Goal: Task Accomplishment & Management: Manage account settings

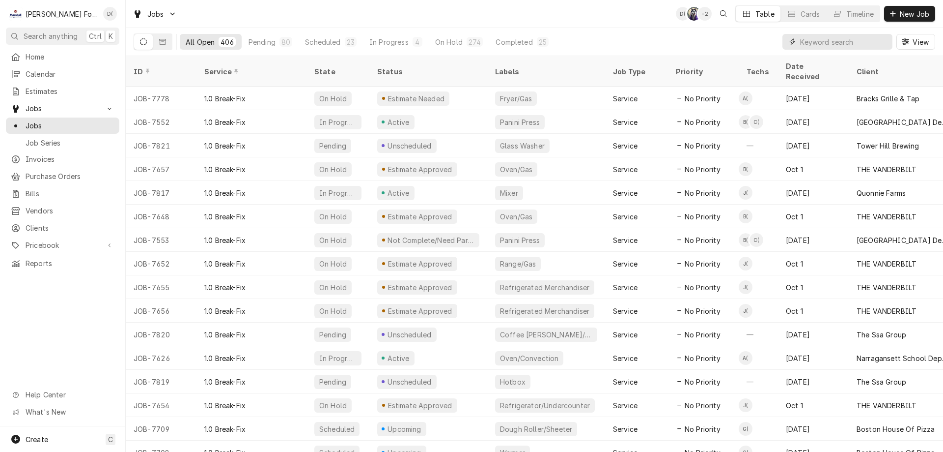
click at [822, 38] on input "Dynamic Content Wrapper" at bounding box center [843, 42] width 87 height 16
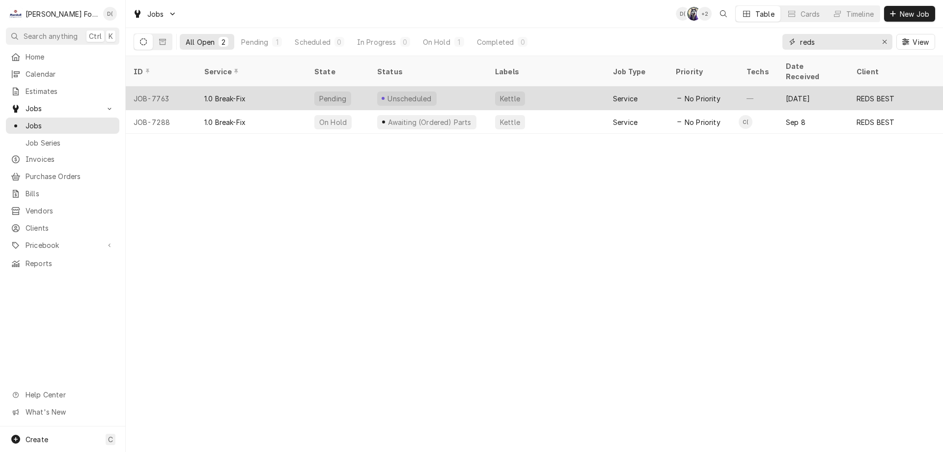
type input "reds"
click at [468, 87] on div "Unscheduled" at bounding box center [429, 98] width 118 height 24
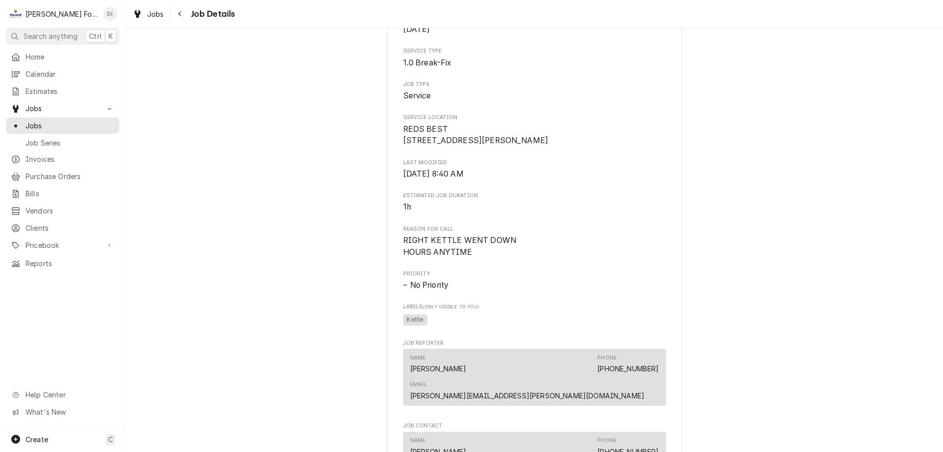
scroll to position [53, 0]
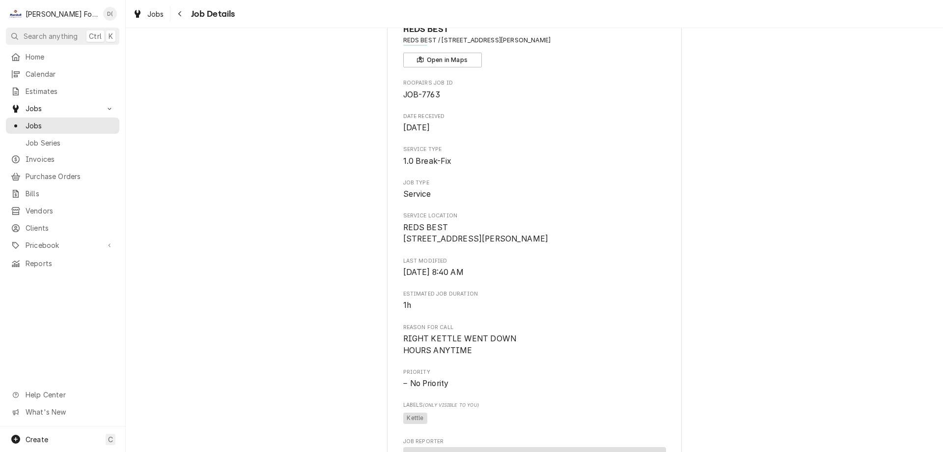
drag, startPoint x: 319, startPoint y: 447, endPoint x: 290, endPoint y: 422, distance: 38.0
drag, startPoint x: 290, startPoint y: 422, endPoint x: 207, endPoint y: 298, distance: 149.4
click at [207, 298] on div "Unscheduled REDS BEST REDS BEST / 300 HERMAN MILLVILLE BLVD, NEW BEDFORD, MA 02…" at bounding box center [535, 402] width 818 height 835
click at [58, 120] on span "Jobs" at bounding box center [70, 125] width 89 height 10
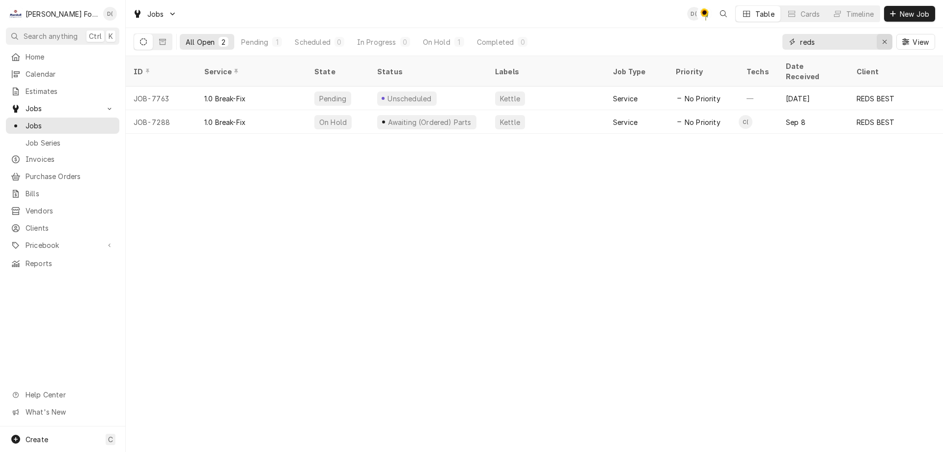
click at [883, 42] on icon "Erase input" at bounding box center [885, 41] width 5 height 7
click at [860, 43] on input "Dynamic Content Wrapper" at bounding box center [846, 42] width 92 height 16
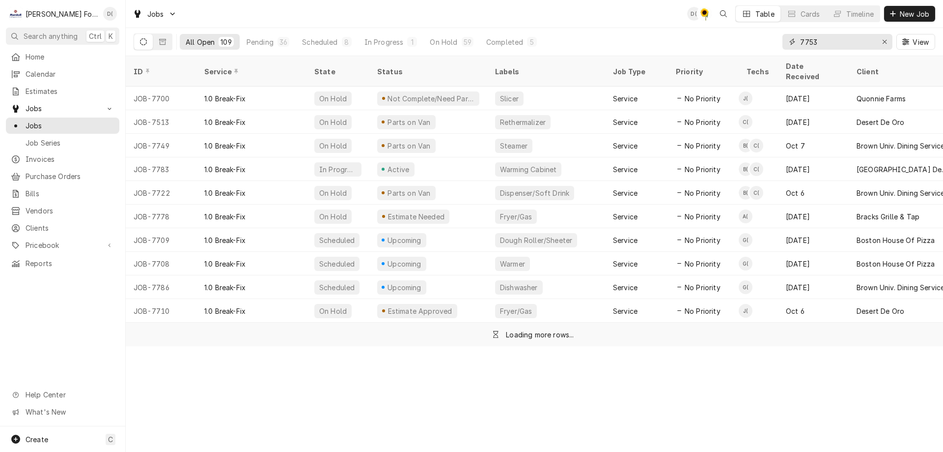
type input "7753"
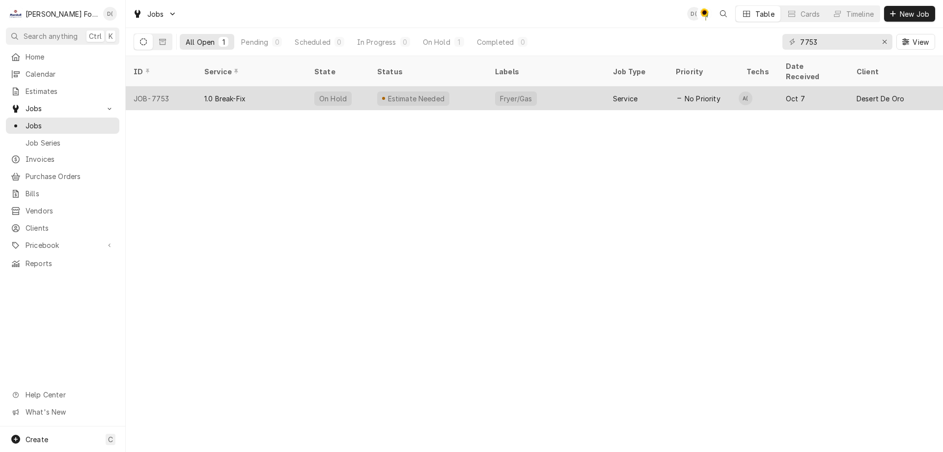
click at [464, 86] on div "Estimate Needed" at bounding box center [429, 98] width 118 height 24
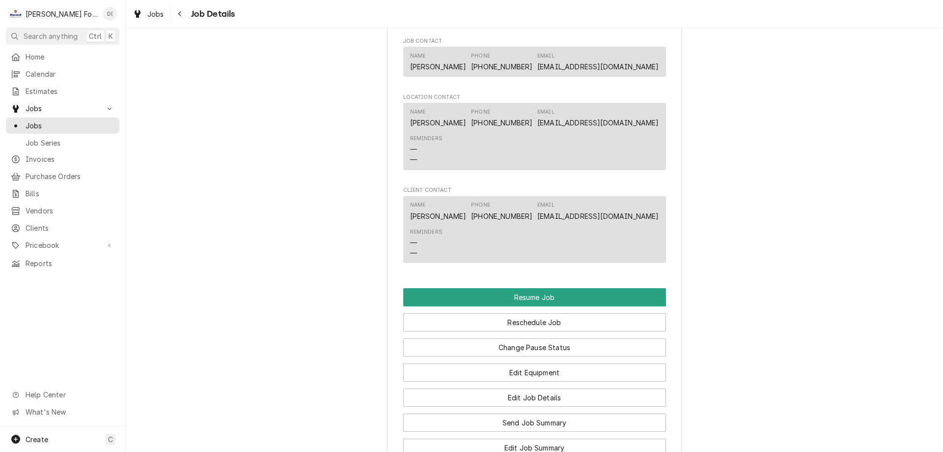
scroll to position [1179, 0]
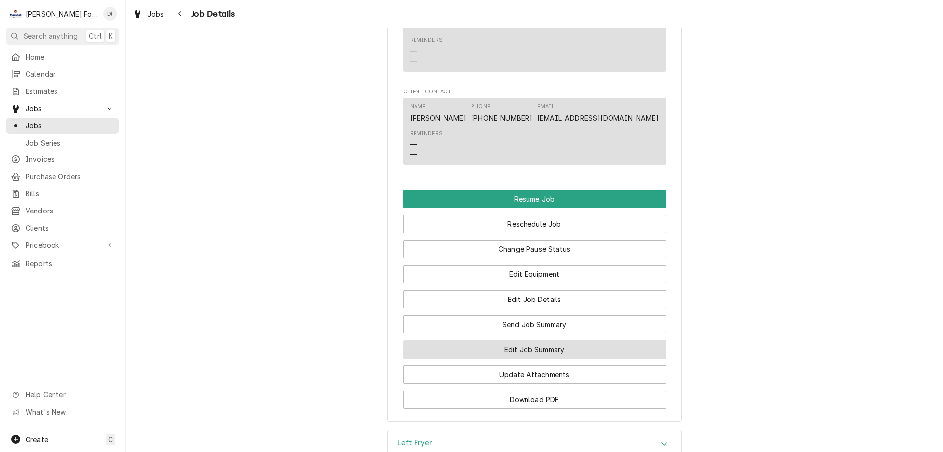
click at [505, 358] on button "Edit Job Summary" at bounding box center [534, 349] width 263 height 18
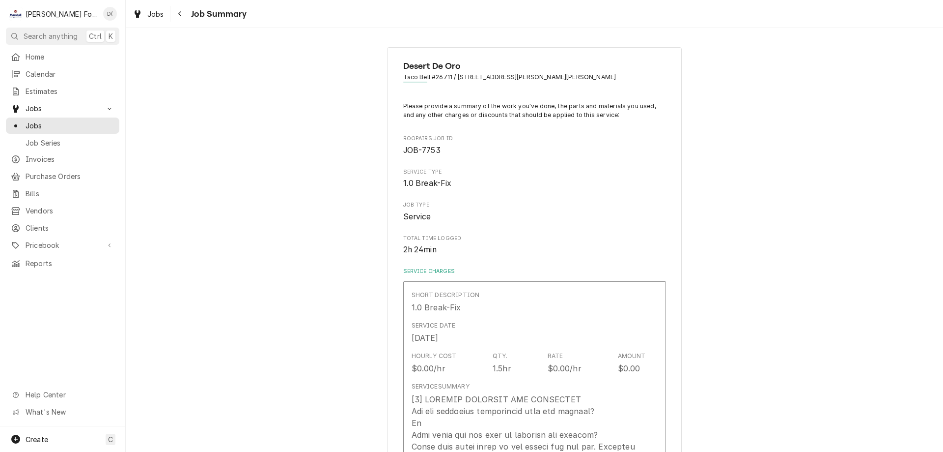
type textarea "x"
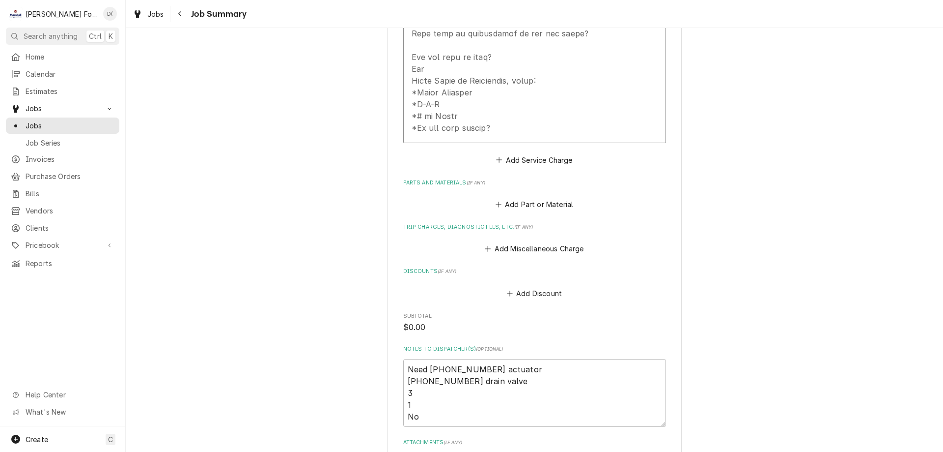
scroll to position [750, 0]
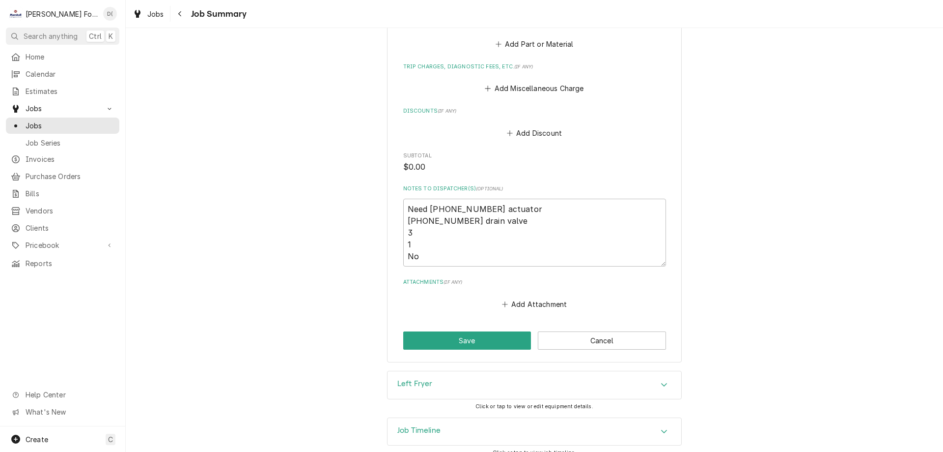
click at [479, 418] on div "Job Timeline" at bounding box center [535, 432] width 294 height 28
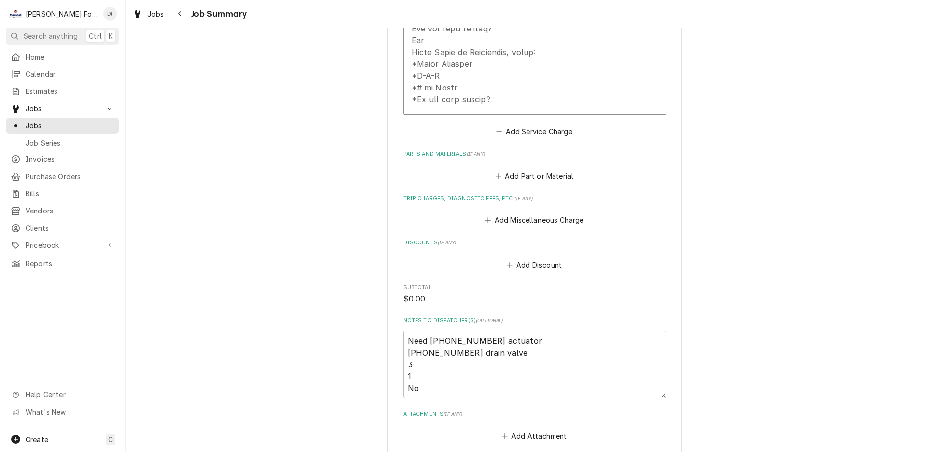
scroll to position [716, 0]
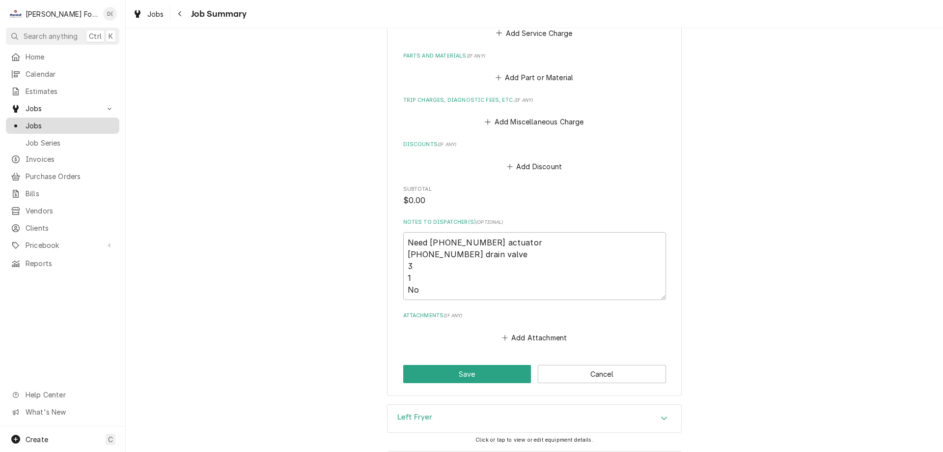
click at [80, 119] on div "Jobs" at bounding box center [63, 125] width 110 height 12
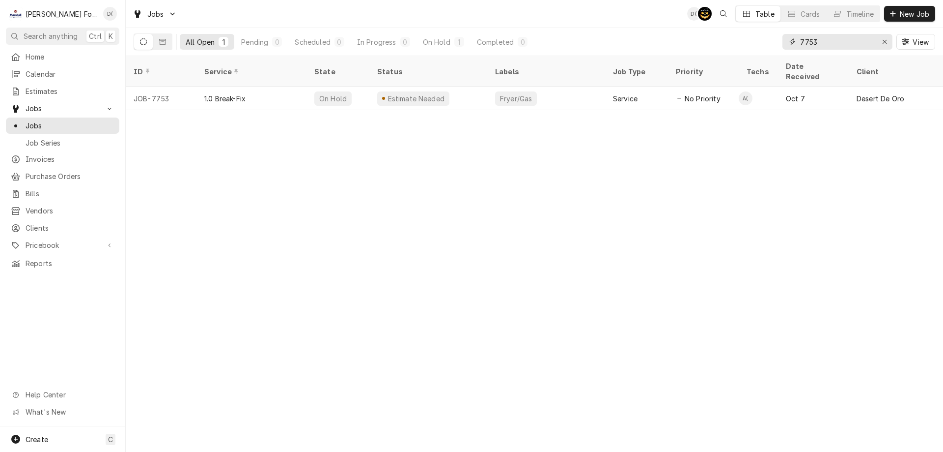
click at [833, 40] on input "7753" at bounding box center [837, 42] width 74 height 16
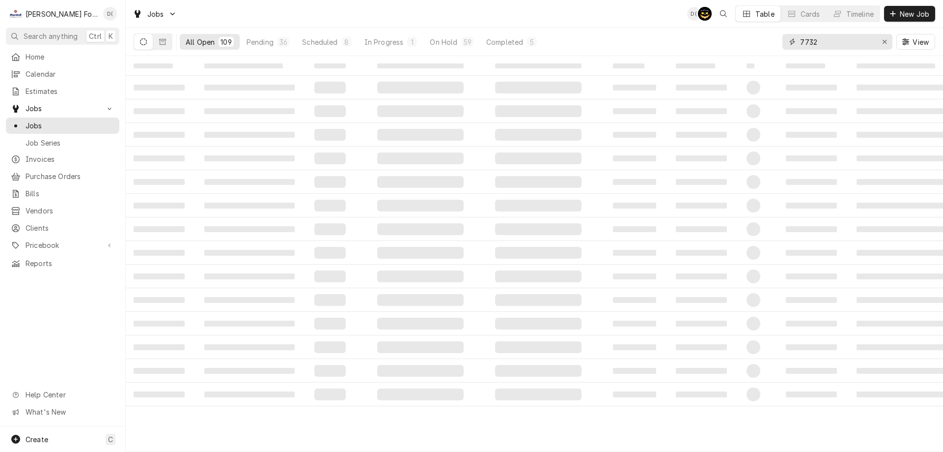
type input "7732"
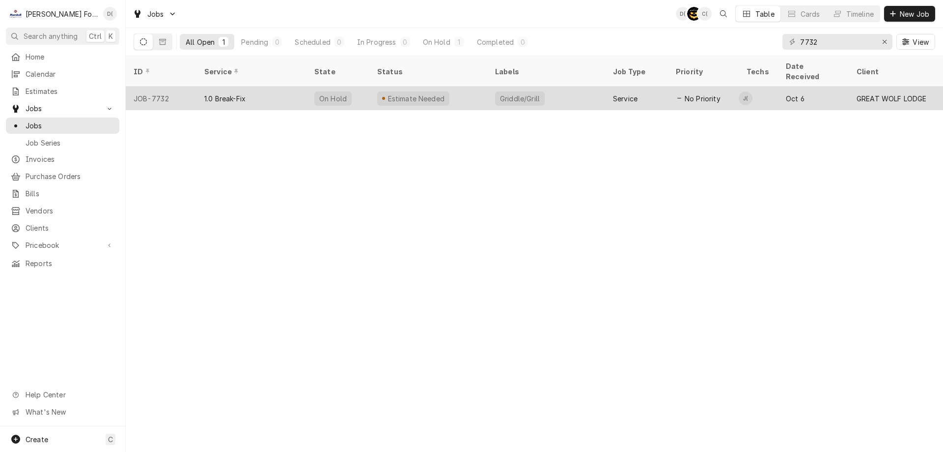
click at [462, 86] on div "Estimate Needed" at bounding box center [429, 98] width 118 height 24
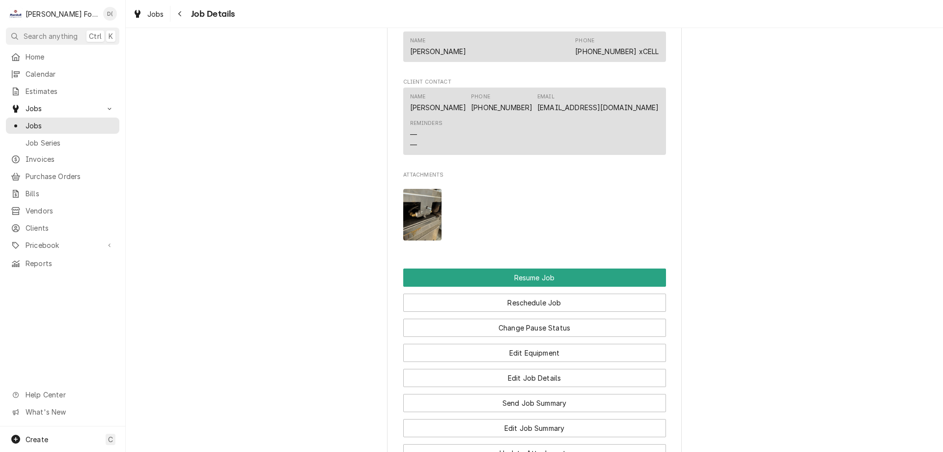
scroll to position [1130, 0]
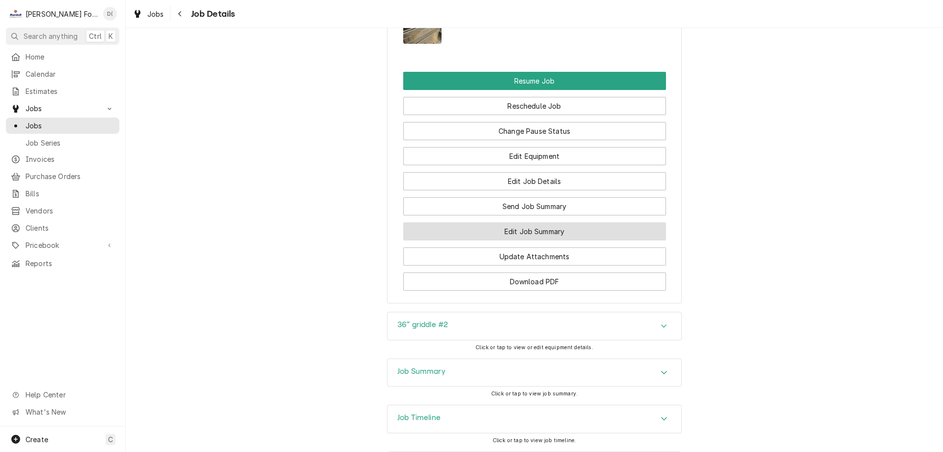
click at [513, 240] on button "Edit Job Summary" at bounding box center [534, 231] width 263 height 18
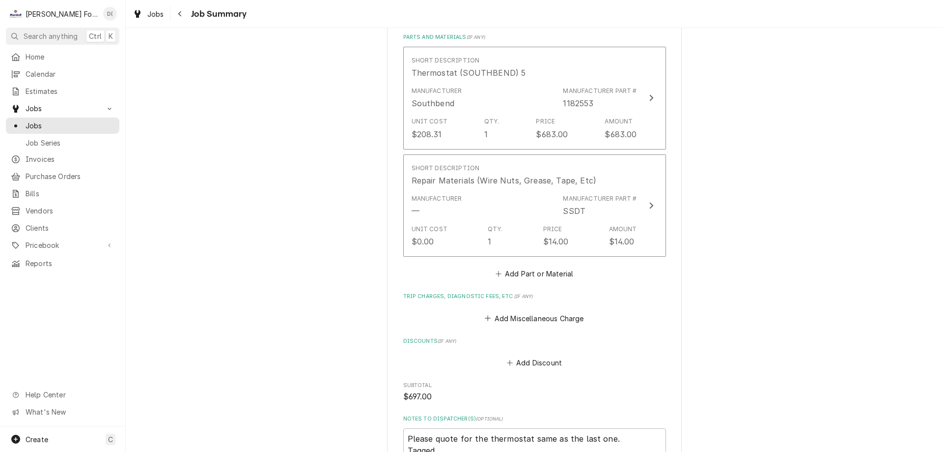
scroll to position [835, 0]
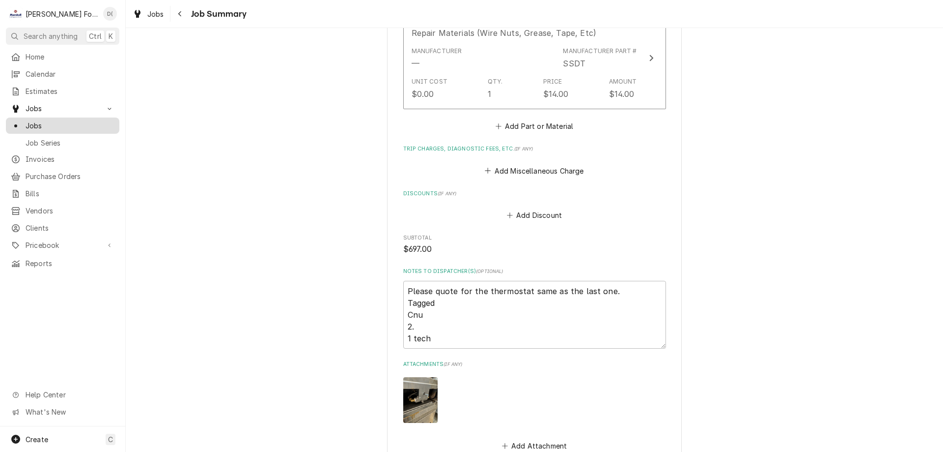
click at [64, 123] on span "Jobs" at bounding box center [70, 125] width 89 height 10
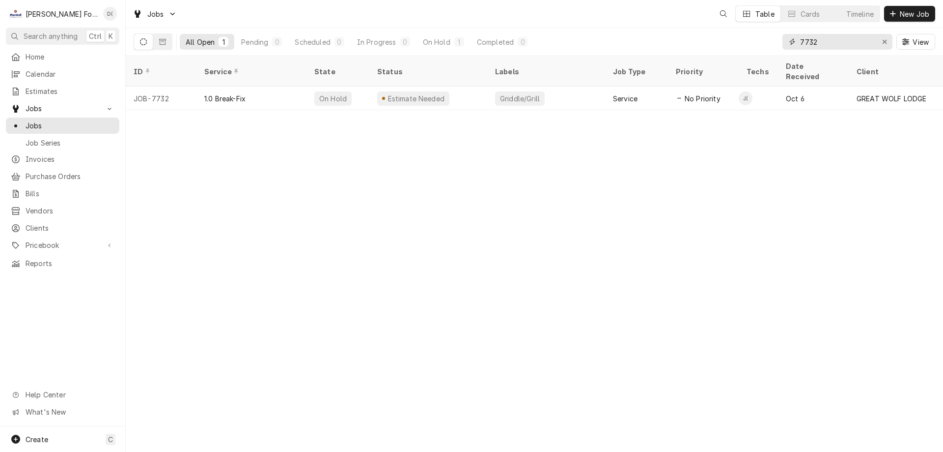
click at [849, 41] on input "7732" at bounding box center [837, 42] width 74 height 16
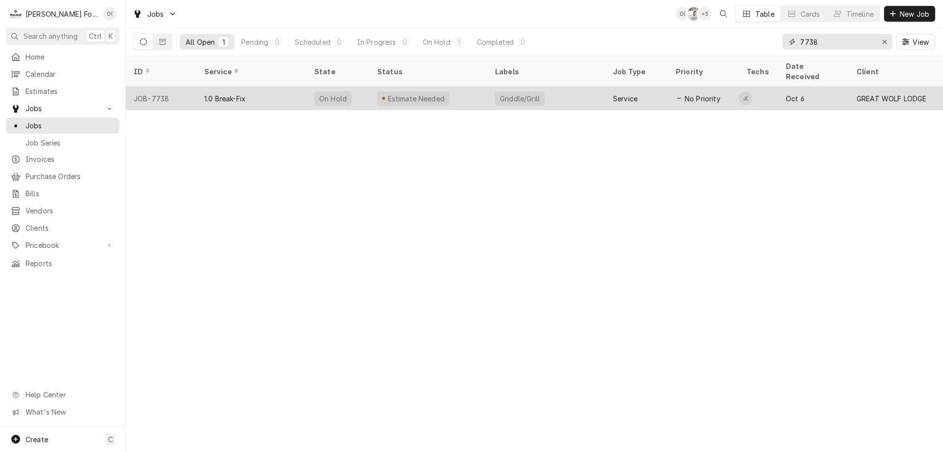
type input "7738"
click at [467, 92] on div "Estimate Needed" at bounding box center [429, 98] width 118 height 24
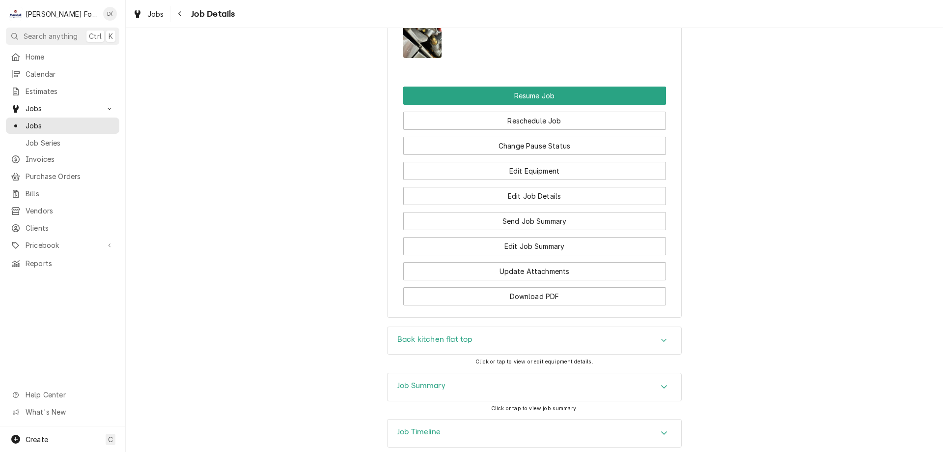
scroll to position [1153, 0]
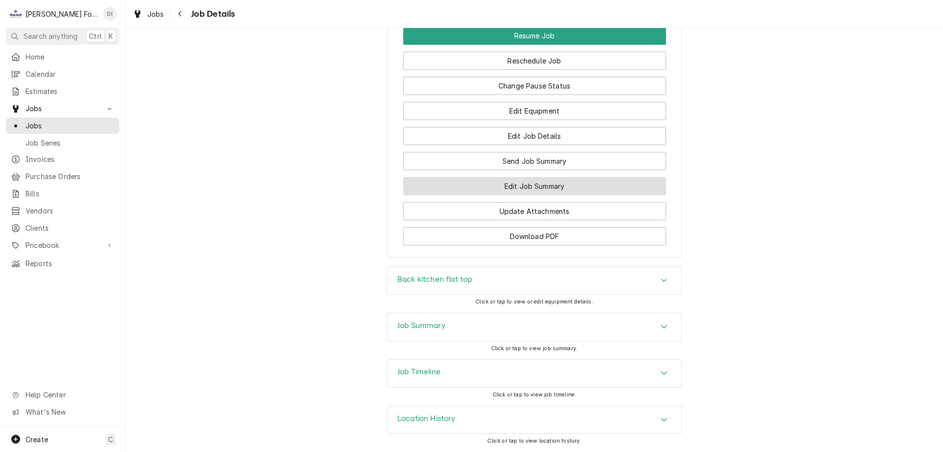
click at [513, 179] on button "Edit Job Summary" at bounding box center [534, 186] width 263 height 18
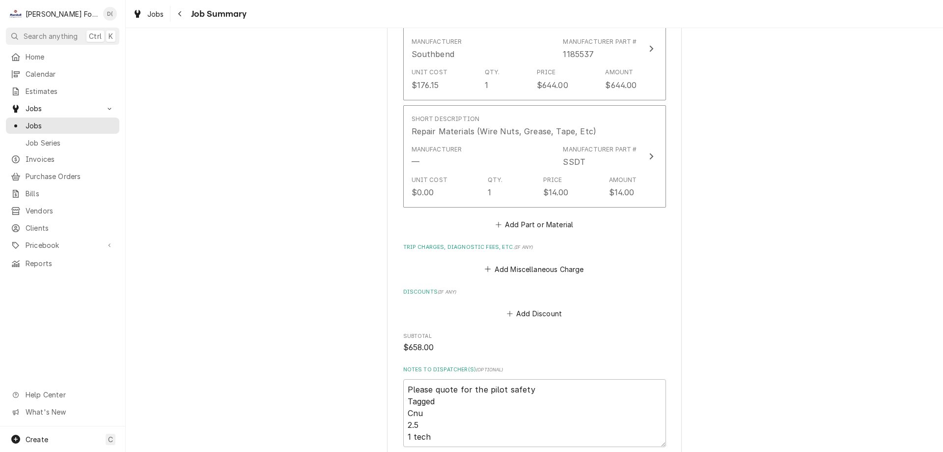
scroll to position [786, 0]
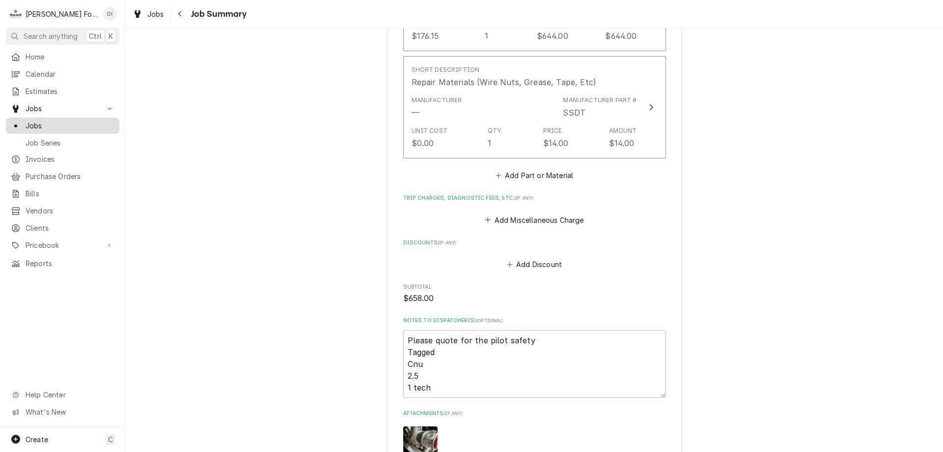
click at [60, 120] on span "Jobs" at bounding box center [70, 125] width 89 height 10
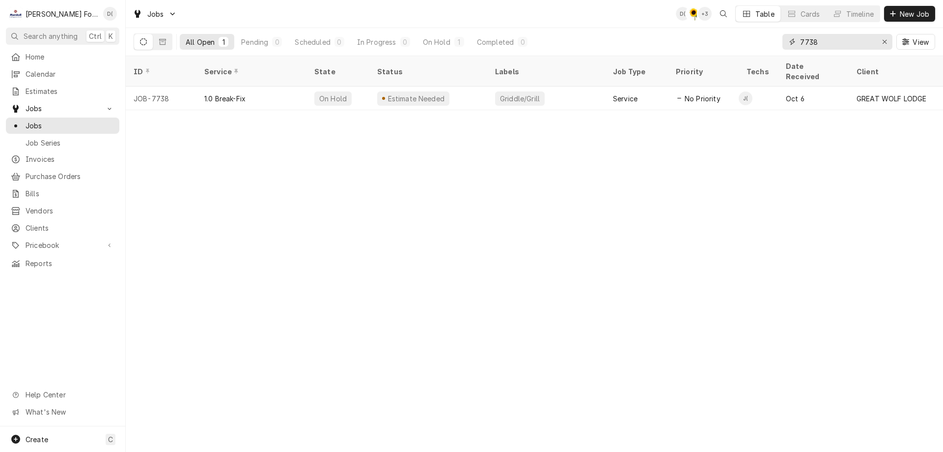
click at [842, 40] on input "7738" at bounding box center [837, 42] width 74 height 16
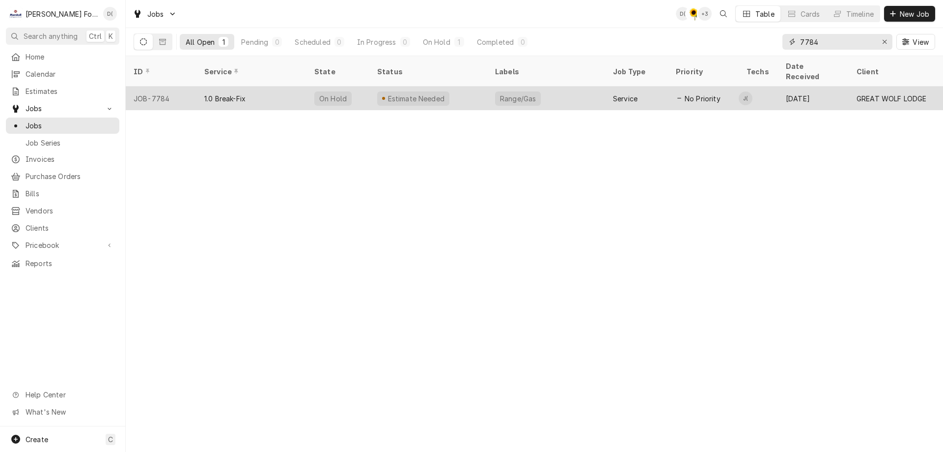
type input "7784"
click at [452, 89] on div "Estimate Needed" at bounding box center [429, 98] width 118 height 24
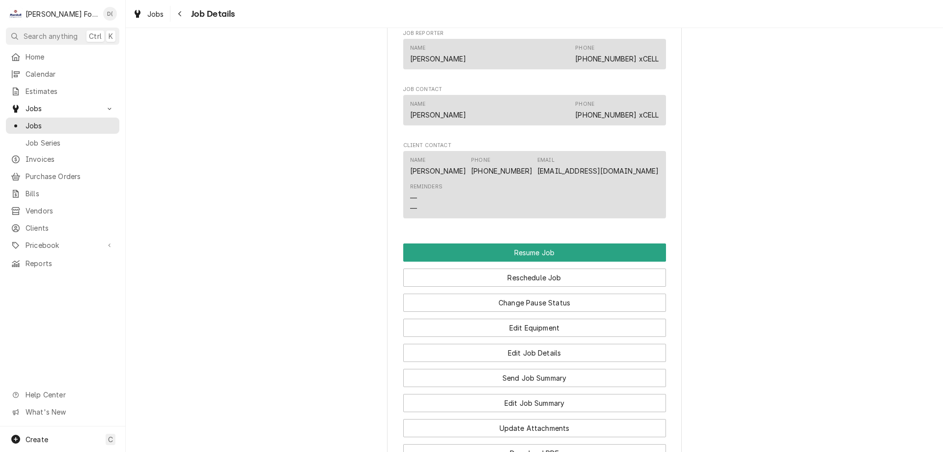
scroll to position [983, 0]
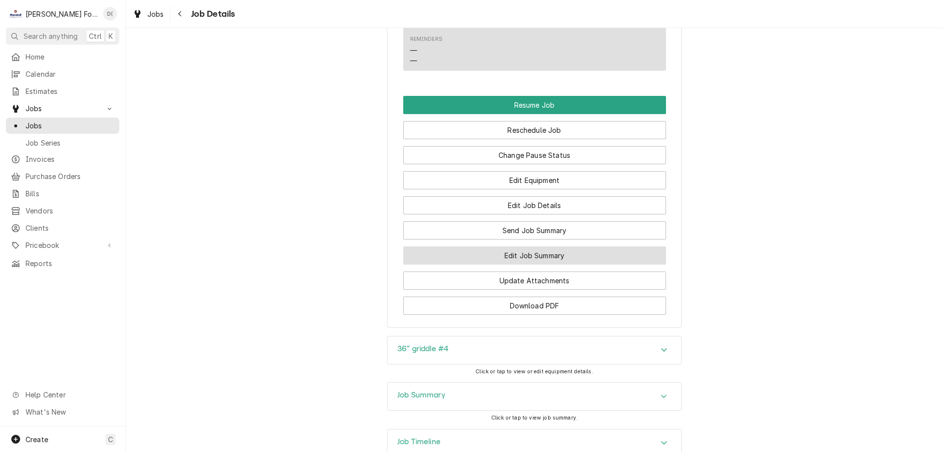
click at [511, 262] on button "Edit Job Summary" at bounding box center [534, 255] width 263 height 18
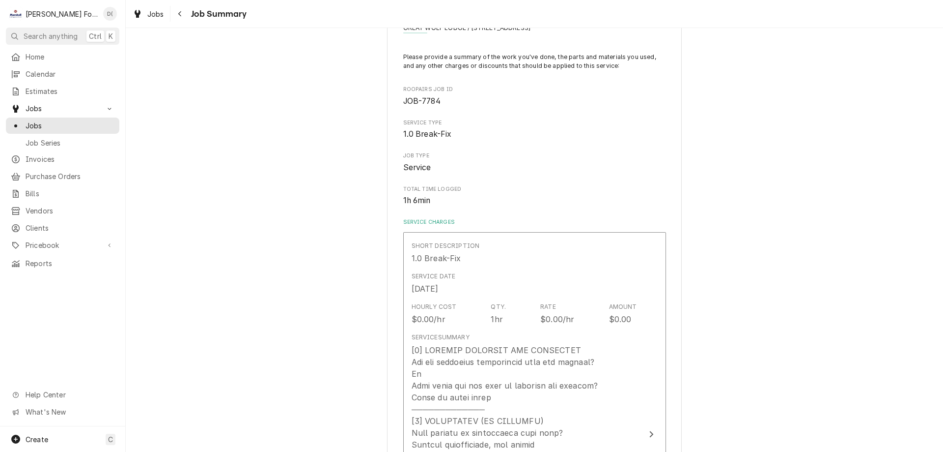
scroll to position [98, 0]
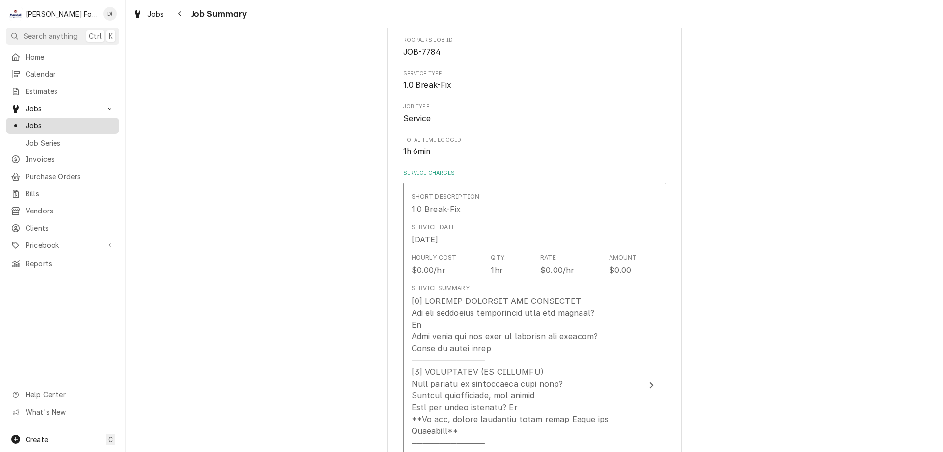
drag, startPoint x: 60, startPoint y: 121, endPoint x: 50, endPoint y: 115, distance: 11.6
click at [59, 121] on span "Jobs" at bounding box center [70, 125] width 89 height 10
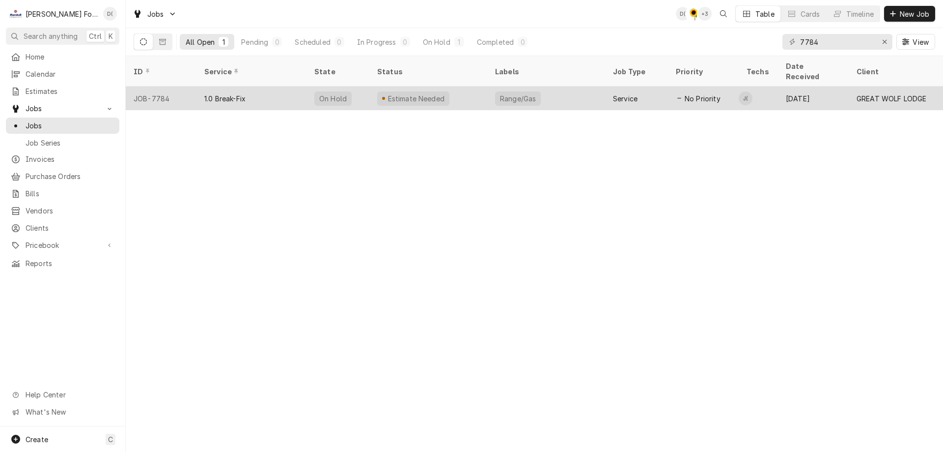
click at [279, 86] on div "1.0 Break-Fix" at bounding box center [252, 98] width 110 height 24
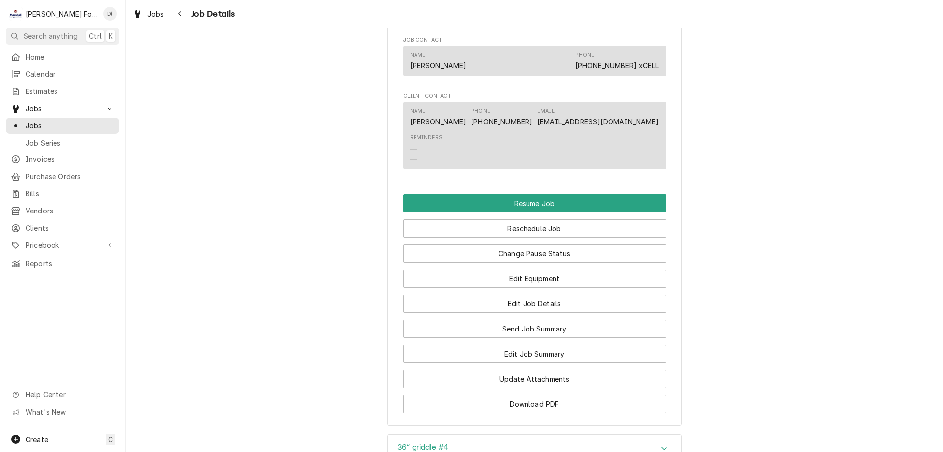
scroll to position [983, 0]
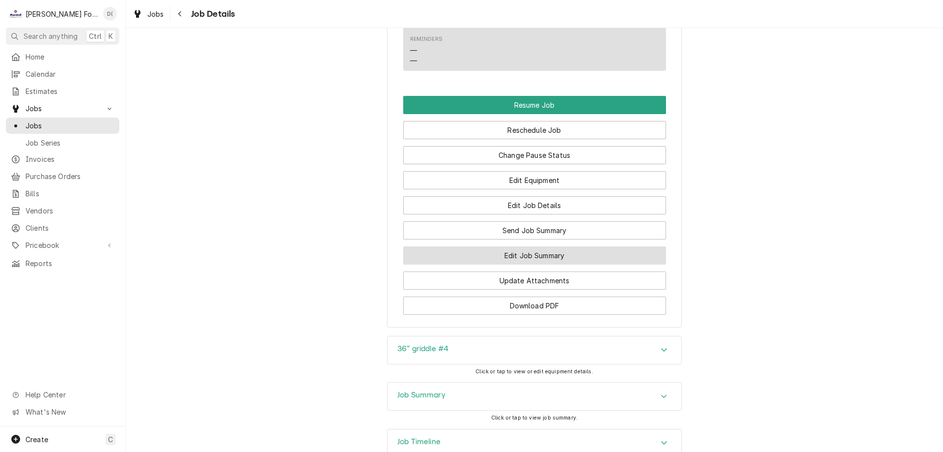
click at [473, 262] on button "Edit Job Summary" at bounding box center [534, 255] width 263 height 18
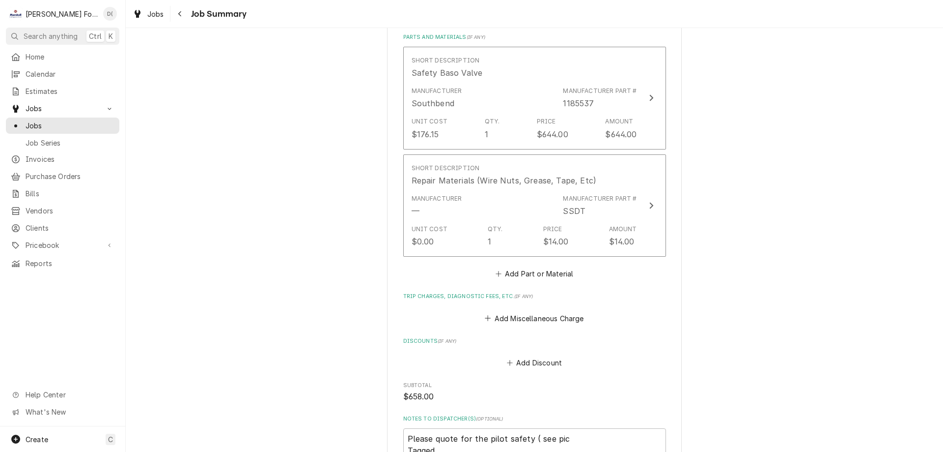
scroll to position [835, 0]
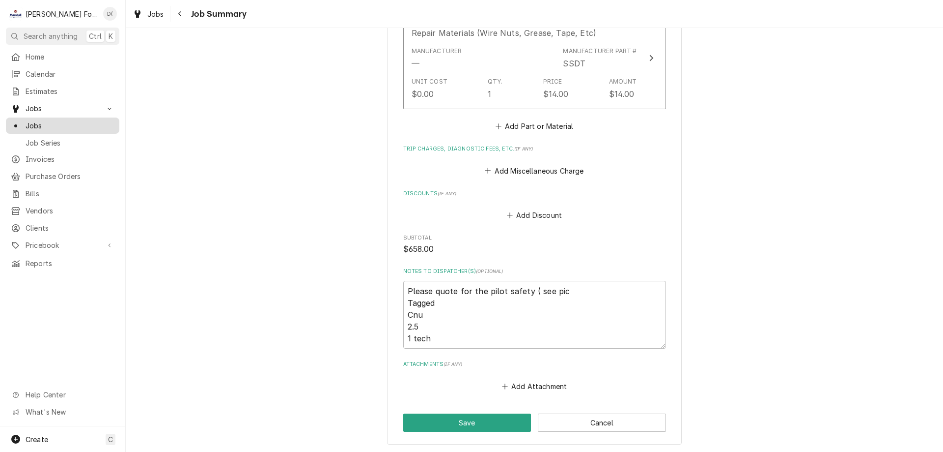
click at [68, 120] on span "Jobs" at bounding box center [70, 125] width 89 height 10
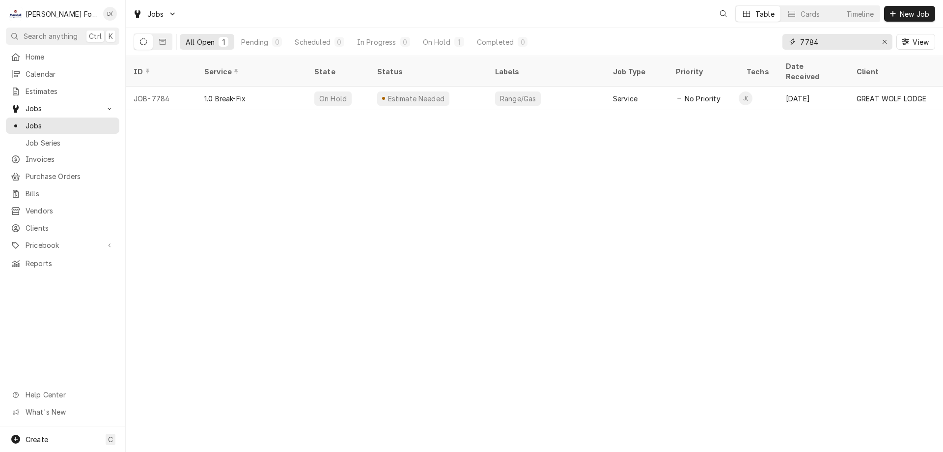
click at [827, 47] on input "7784" at bounding box center [837, 42] width 74 height 16
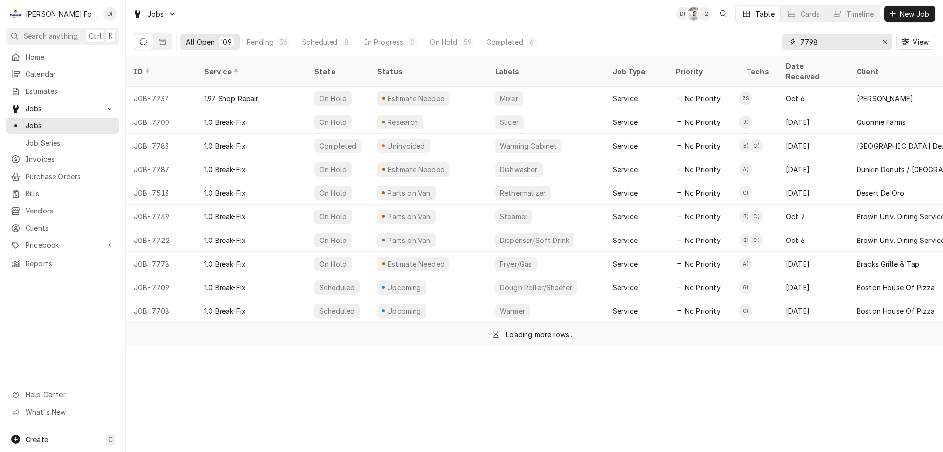
type input "7798"
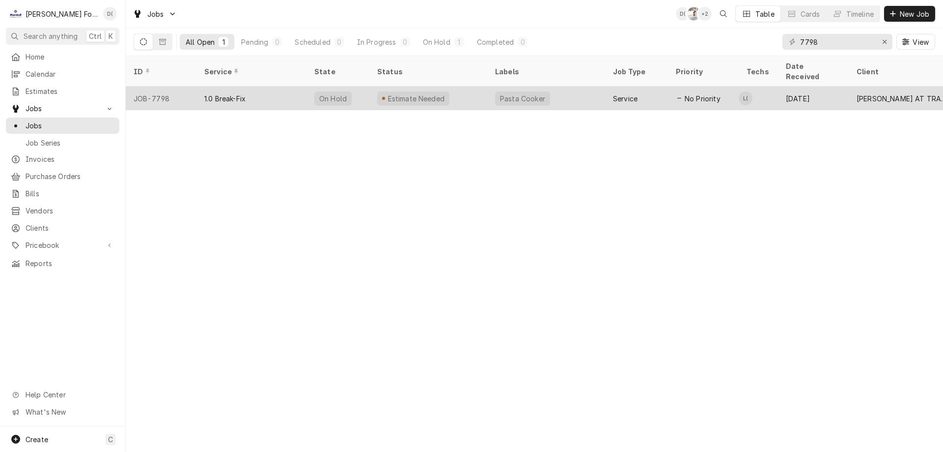
click at [474, 90] on div "Estimate Needed" at bounding box center [429, 98] width 118 height 24
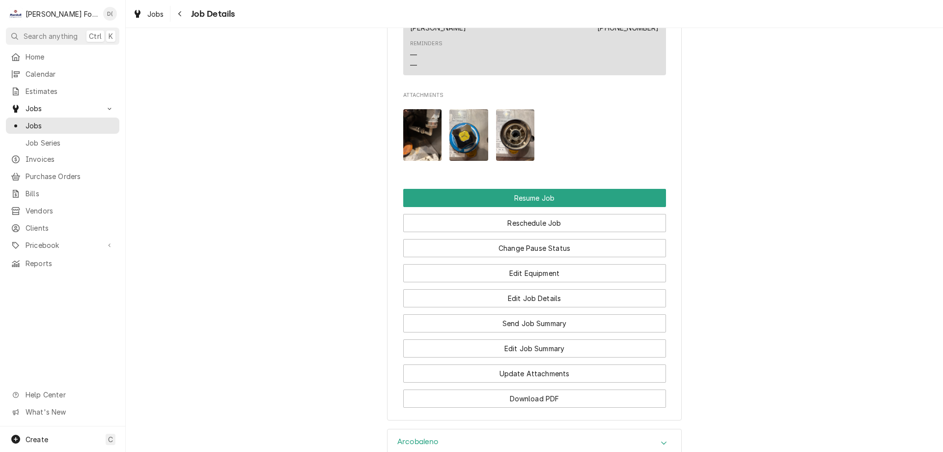
scroll to position [1081, 0]
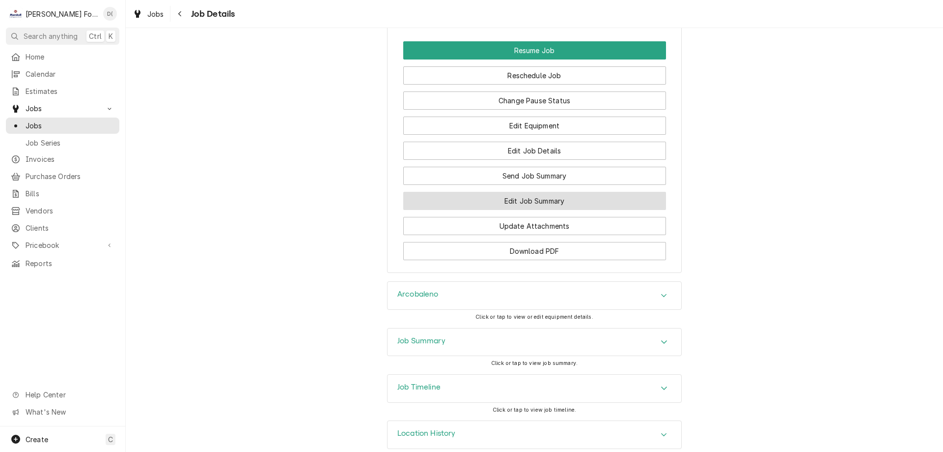
click at [501, 210] on button "Edit Job Summary" at bounding box center [534, 201] width 263 height 18
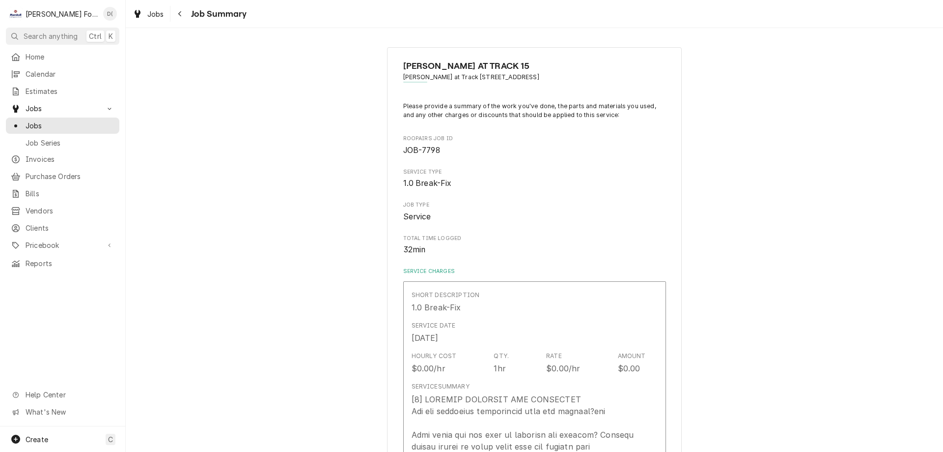
type textarea "x"
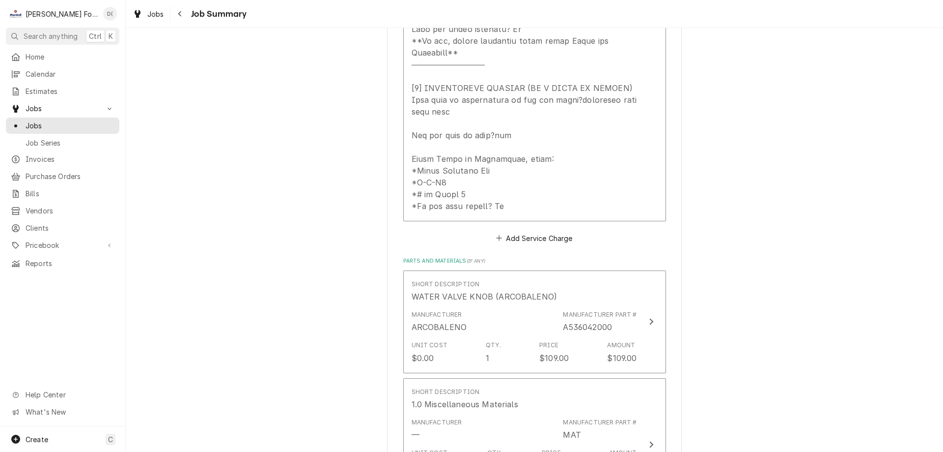
scroll to position [439, 0]
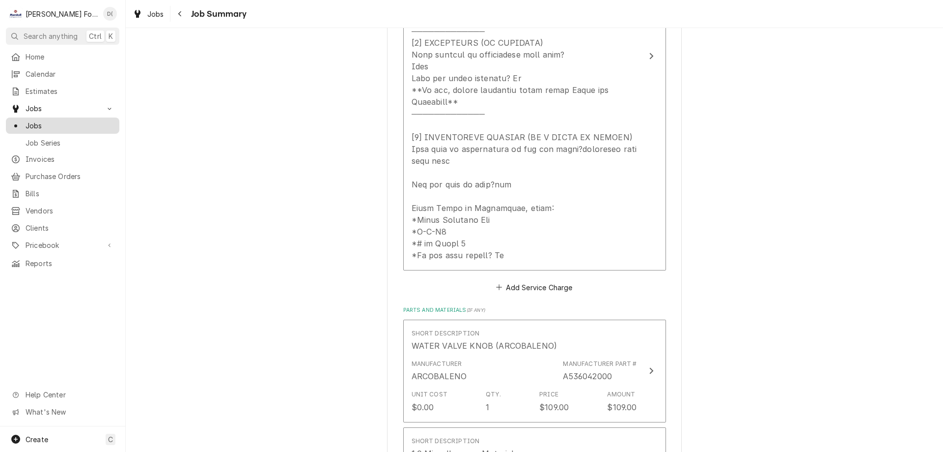
click at [60, 120] on span "Jobs" at bounding box center [70, 125] width 89 height 10
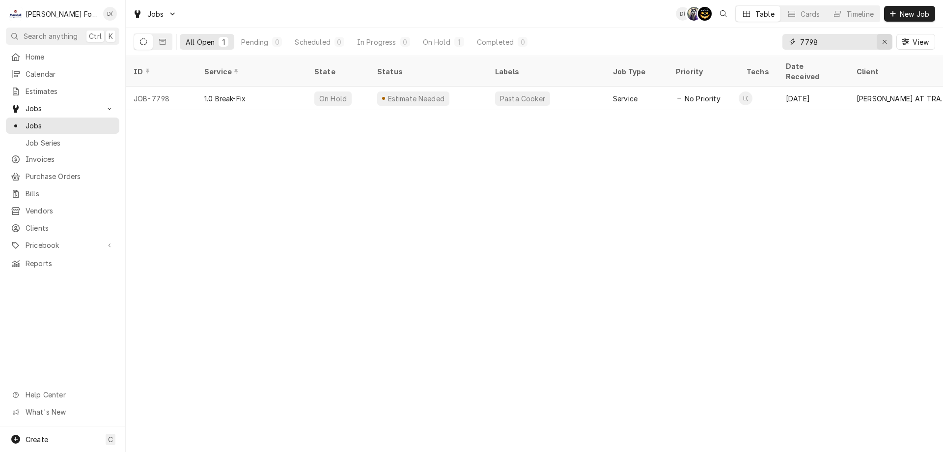
click at [884, 44] on icon "Erase input" at bounding box center [885, 41] width 5 height 7
click at [863, 43] on input "Dynamic Content Wrapper" at bounding box center [846, 42] width 92 height 16
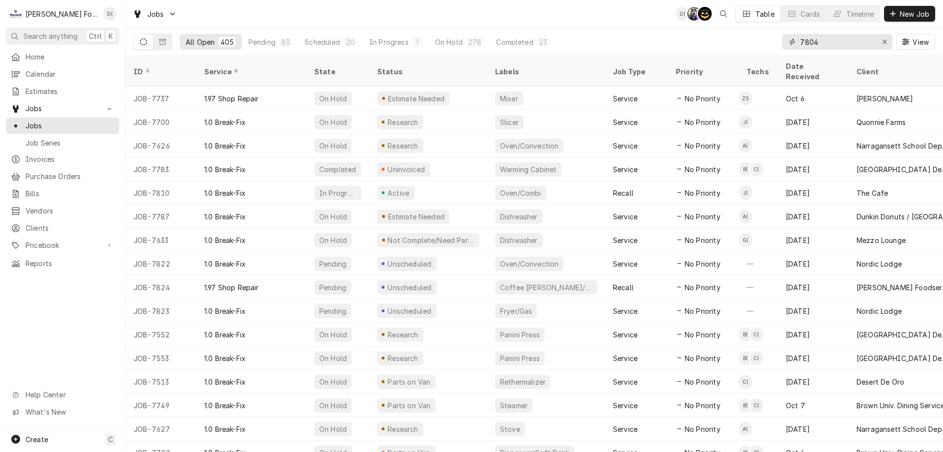
type input "7804"
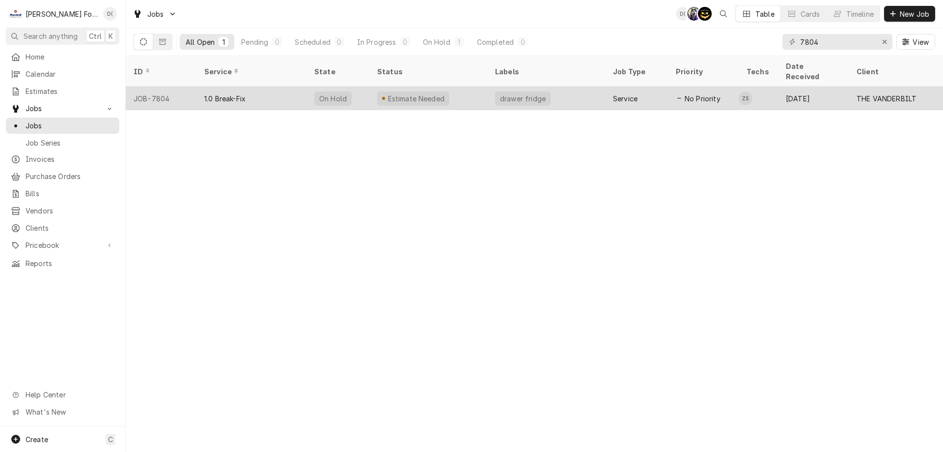
click at [455, 87] on div "Estimate Needed" at bounding box center [429, 98] width 118 height 24
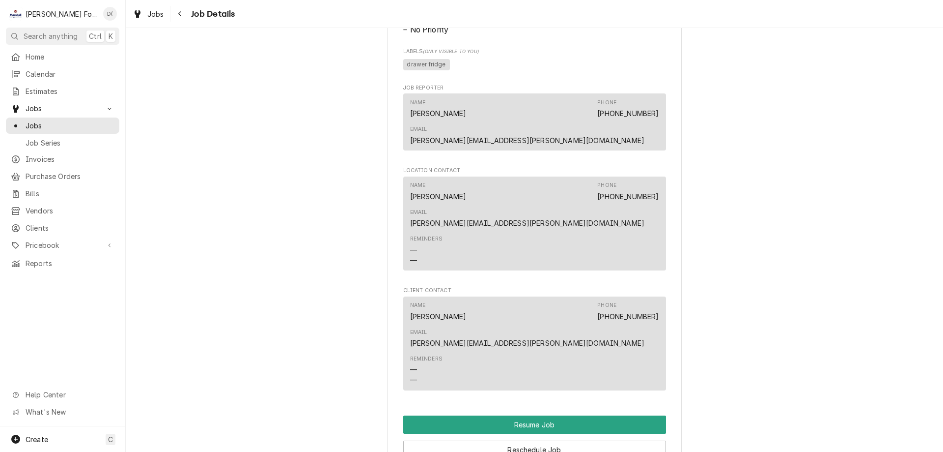
scroll to position [1228, 0]
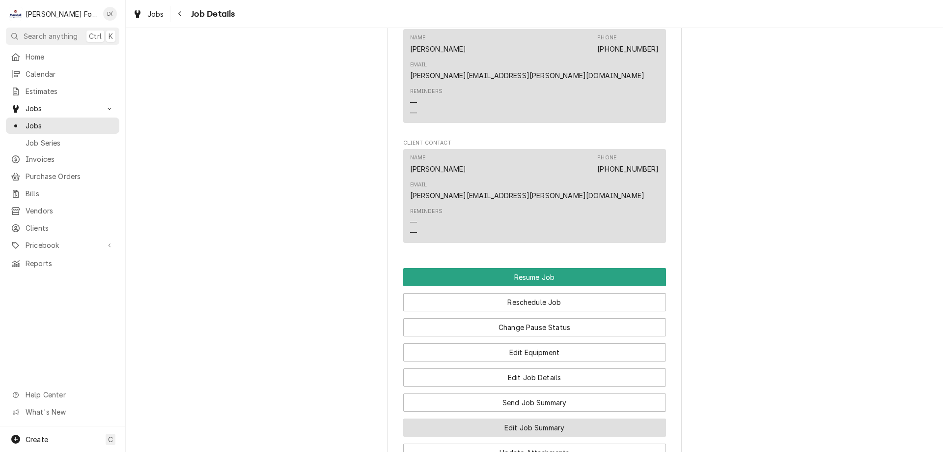
click at [516, 418] on button "Edit Job Summary" at bounding box center [534, 427] width 263 height 18
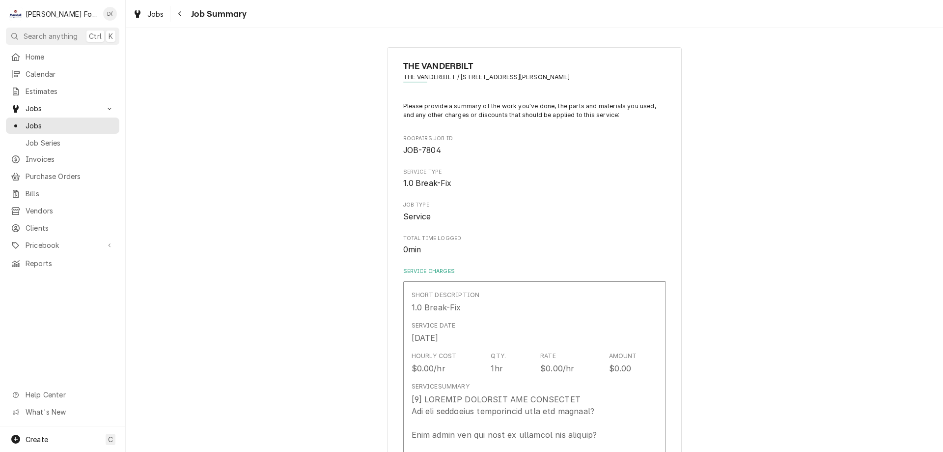
scroll to position [98, 0]
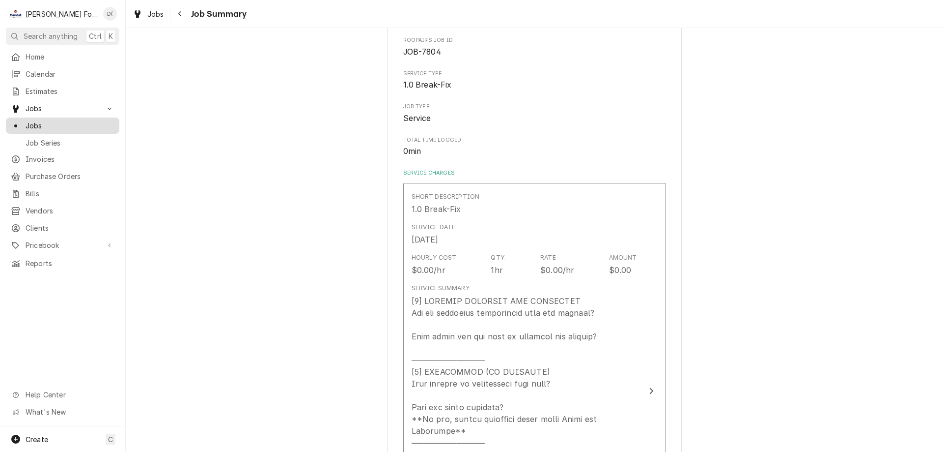
click at [78, 125] on span "Jobs" at bounding box center [70, 125] width 89 height 10
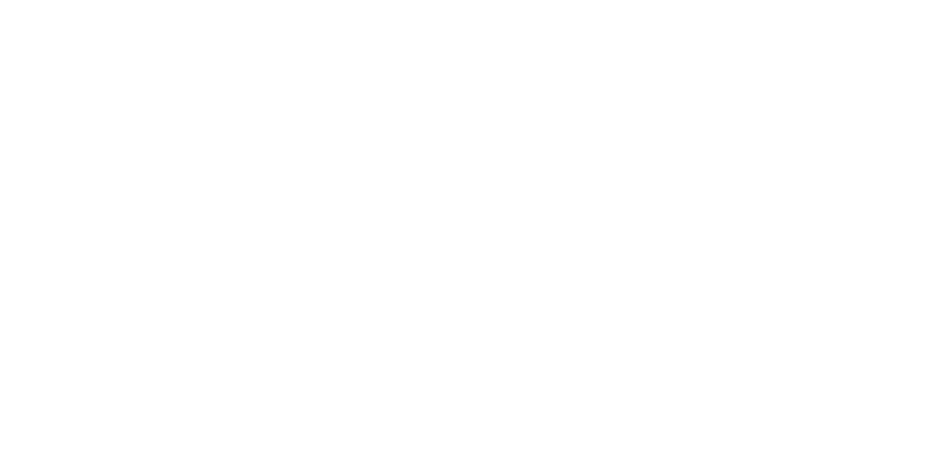
click at [89, 122] on div "Dynamic Content Wrapper" at bounding box center [471, 226] width 943 height 452
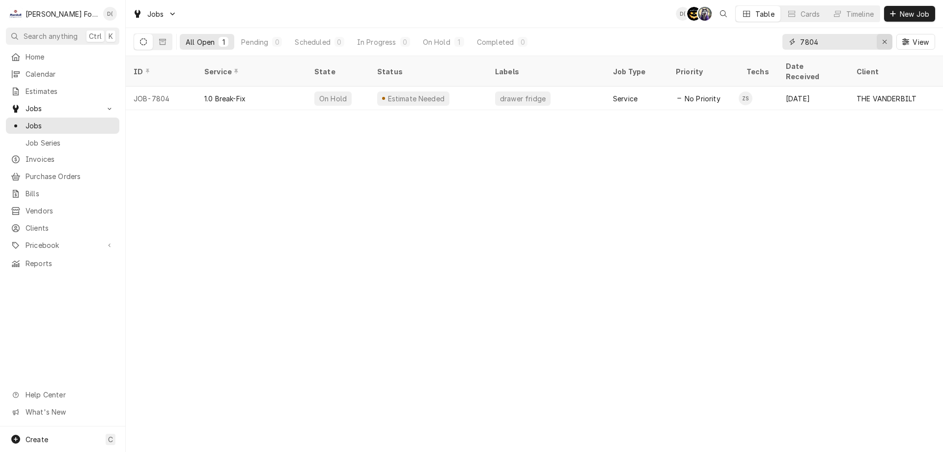
click at [883, 42] on icon "Erase input" at bounding box center [885, 41] width 5 height 7
drag, startPoint x: 873, startPoint y: 44, endPoint x: 865, endPoint y: 44, distance: 7.4
click at [872, 44] on input "Dynamic Content Wrapper" at bounding box center [846, 42] width 92 height 16
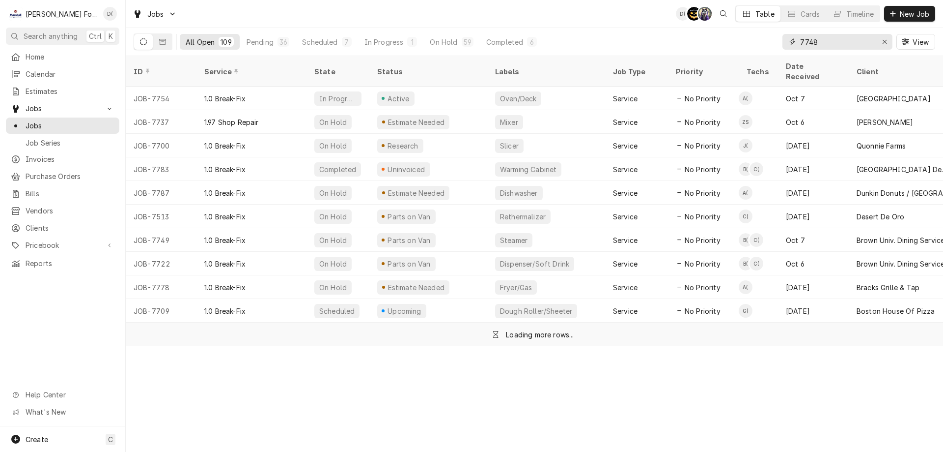
type input "7748"
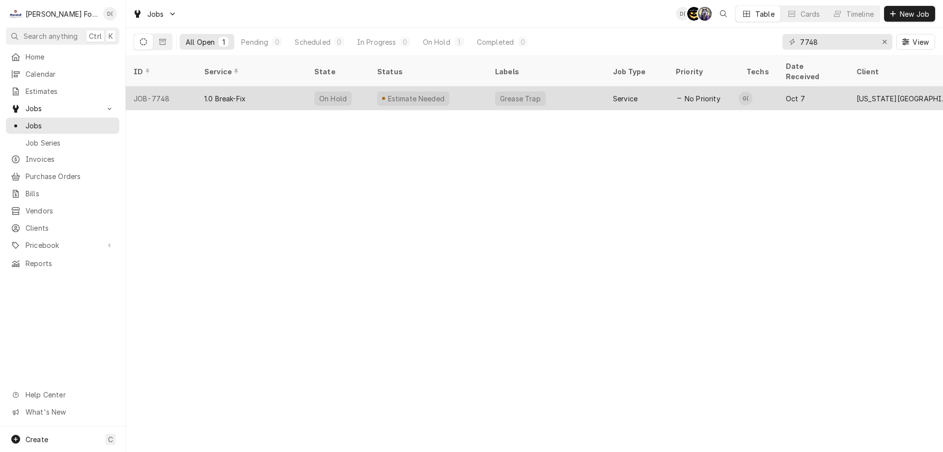
click at [485, 86] on div "Estimate Needed" at bounding box center [429, 98] width 118 height 24
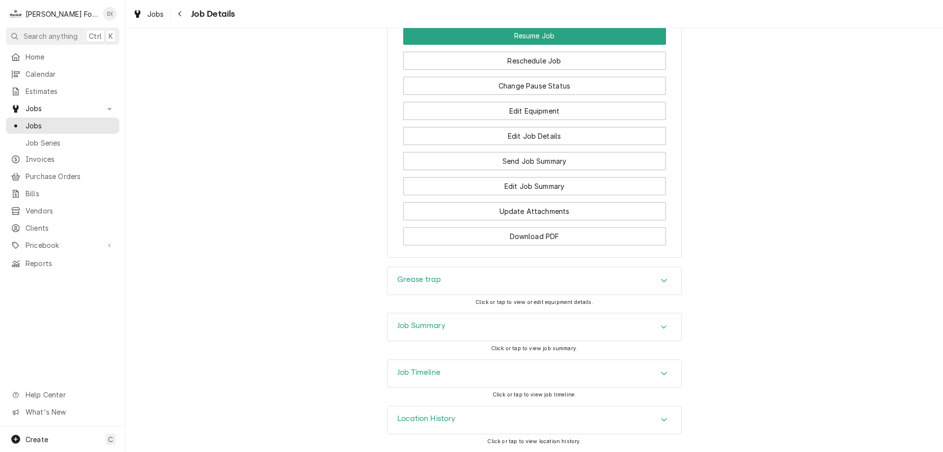
scroll to position [1334, 0]
click at [495, 186] on button "Edit Job Summary" at bounding box center [534, 186] width 263 height 18
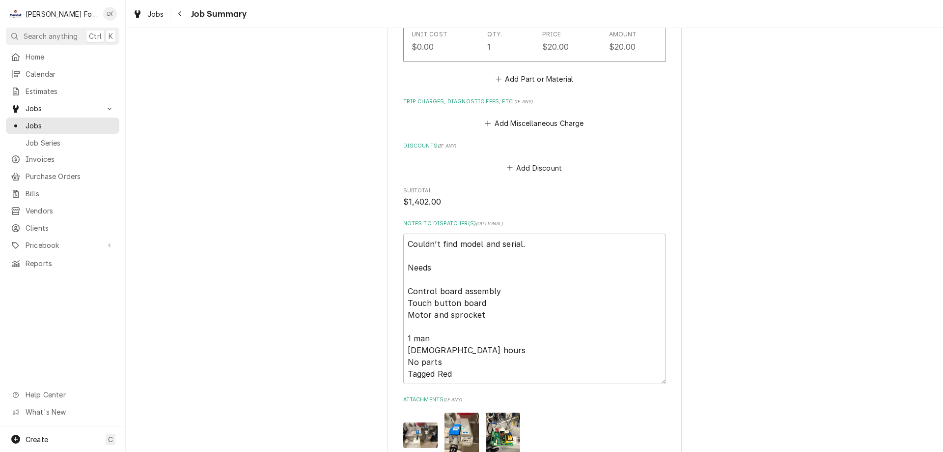
scroll to position [1278, 0]
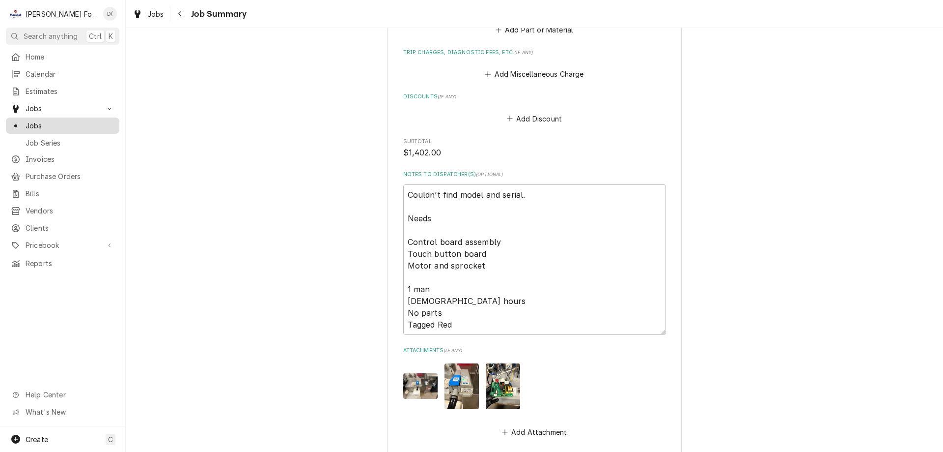
click at [68, 127] on div "Jobs" at bounding box center [63, 125] width 110 height 12
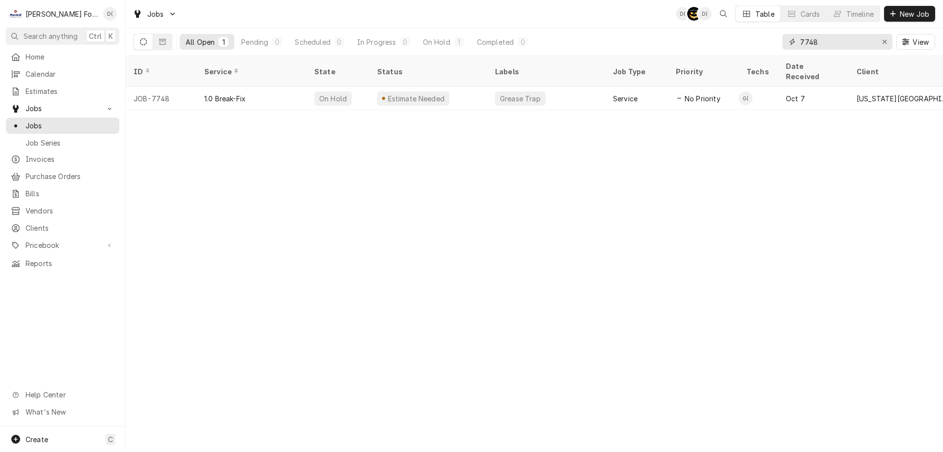
drag, startPoint x: 883, startPoint y: 41, endPoint x: 875, endPoint y: 42, distance: 7.9
click at [883, 41] on icon "Erase input" at bounding box center [885, 41] width 5 height 7
click at [873, 42] on input "Dynamic Content Wrapper" at bounding box center [846, 42] width 92 height 16
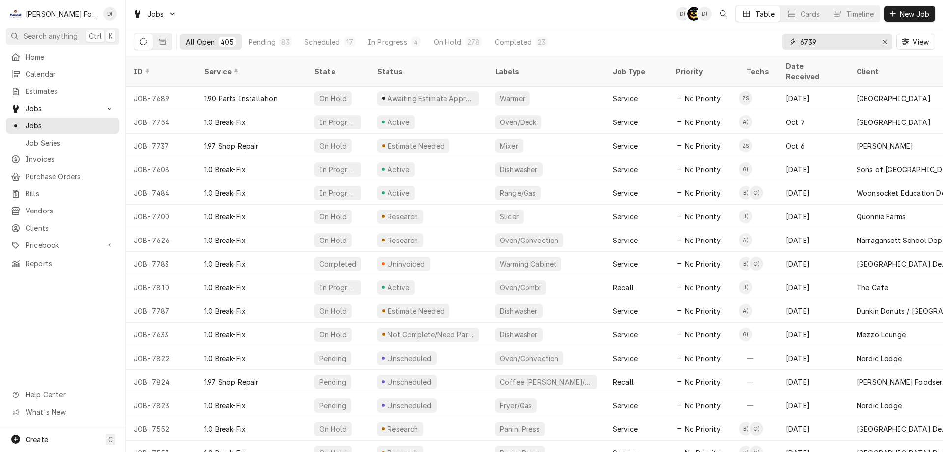
type input "6739"
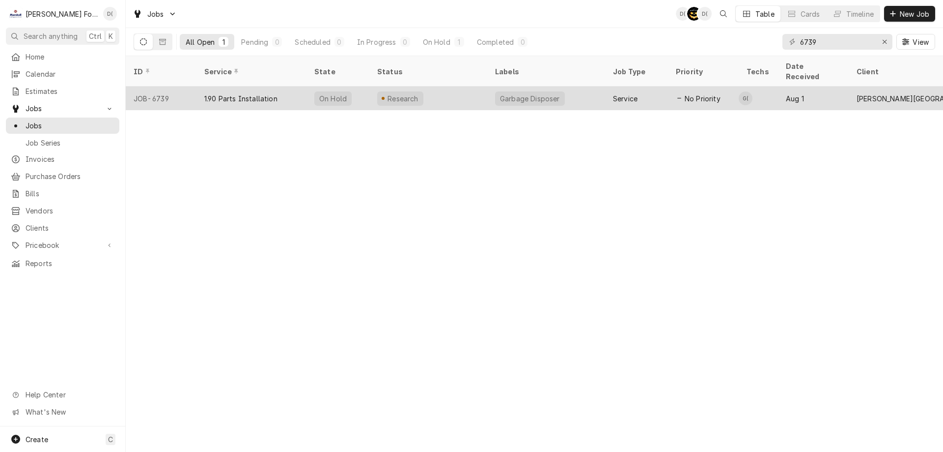
click at [439, 90] on div "Research" at bounding box center [429, 98] width 118 height 24
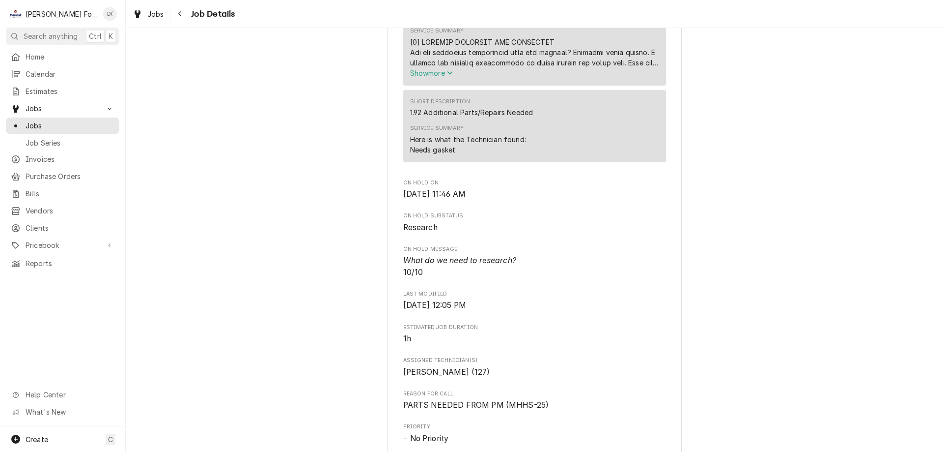
scroll to position [541, 0]
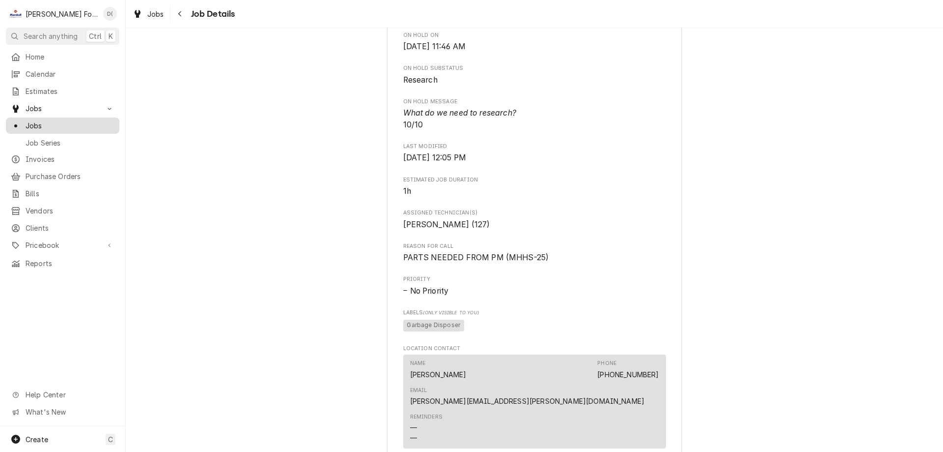
click at [84, 124] on span "Jobs" at bounding box center [70, 125] width 89 height 10
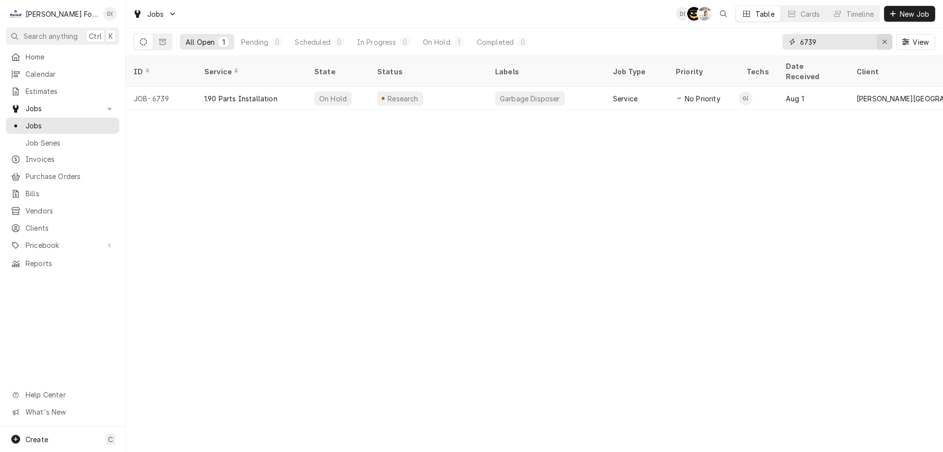
click at [883, 40] on icon "Erase input" at bounding box center [885, 41] width 5 height 7
click at [875, 41] on input "Dynamic Content Wrapper" at bounding box center [846, 42] width 92 height 16
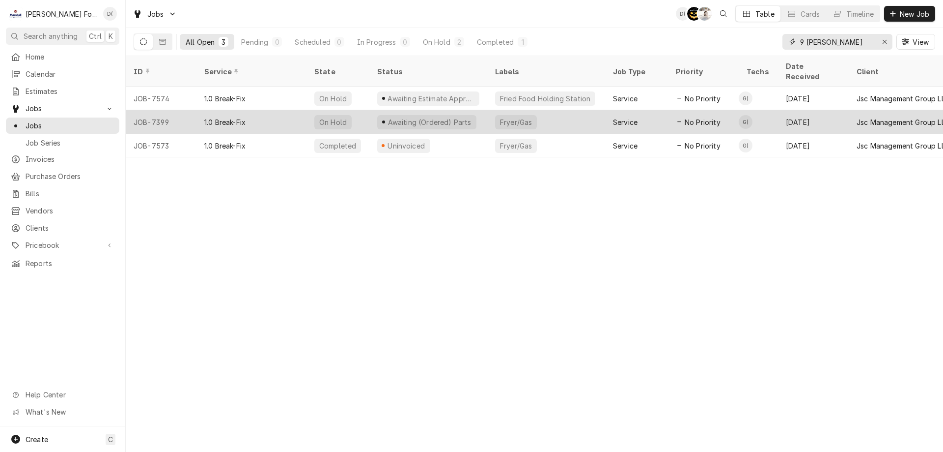
type input "9 putnam"
click at [472, 110] on div "Awaiting (Ordered) Parts" at bounding box center [429, 122] width 118 height 24
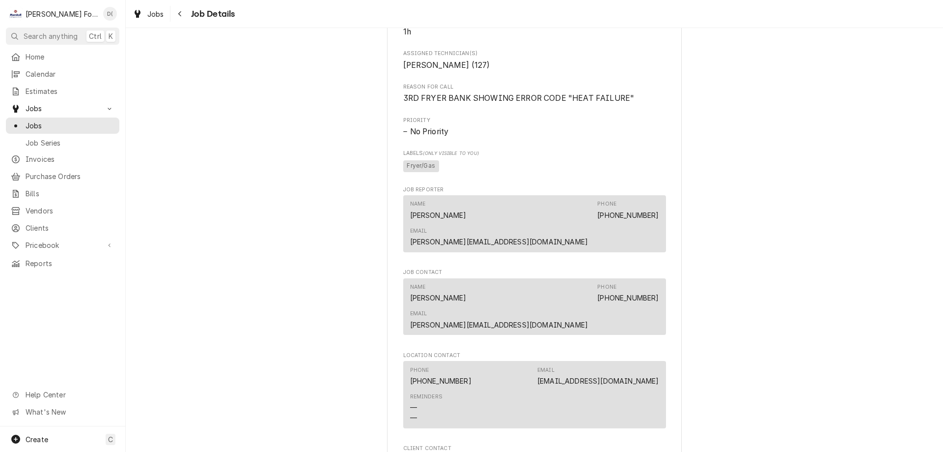
scroll to position [344, 0]
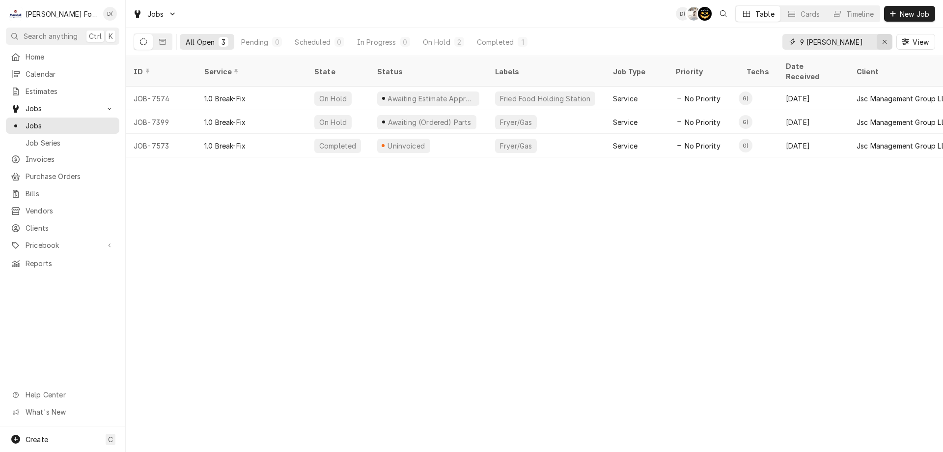
click at [878, 40] on button "Erase input" at bounding box center [885, 42] width 16 height 16
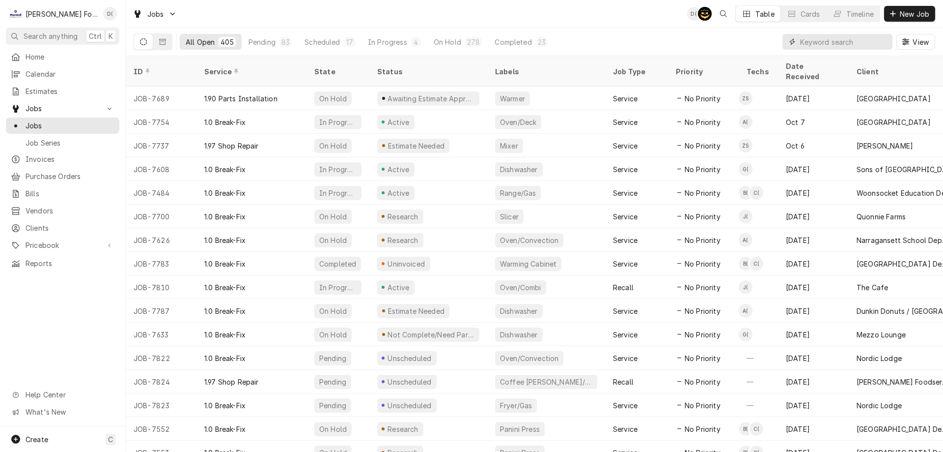
click at [808, 42] on input "Dynamic Content Wrapper" at bounding box center [843, 42] width 87 height 16
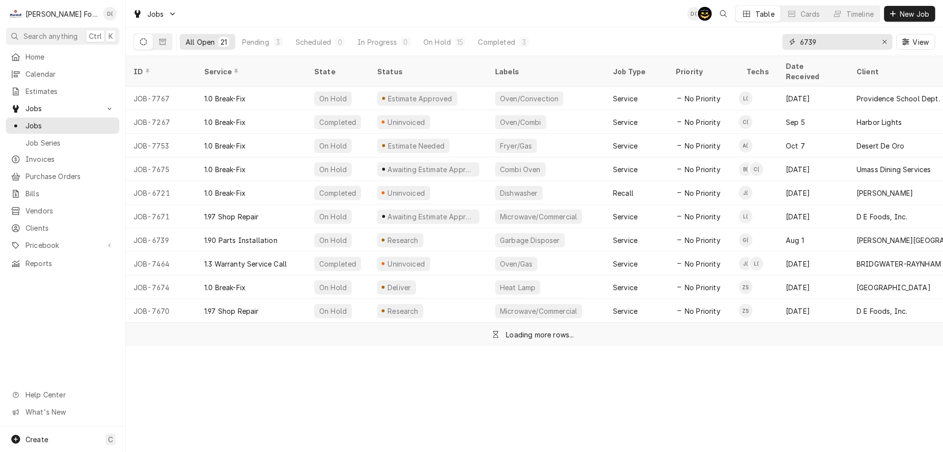
type input "6739"
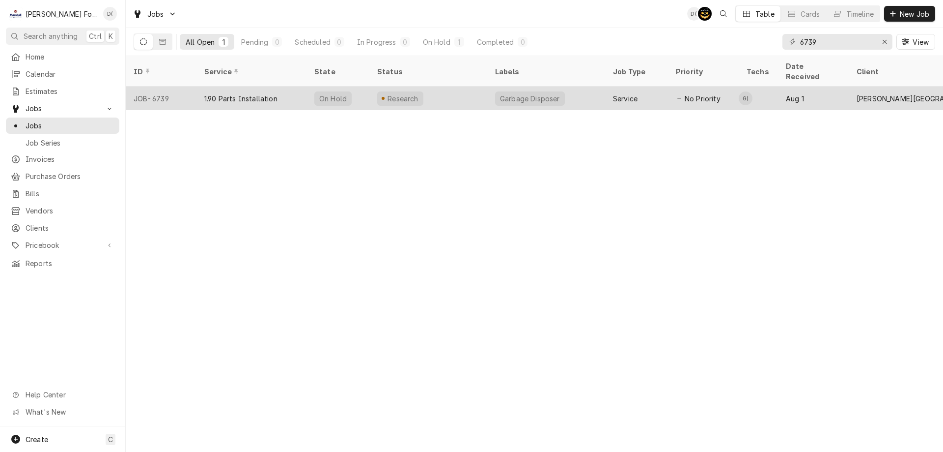
click at [435, 86] on div "Research" at bounding box center [429, 98] width 118 height 24
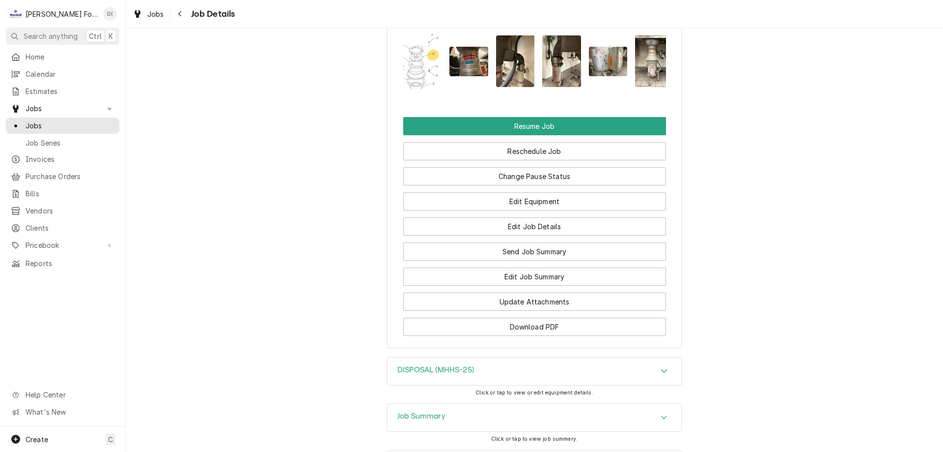
scroll to position [1164, 0]
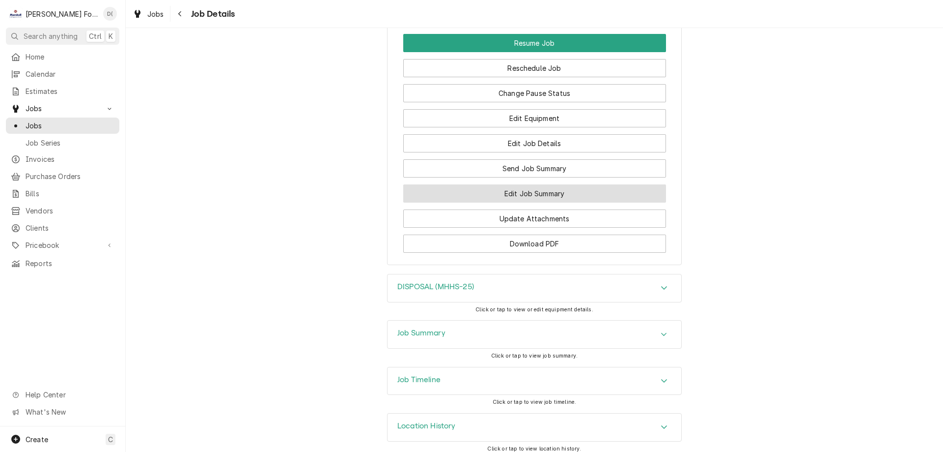
click at [502, 189] on button "Edit Job Summary" at bounding box center [534, 193] width 263 height 18
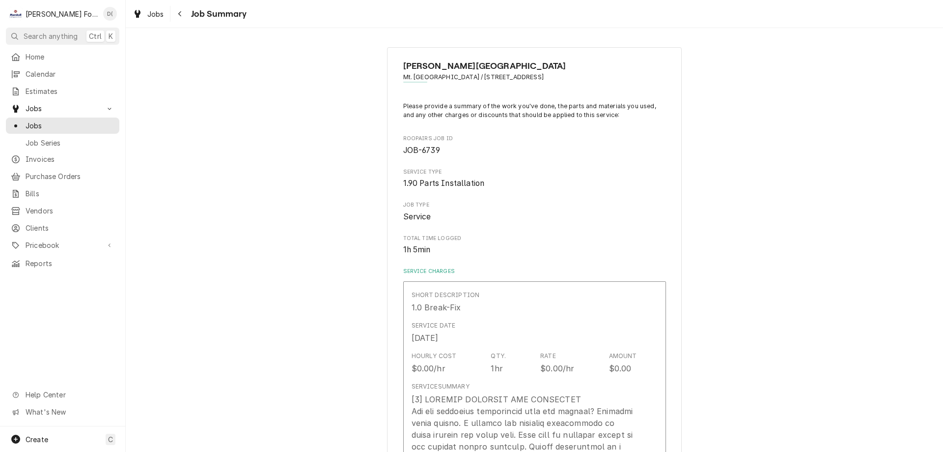
scroll to position [98, 0]
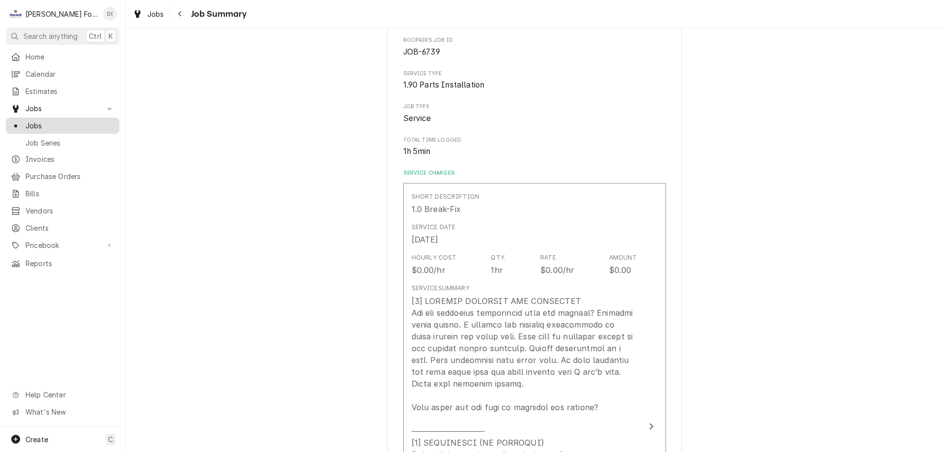
click at [79, 119] on div "Jobs" at bounding box center [63, 125] width 110 height 12
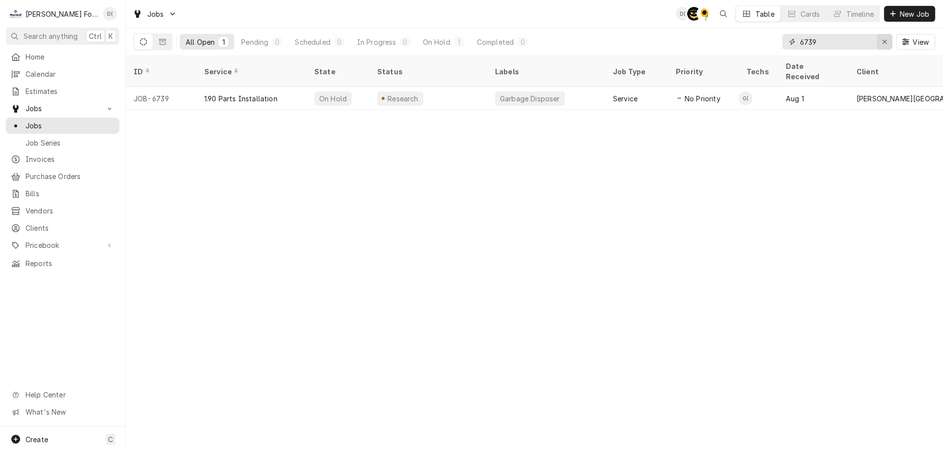
click at [886, 41] on icon "Erase input" at bounding box center [885, 41] width 5 height 7
click at [862, 42] on input "Dynamic Content Wrapper" at bounding box center [846, 42] width 92 height 16
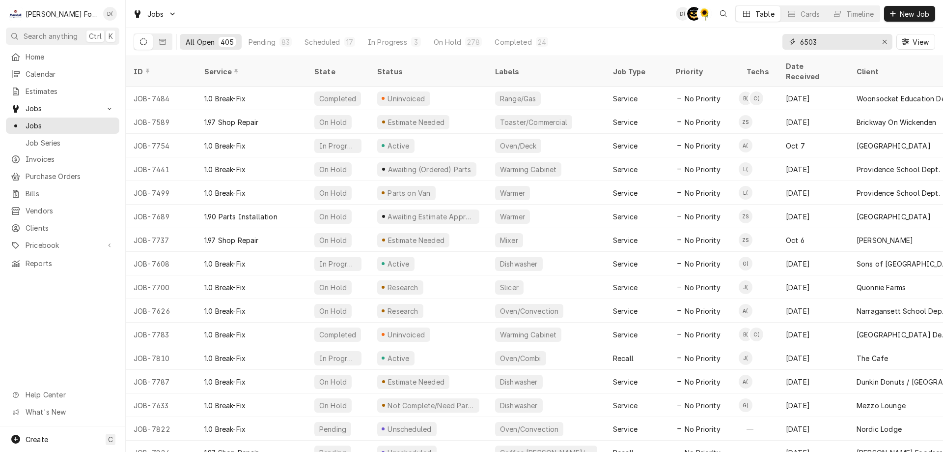
type input "6503"
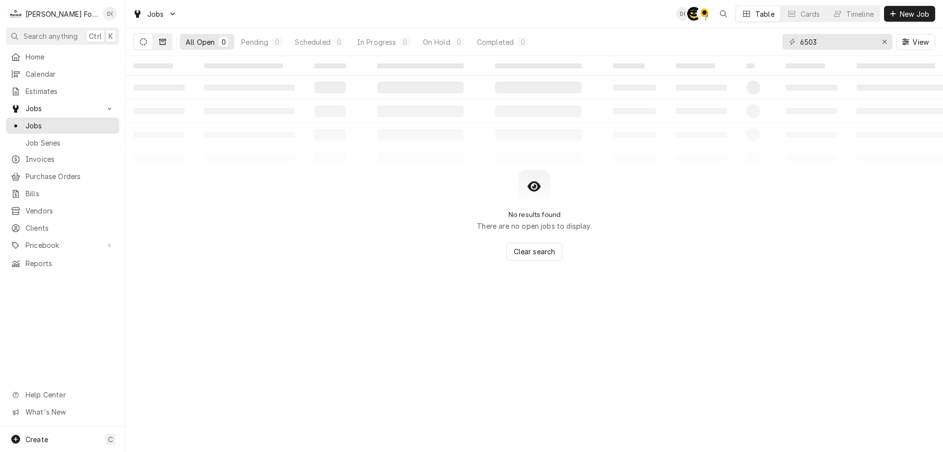
click at [170, 46] on button "Dynamic Content Wrapper" at bounding box center [162, 42] width 19 height 16
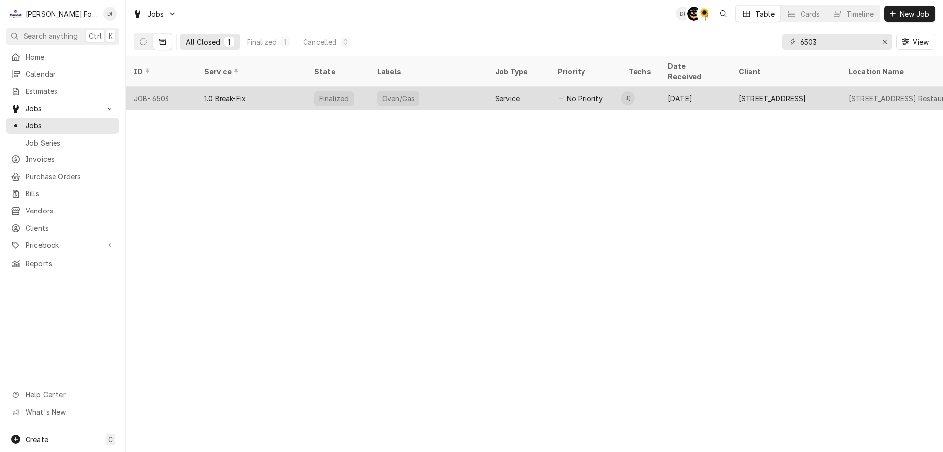
click at [349, 92] on div "Finalized" at bounding box center [338, 98] width 63 height 24
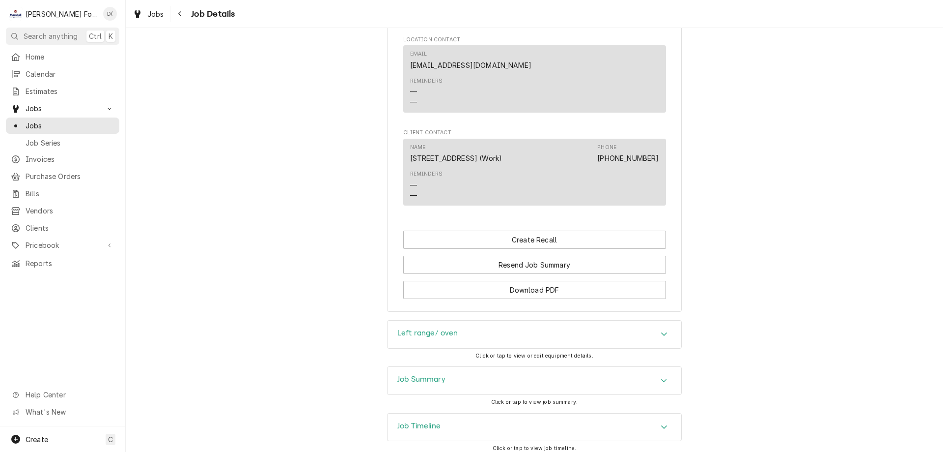
scroll to position [840, 0]
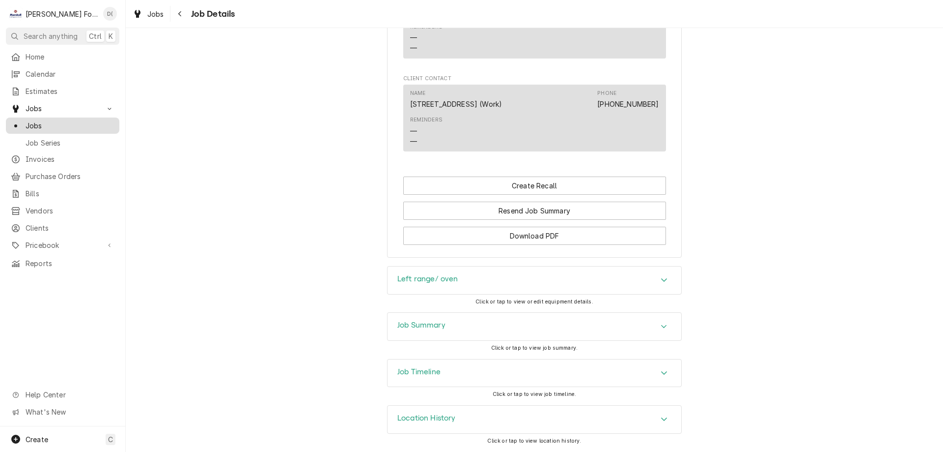
click at [54, 127] on div "Jobs" at bounding box center [63, 125] width 110 height 12
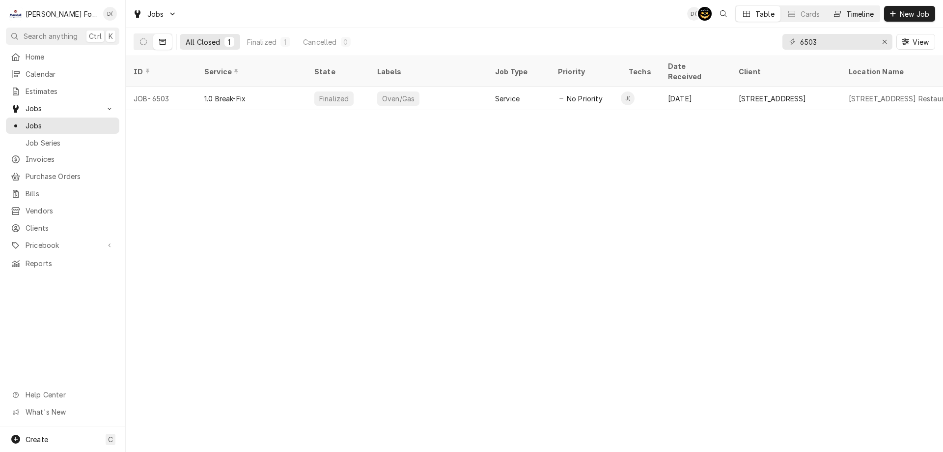
click at [858, 18] on div "Timeline" at bounding box center [861, 14] width 28 height 10
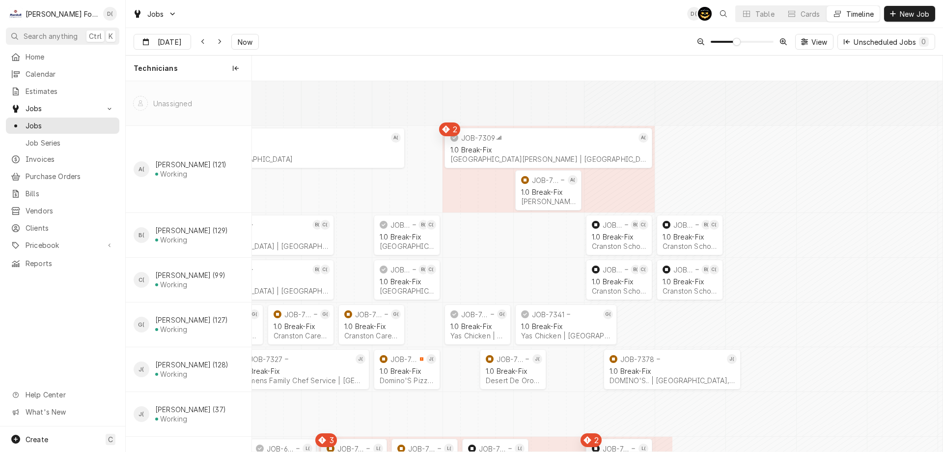
scroll to position [0, 13696]
click at [243, 41] on span "Now" at bounding box center [245, 42] width 19 height 10
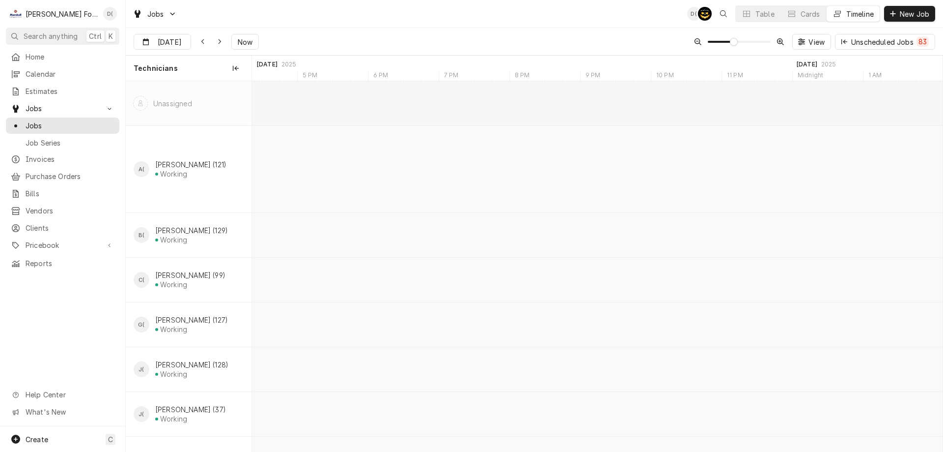
scroll to position [0, 23527]
type input "Oct 14"
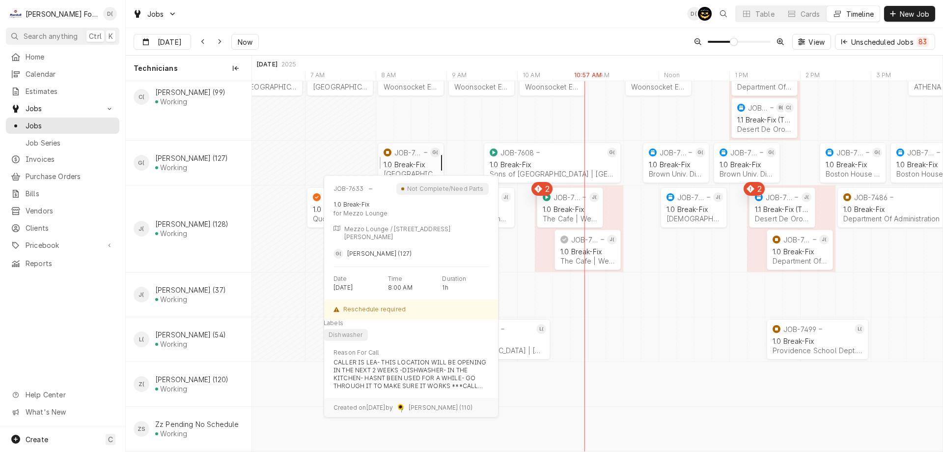
scroll to position [0, 0]
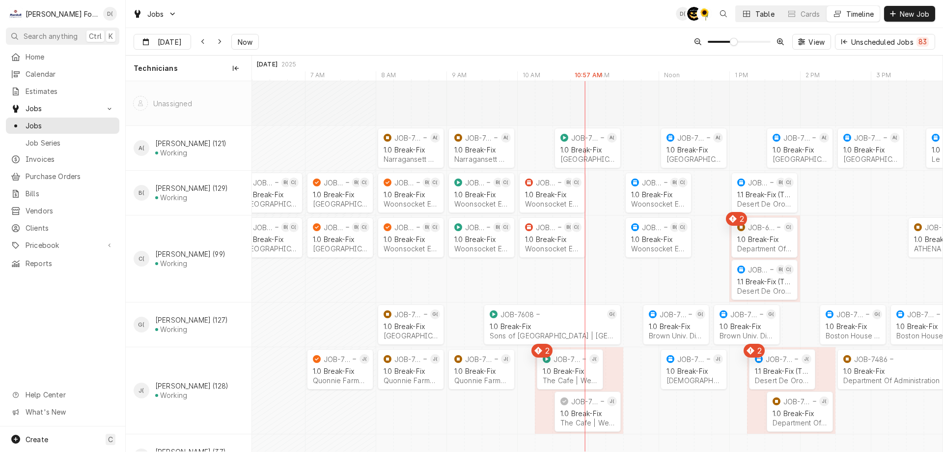
click at [759, 11] on div "Table" at bounding box center [765, 14] width 19 height 10
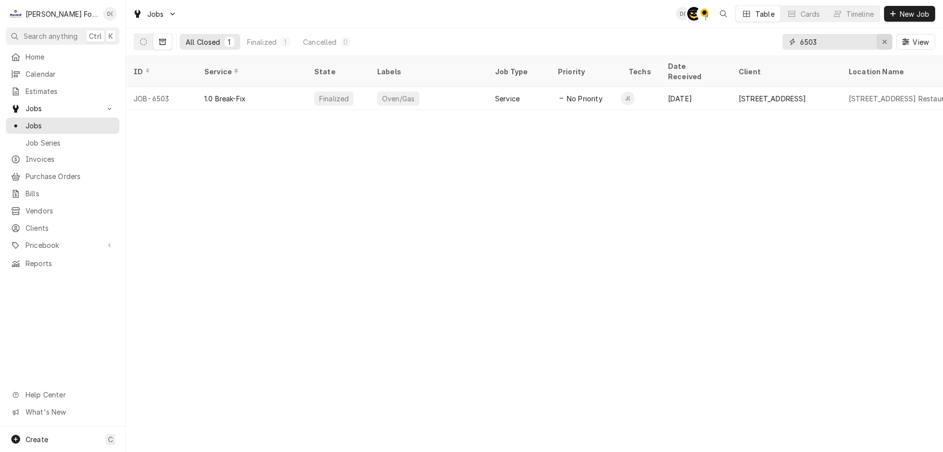
click at [881, 42] on div "Erase input" at bounding box center [885, 42] width 10 height 10
click at [874, 41] on input "Dynamic Content Wrapper" at bounding box center [846, 42] width 92 height 16
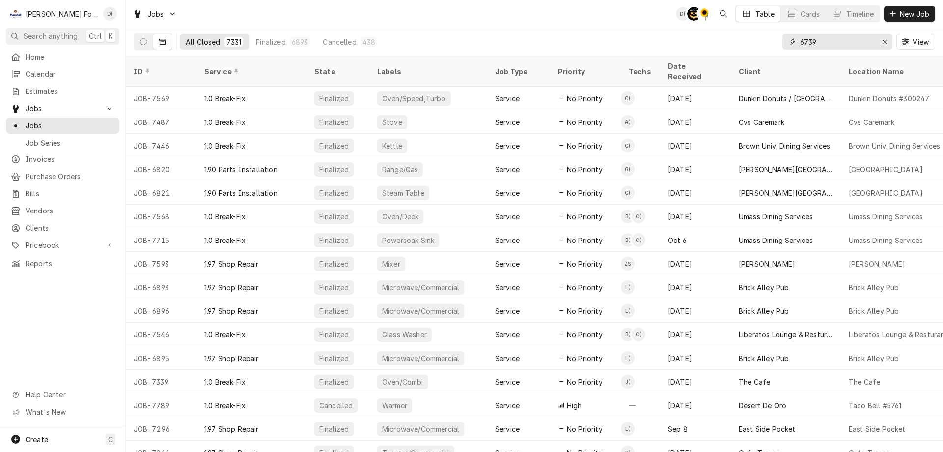
type input "6739"
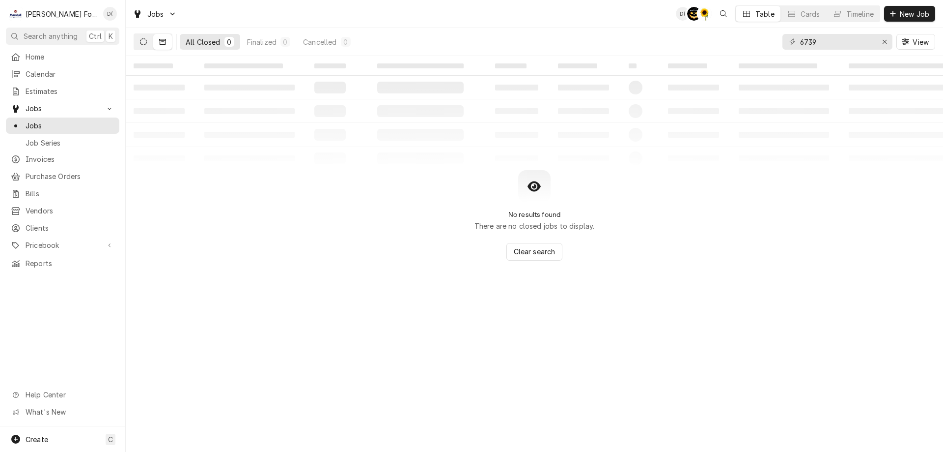
click at [145, 41] on icon "Dynamic Content Wrapper" at bounding box center [143, 41] width 7 height 7
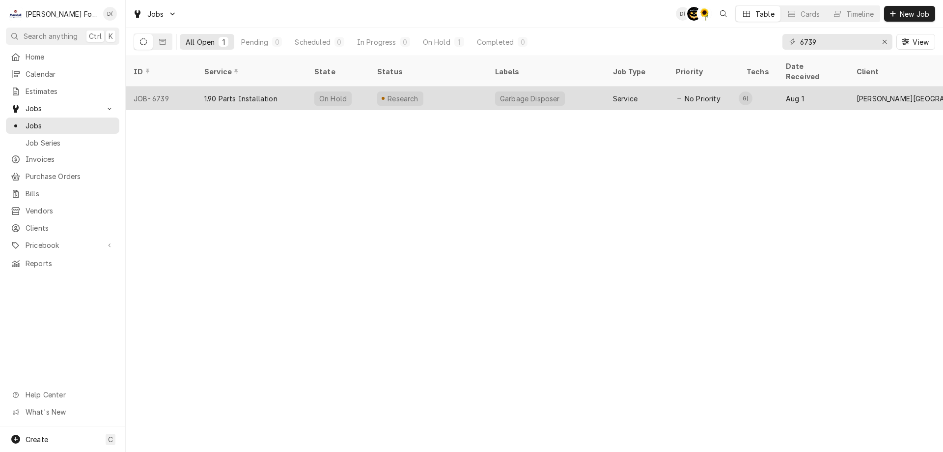
click at [292, 86] on div "1.90 Parts Installation" at bounding box center [252, 98] width 110 height 24
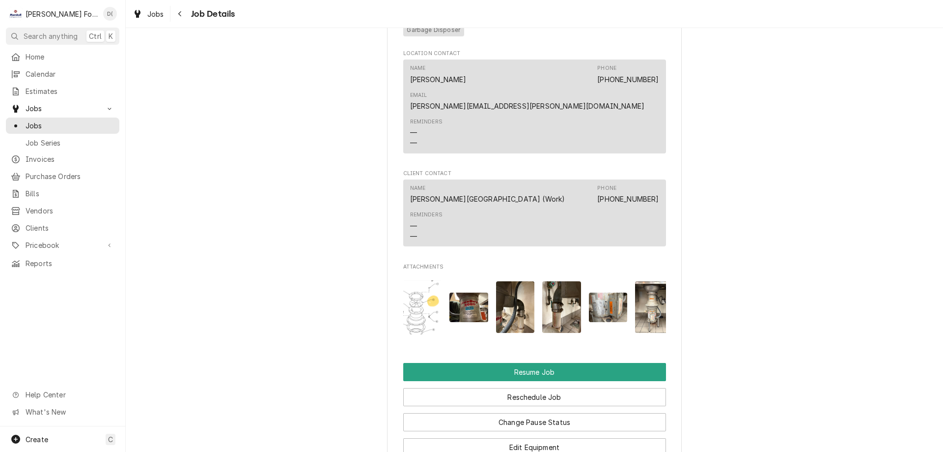
scroll to position [1032, 0]
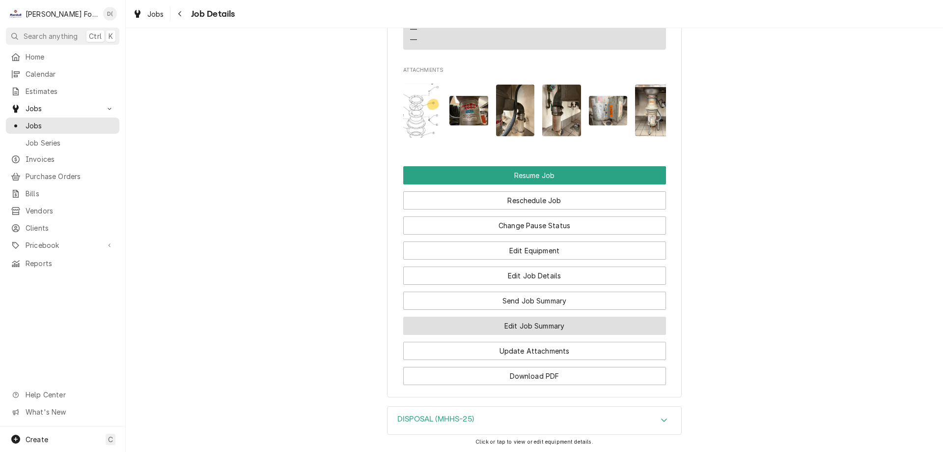
click at [529, 319] on button "Edit Job Summary" at bounding box center [534, 325] width 263 height 18
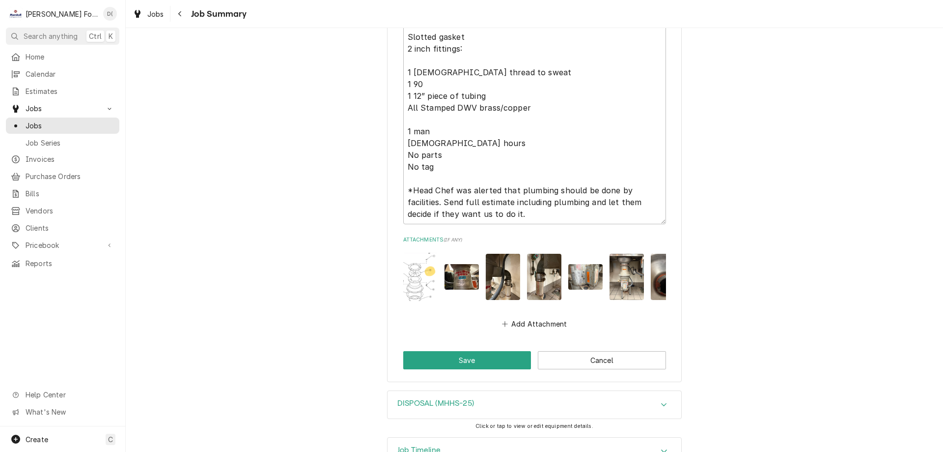
scroll to position [0, 26]
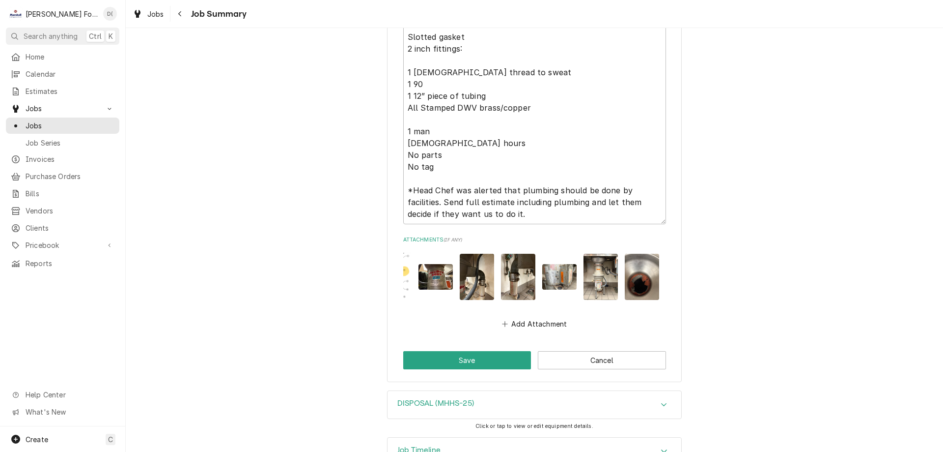
click at [632, 255] on img "Attachments" at bounding box center [642, 277] width 34 height 46
type textarea "x"
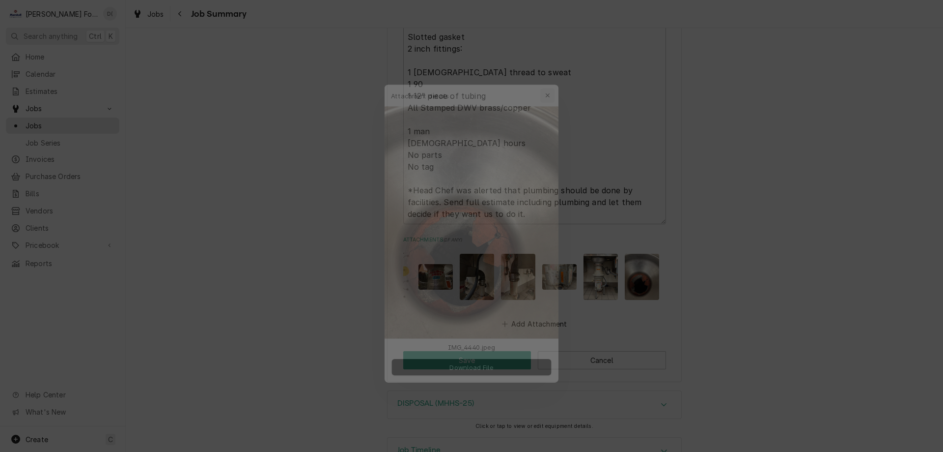
click at [554, 75] on icon "button" at bounding box center [554, 76] width 5 height 7
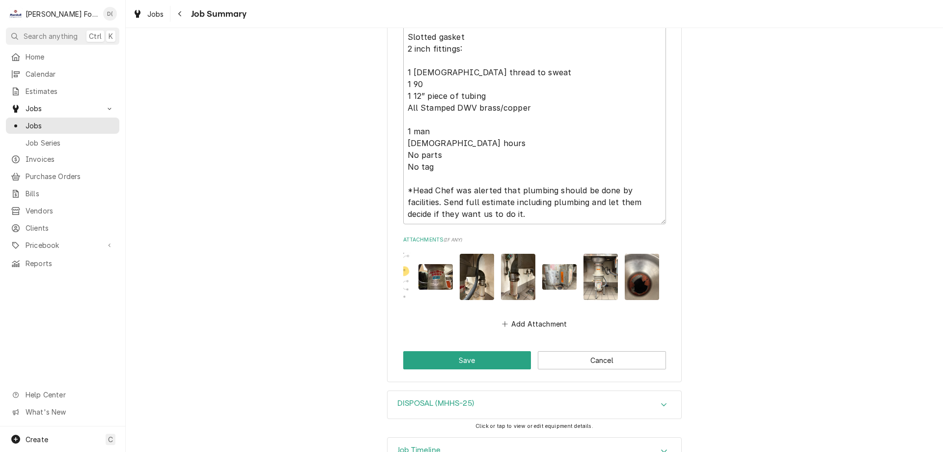
click at [599, 254] on img "Attachments" at bounding box center [601, 277] width 34 height 46
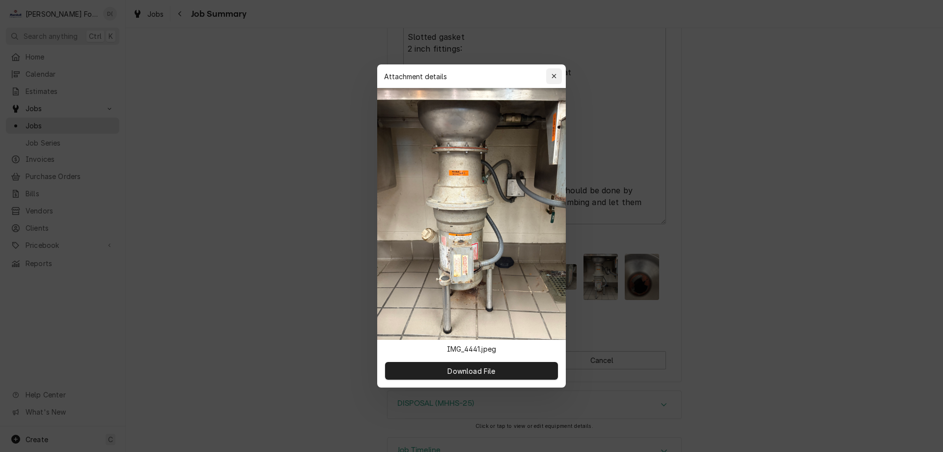
click at [557, 72] on div "button" at bounding box center [554, 76] width 10 height 10
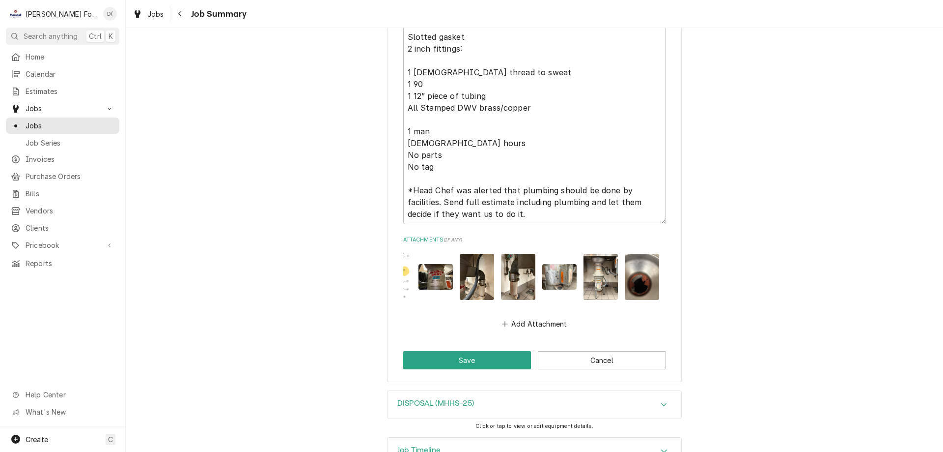
click at [551, 264] on img "Attachments" at bounding box center [559, 277] width 34 height 26
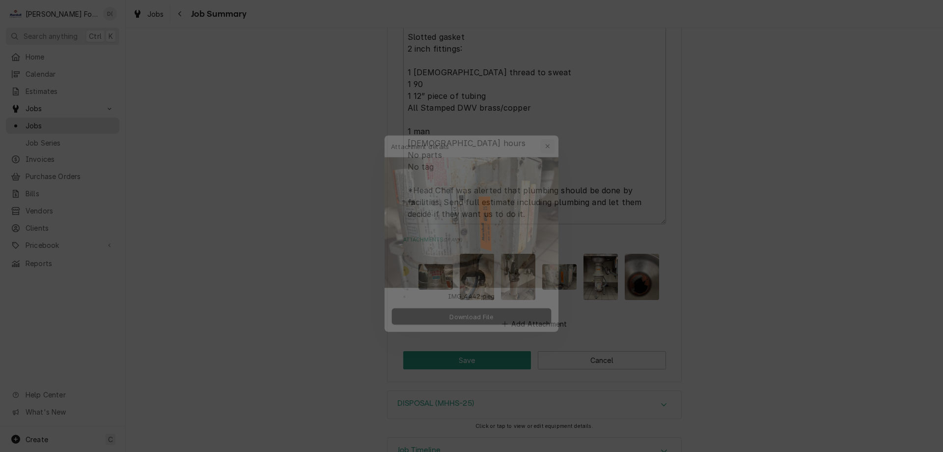
click at [550, 136] on button "button" at bounding box center [554, 131] width 16 height 16
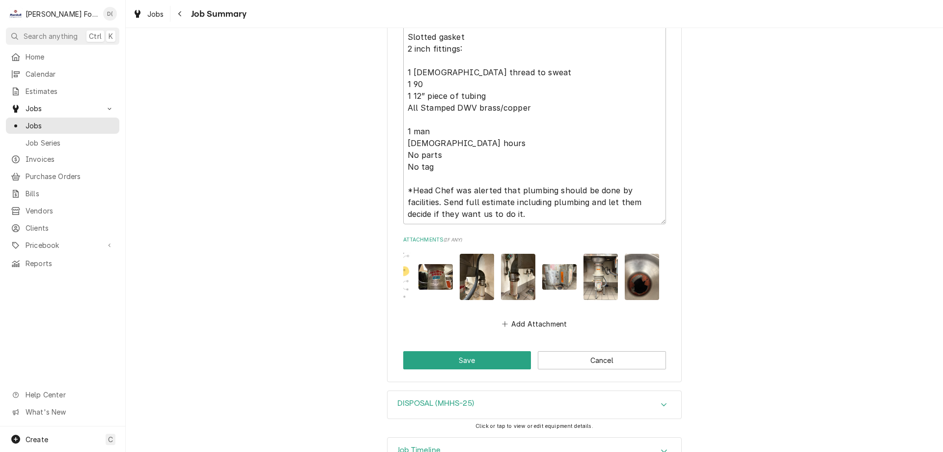
click at [511, 259] on img "Attachments" at bounding box center [518, 277] width 34 height 46
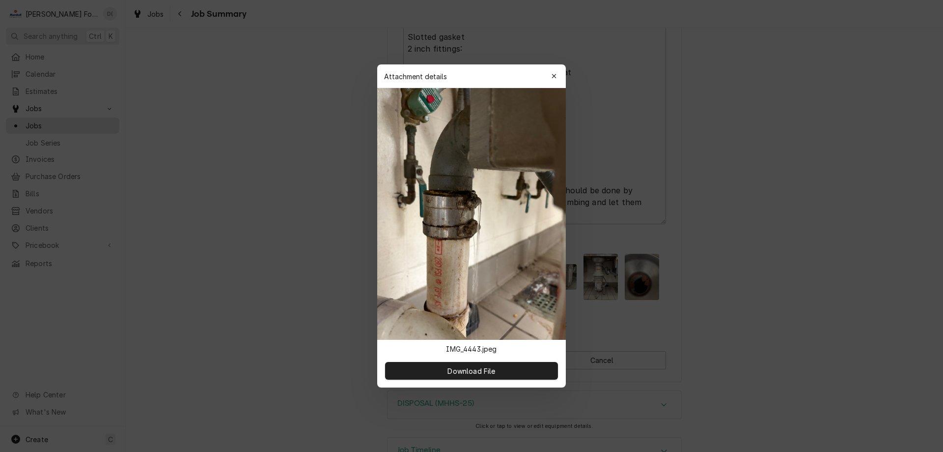
drag, startPoint x: 543, startPoint y: 72, endPoint x: 557, endPoint y: 74, distance: 14.5
click at [544, 73] on div "Attachment details Close" at bounding box center [471, 76] width 189 height 24
click at [563, 74] on div "Attachment details Close" at bounding box center [471, 76] width 189 height 24
click at [559, 73] on div "button" at bounding box center [554, 76] width 10 height 10
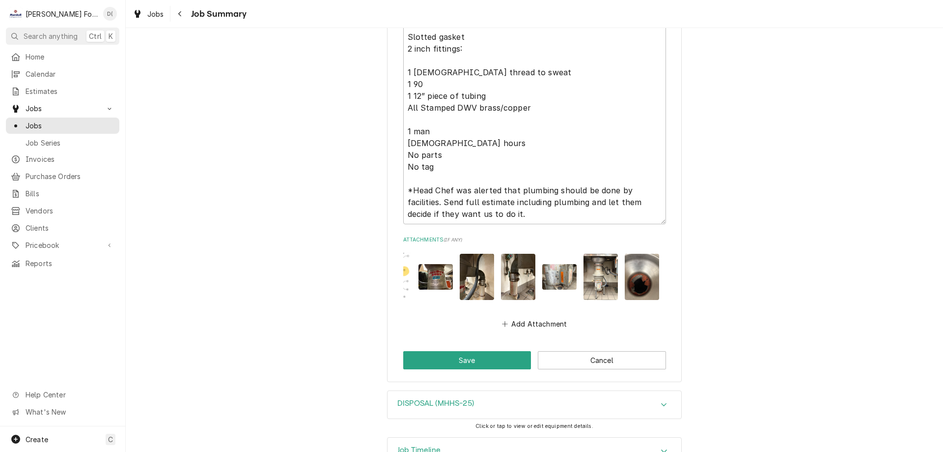
scroll to position [1278, 0]
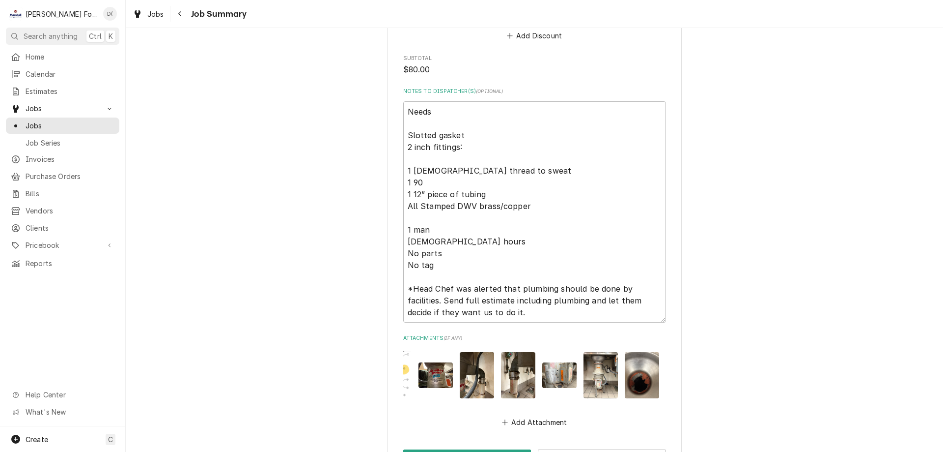
click at [593, 352] on img "Attachments" at bounding box center [601, 375] width 34 height 46
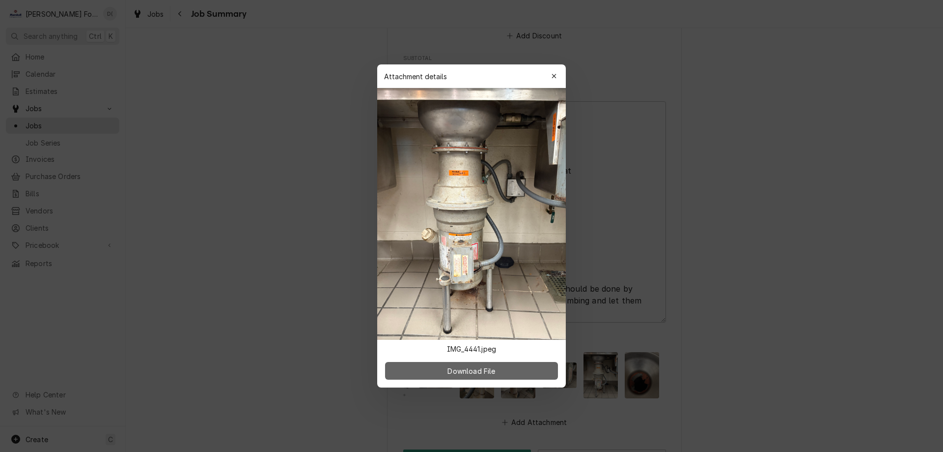
click at [476, 368] on span "Download File" at bounding box center [472, 371] width 52 height 10
click at [559, 75] on div "button" at bounding box center [554, 76] width 10 height 10
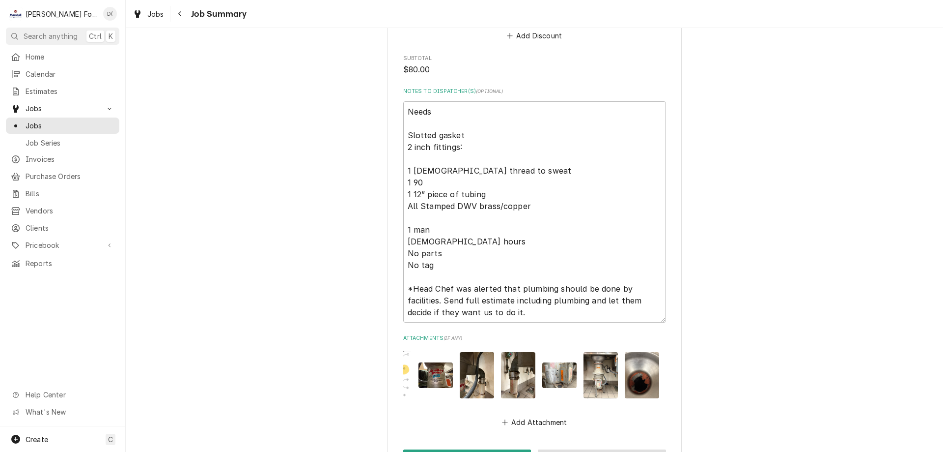
scroll to position [1391, 0]
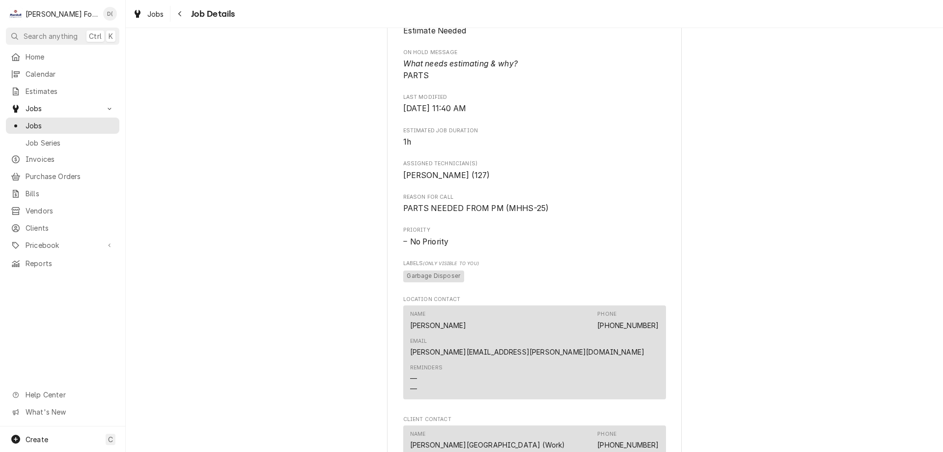
scroll to position [1164, 0]
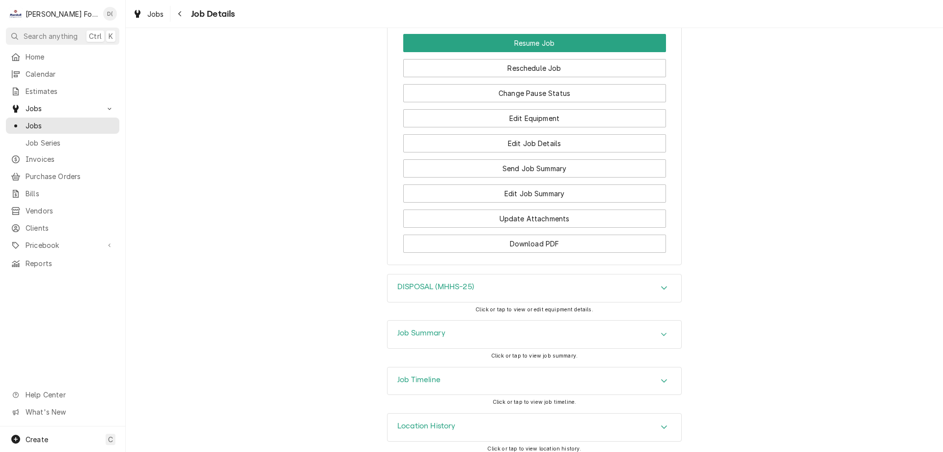
click at [567, 77] on div "Change Pause Status" at bounding box center [534, 89] width 263 height 25
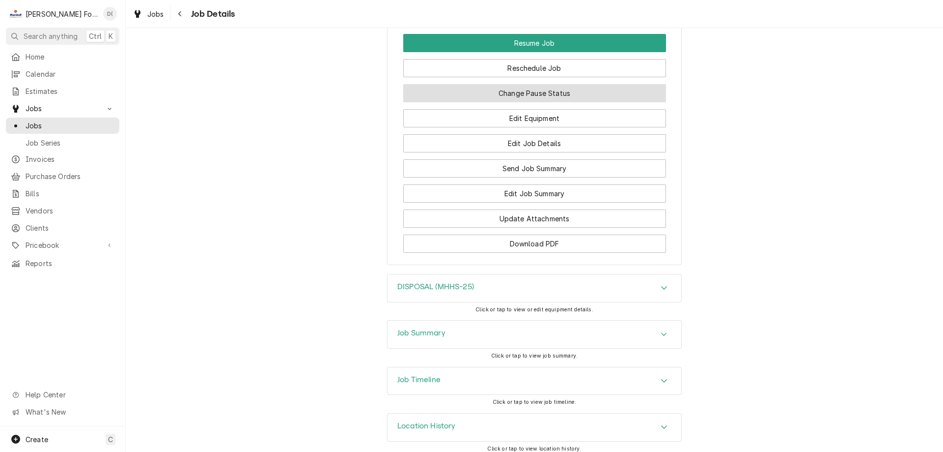
click at [569, 84] on button "Change Pause Status" at bounding box center [534, 93] width 263 height 18
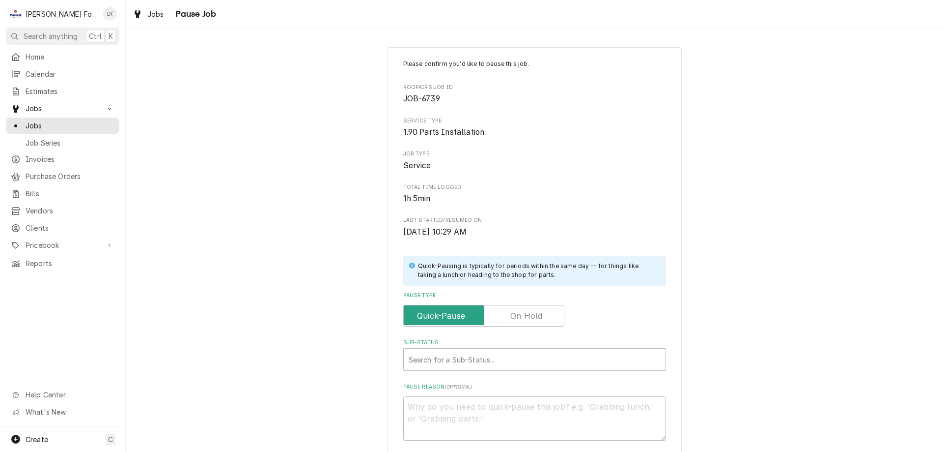
click at [517, 318] on label "Pause Type" at bounding box center [483, 316] width 161 height 22
click at [517, 318] on input "Pause Type" at bounding box center [484, 316] width 152 height 22
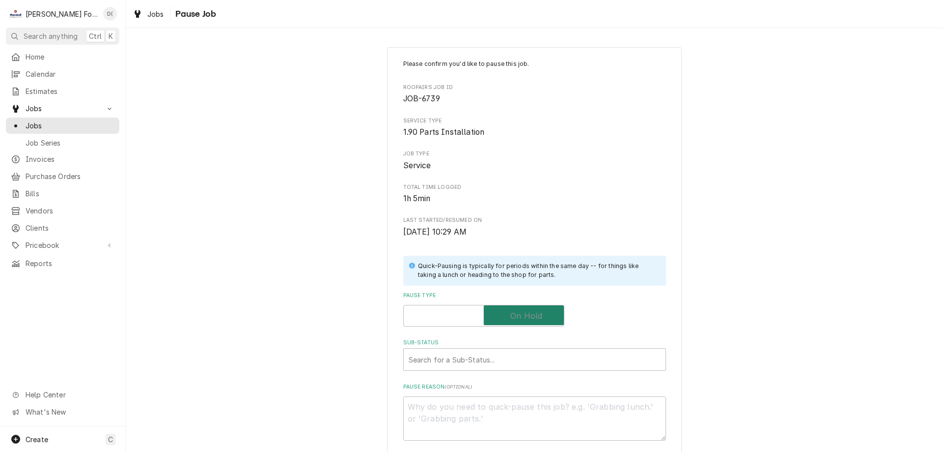
checkbox input "true"
click at [499, 349] on div "Sub-Status Search for a Sub-Status..." at bounding box center [534, 355] width 263 height 32
click at [497, 357] on div "Sub-Status" at bounding box center [535, 359] width 252 height 18
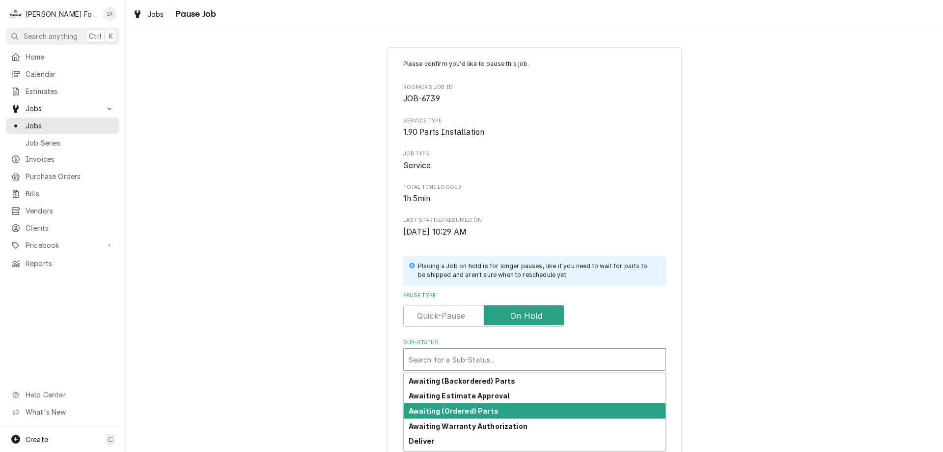
click at [485, 408] on strong "Awaiting (Ordered) Parts" at bounding box center [454, 410] width 90 height 8
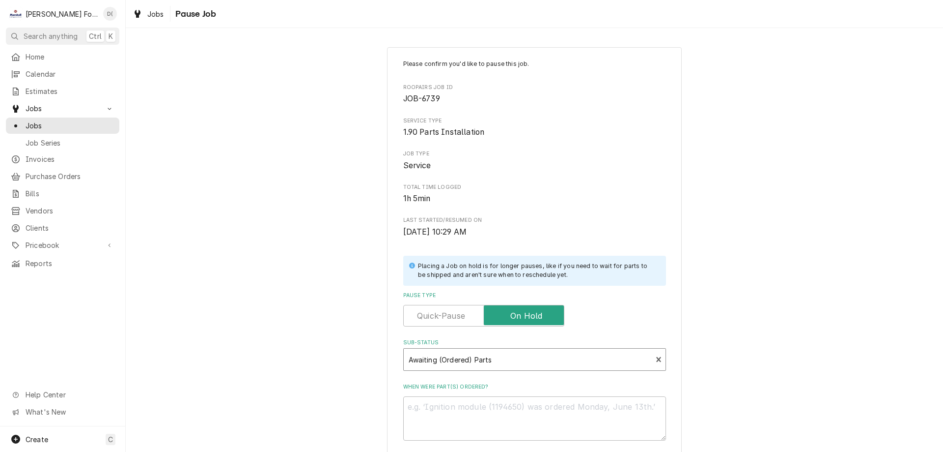
click at [479, 393] on div "When were part(s) ordered?" at bounding box center [534, 411] width 263 height 57
click at [497, 407] on textarea "When were part(s) ordered?" at bounding box center [534, 418] width 263 height 44
type textarea "x"
type textarea "1"
type textarea "x"
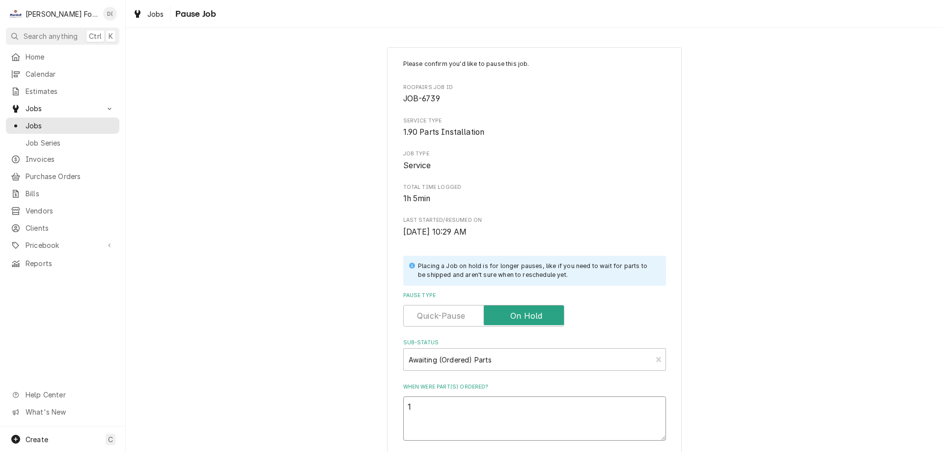
type textarea "10"
type textarea "x"
type textarea "10/"
type textarea "x"
type textarea "10/1"
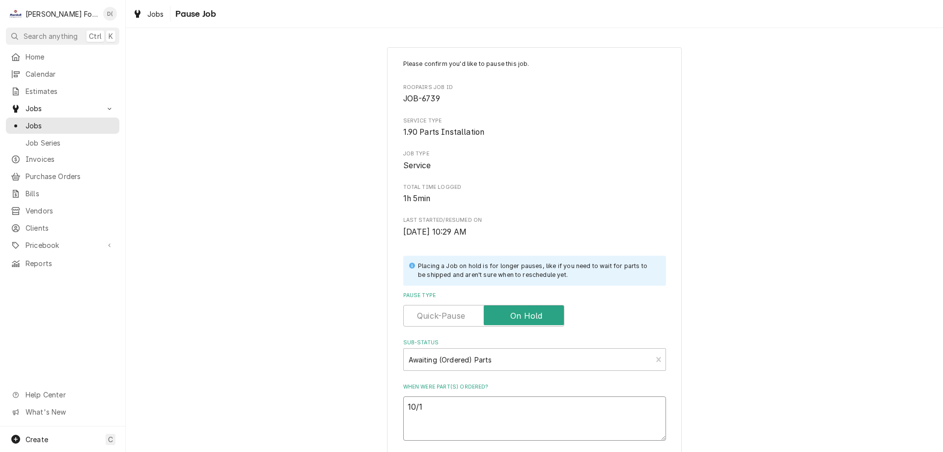
type textarea "x"
type textarea "10/14"
type textarea "x"
type textarea "10/14/"
type textarea "x"
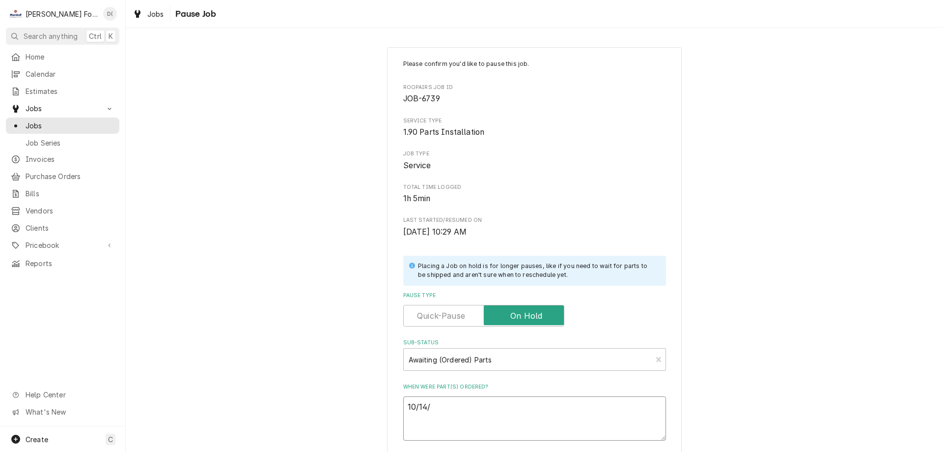
type textarea "10/14/2"
type textarea "x"
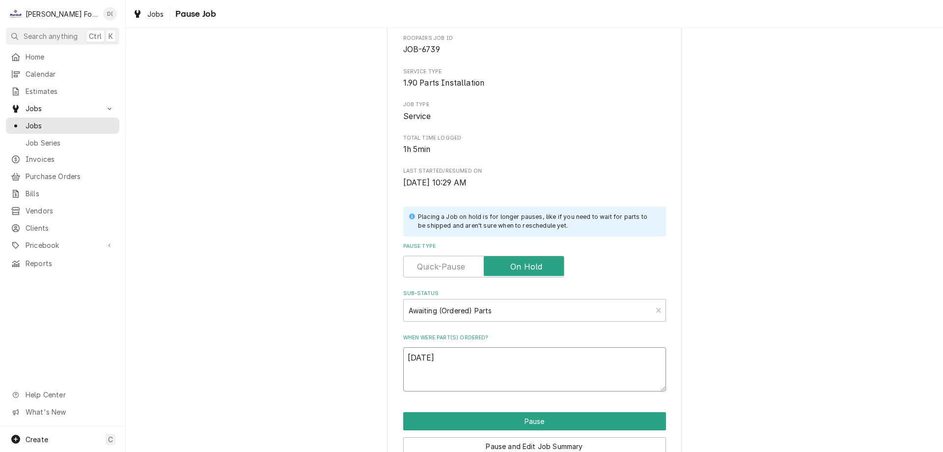
scroll to position [99, 0]
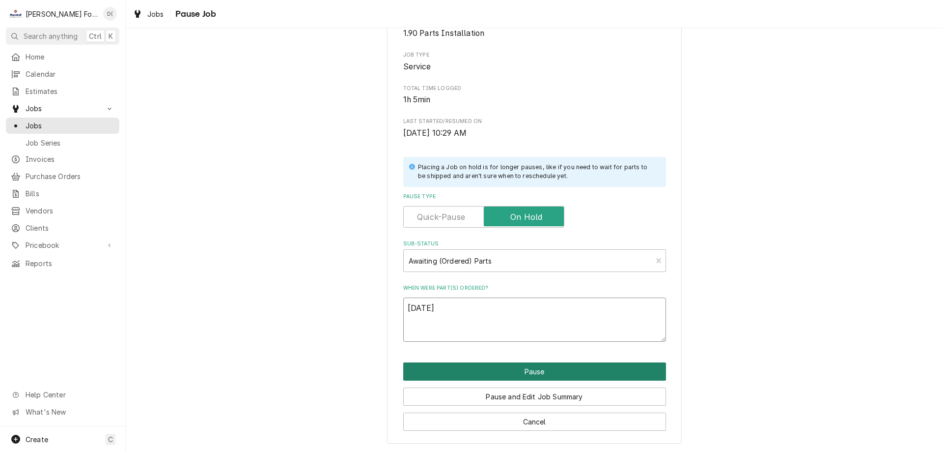
type textarea "10/14/25"
click at [518, 372] on button "Pause" at bounding box center [534, 371] width 263 height 18
type textarea "x"
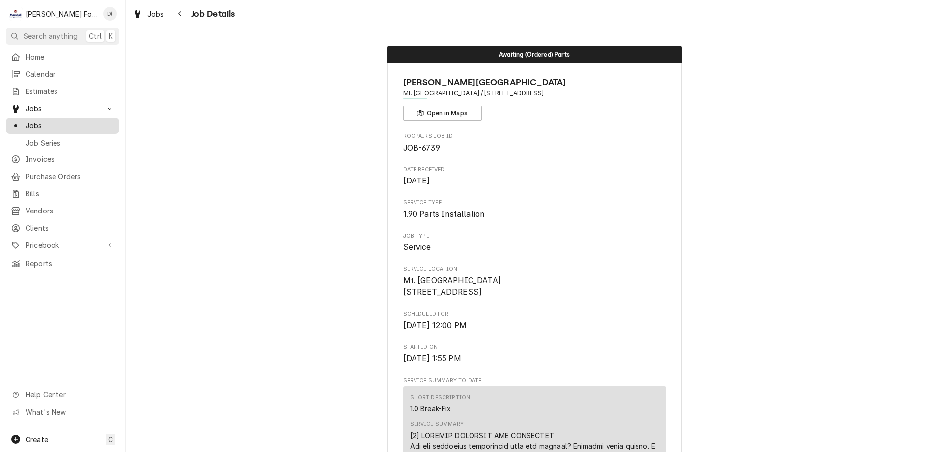
click at [77, 120] on span "Jobs" at bounding box center [70, 125] width 89 height 10
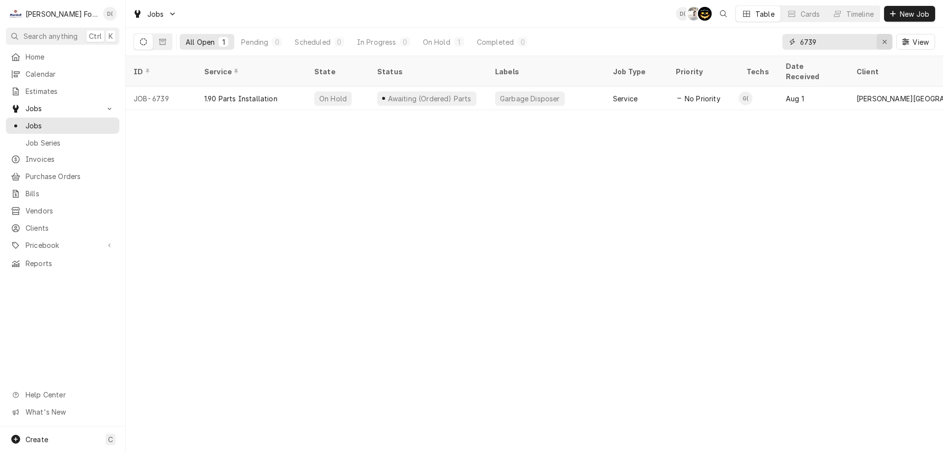
click at [883, 40] on icon "Erase input" at bounding box center [885, 42] width 4 height 4
click at [861, 46] on input "Dynamic Content Wrapper" at bounding box center [846, 42] width 92 height 16
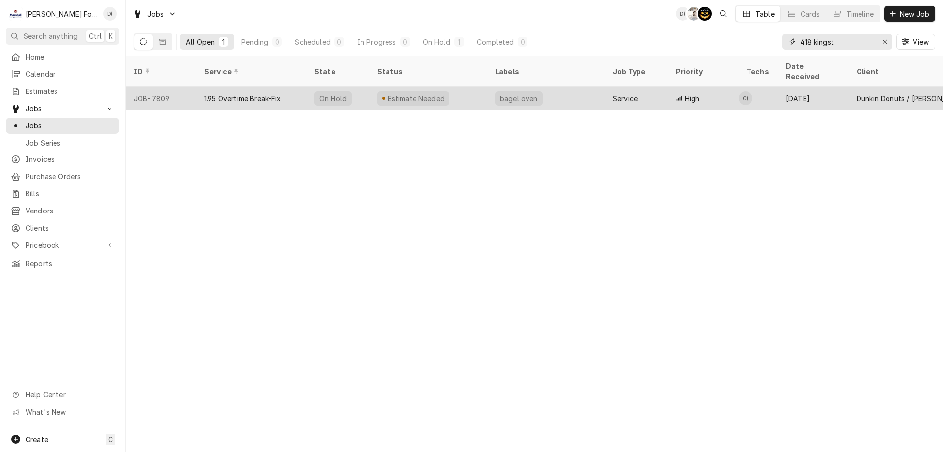
type input "418 kingst"
click at [560, 93] on div "bagel oven" at bounding box center [546, 98] width 118 height 24
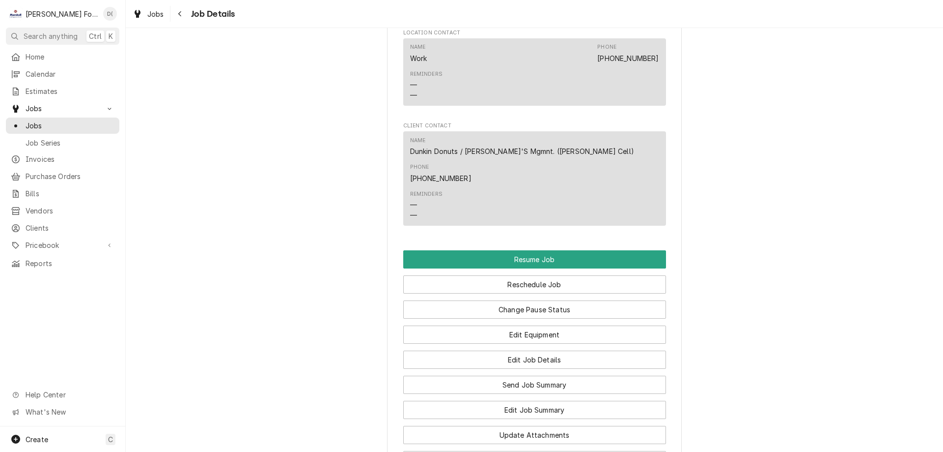
scroll to position [1032, 0]
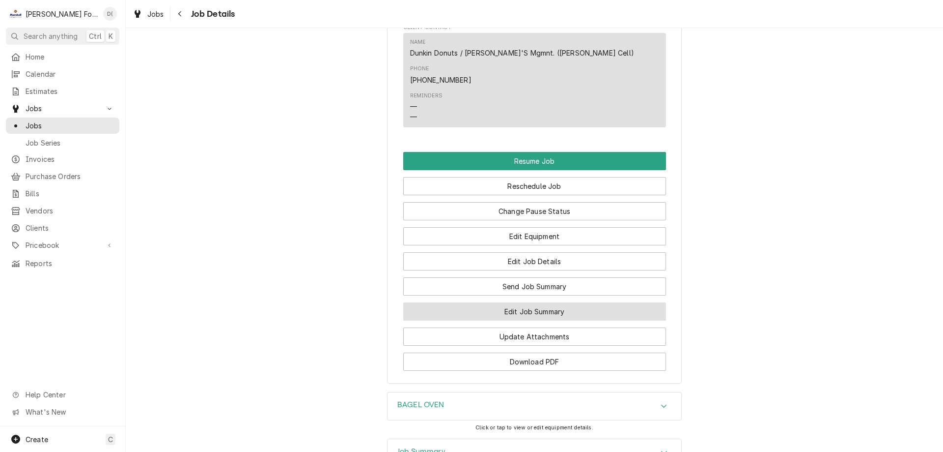
click at [498, 302] on button "Edit Job Summary" at bounding box center [534, 311] width 263 height 18
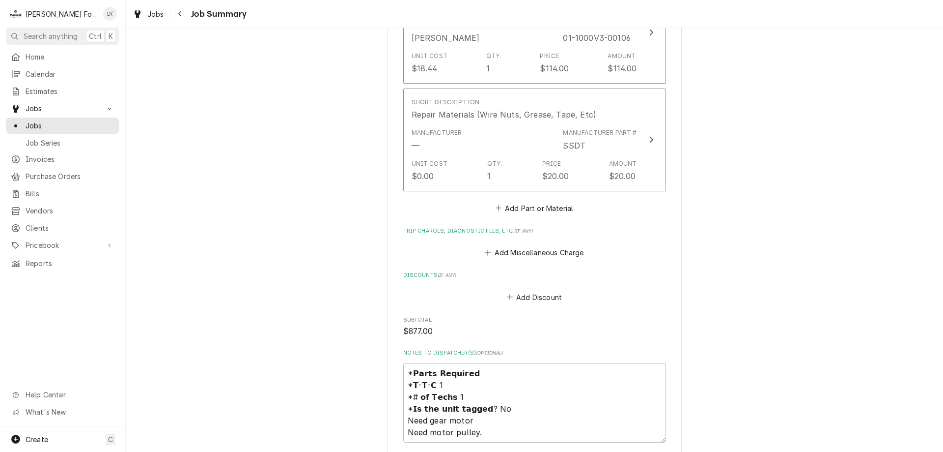
scroll to position [983, 0]
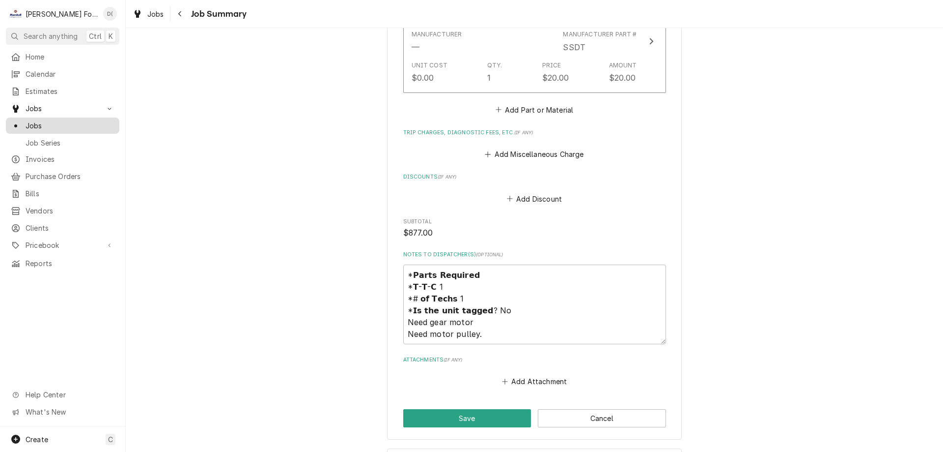
click at [73, 120] on span "Jobs" at bounding box center [70, 125] width 89 height 10
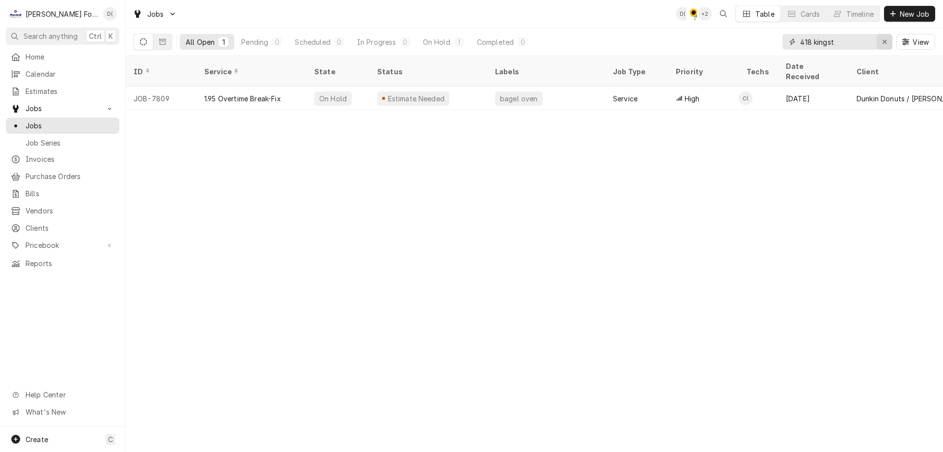
click at [883, 42] on icon "Erase input" at bounding box center [885, 41] width 5 height 7
click at [873, 42] on input "Dynamic Content Wrapper" at bounding box center [846, 42] width 92 height 16
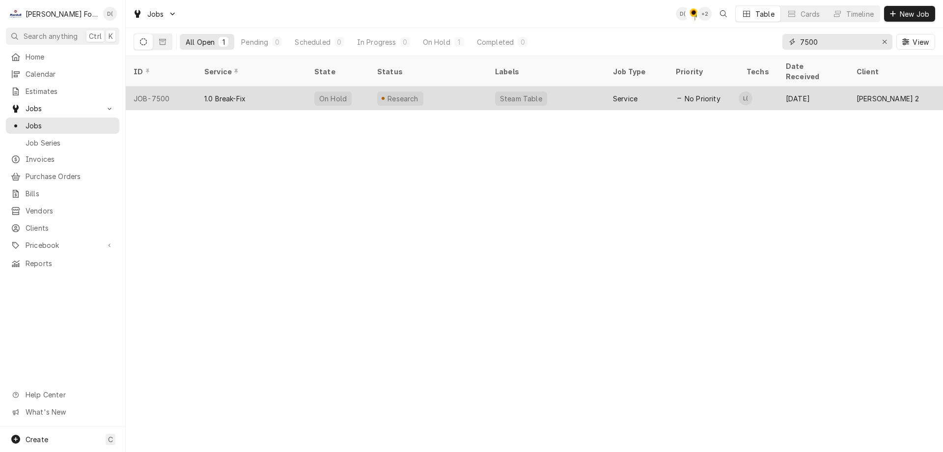
type input "7500"
click at [566, 87] on div "Steam Table" at bounding box center [546, 98] width 118 height 24
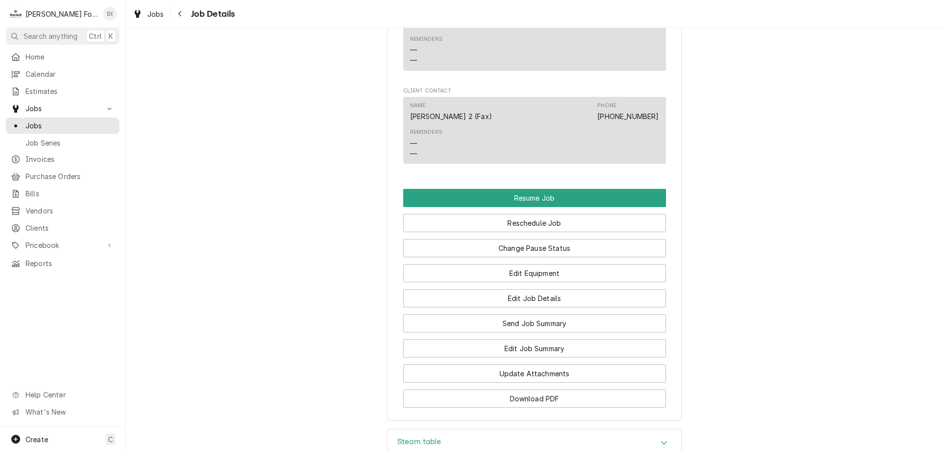
scroll to position [786, 0]
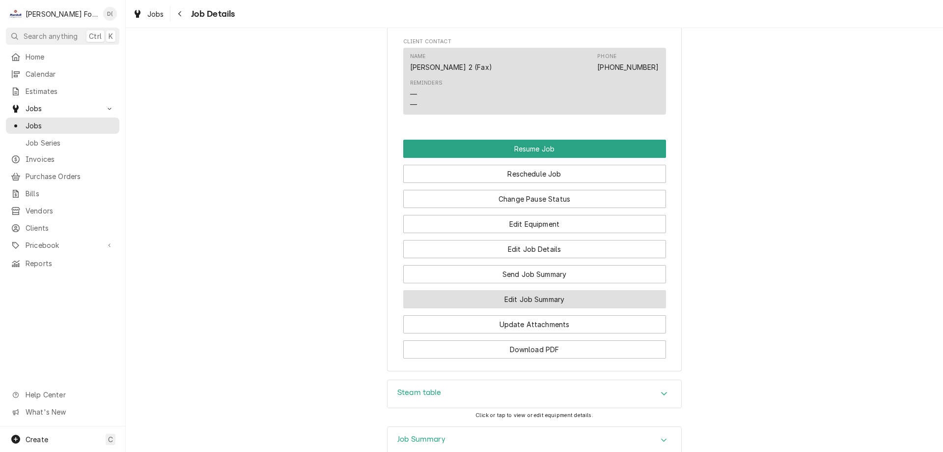
click at [518, 308] on button "Edit Job Summary" at bounding box center [534, 299] width 263 height 18
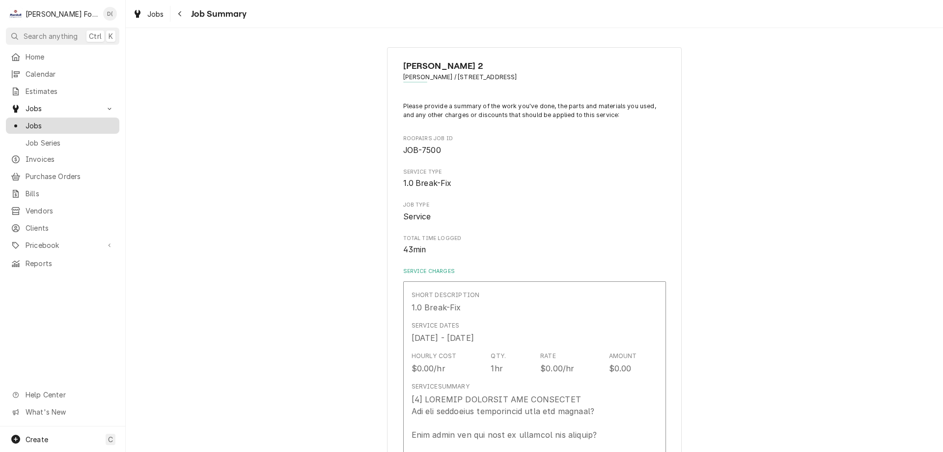
click at [64, 120] on span "Jobs" at bounding box center [70, 125] width 89 height 10
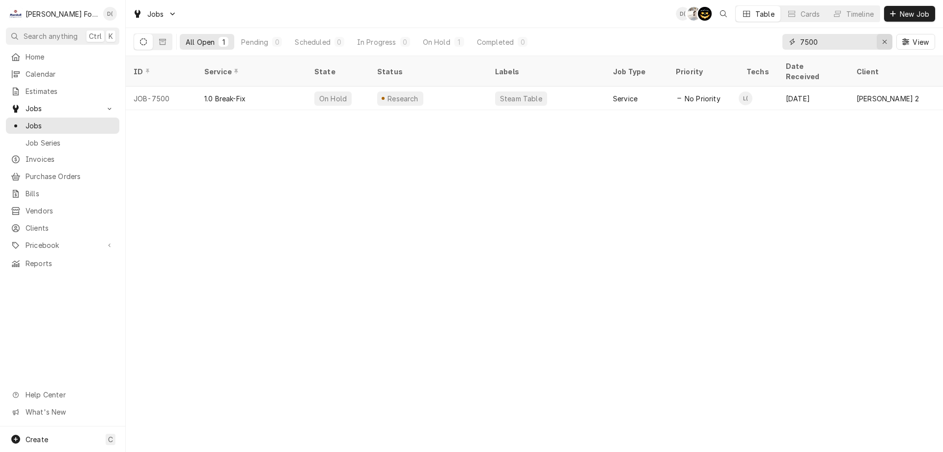
click at [882, 44] on div "Erase input" at bounding box center [885, 42] width 10 height 10
click at [873, 45] on input "Dynamic Content Wrapper" at bounding box center [846, 42] width 92 height 16
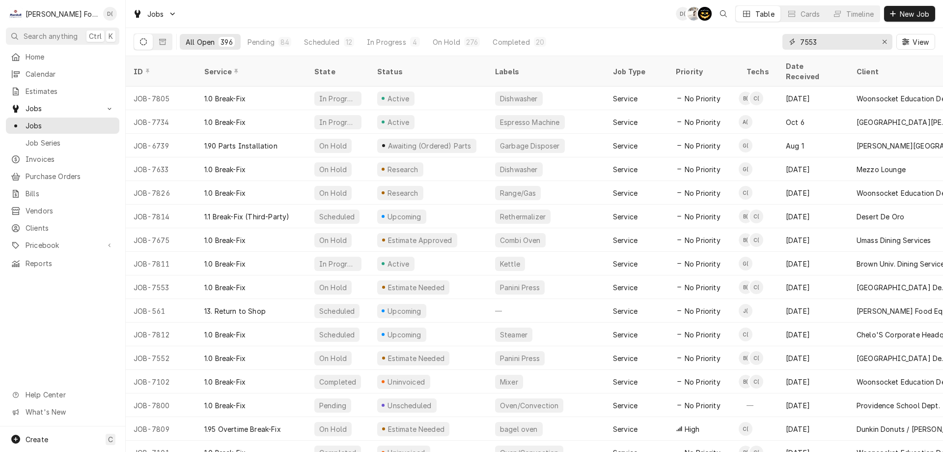
type input "7553"
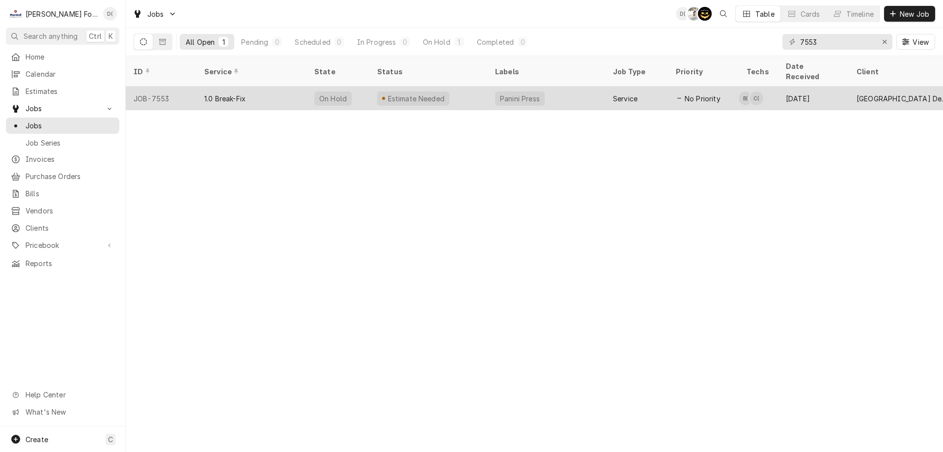
click at [284, 86] on div "1.0 Break-Fix" at bounding box center [252, 98] width 110 height 24
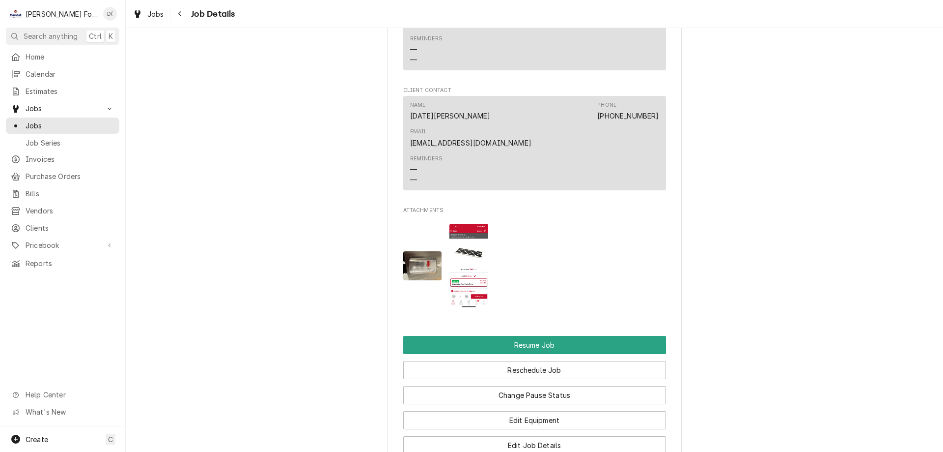
scroll to position [1228, 0]
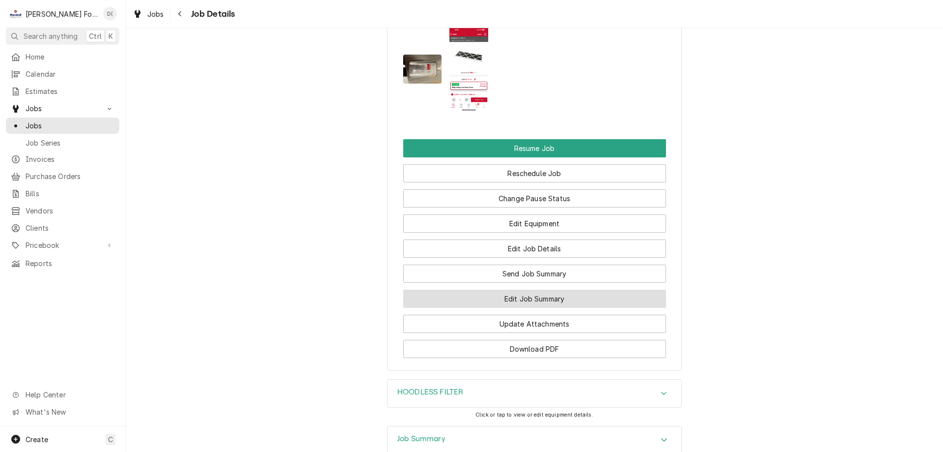
click at [527, 289] on button "Edit Job Summary" at bounding box center [534, 298] width 263 height 18
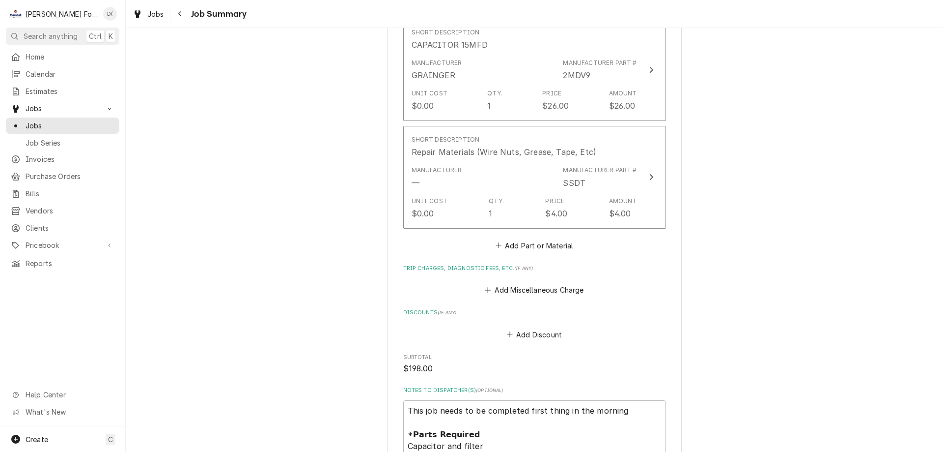
scroll to position [934, 0]
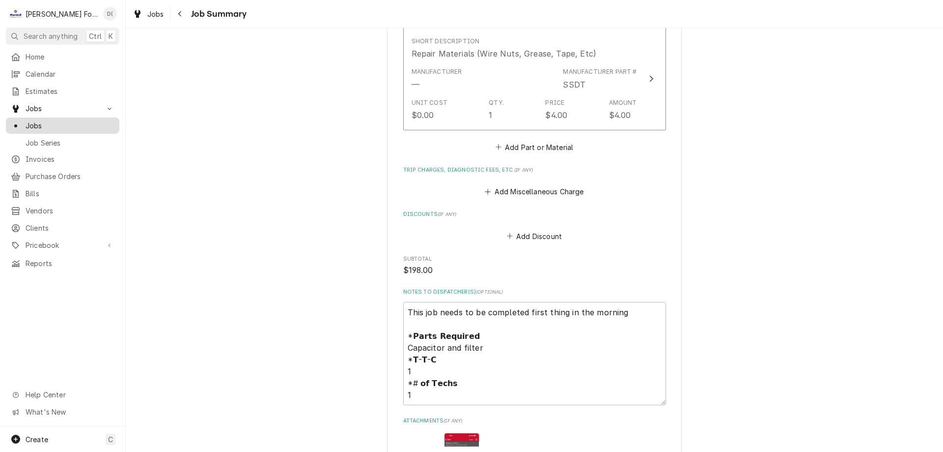
click at [91, 120] on span "Jobs" at bounding box center [70, 125] width 89 height 10
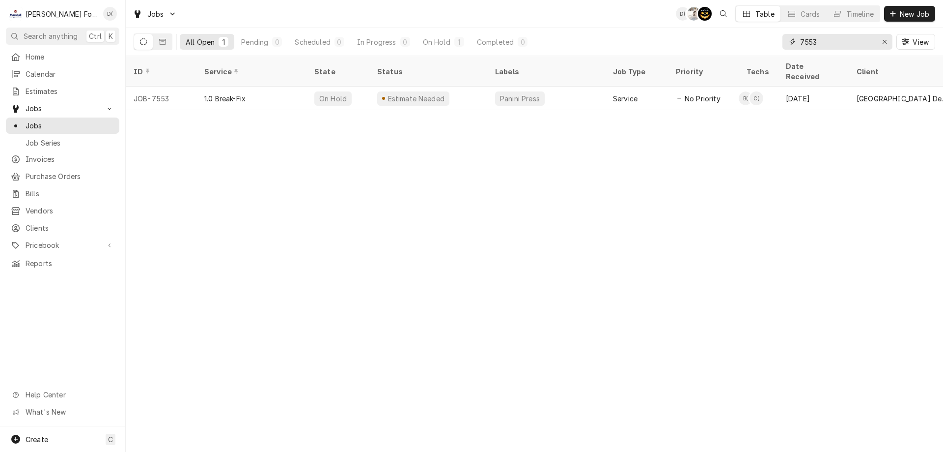
click at [836, 47] on input "7553" at bounding box center [837, 42] width 74 height 16
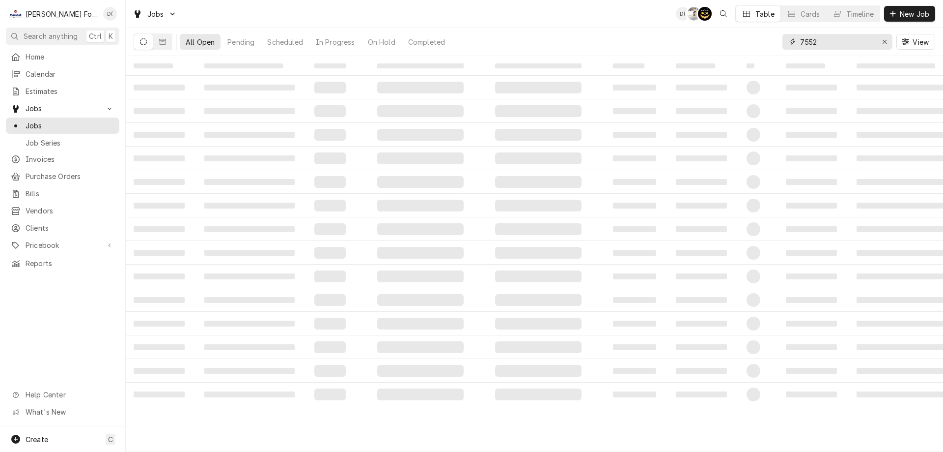
type input "7552"
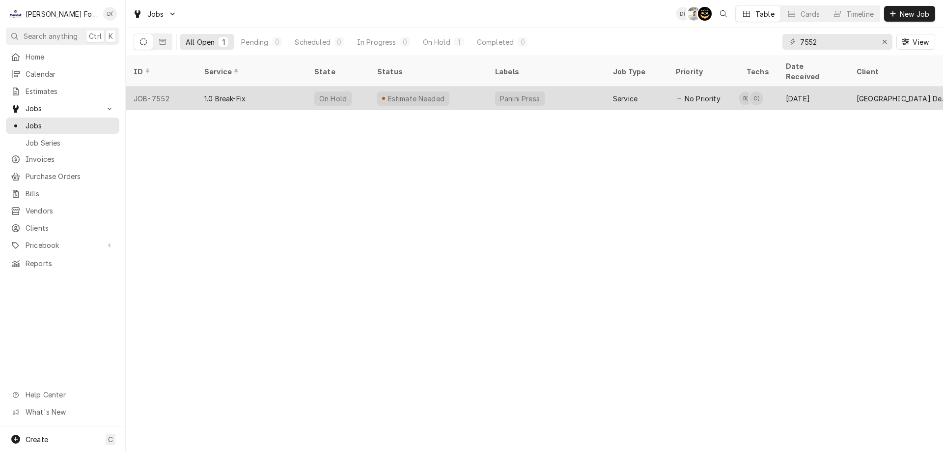
click at [477, 86] on div "Estimate Needed" at bounding box center [429, 98] width 118 height 24
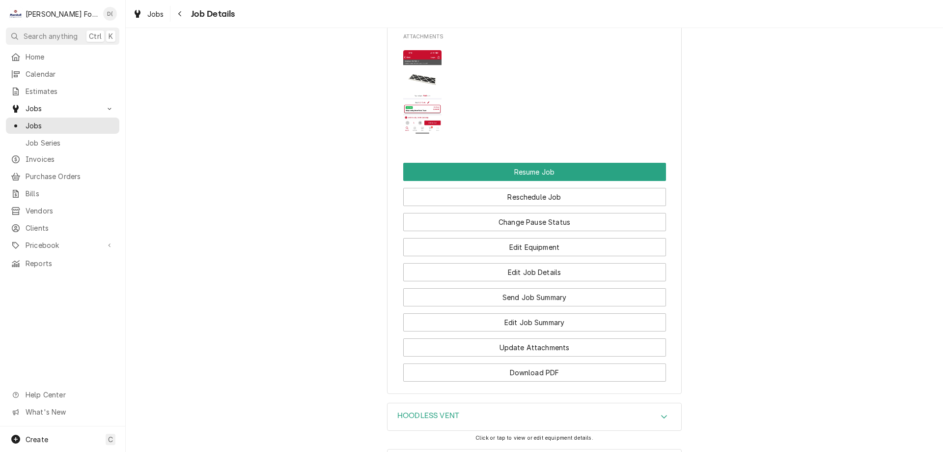
scroll to position [1323, 0]
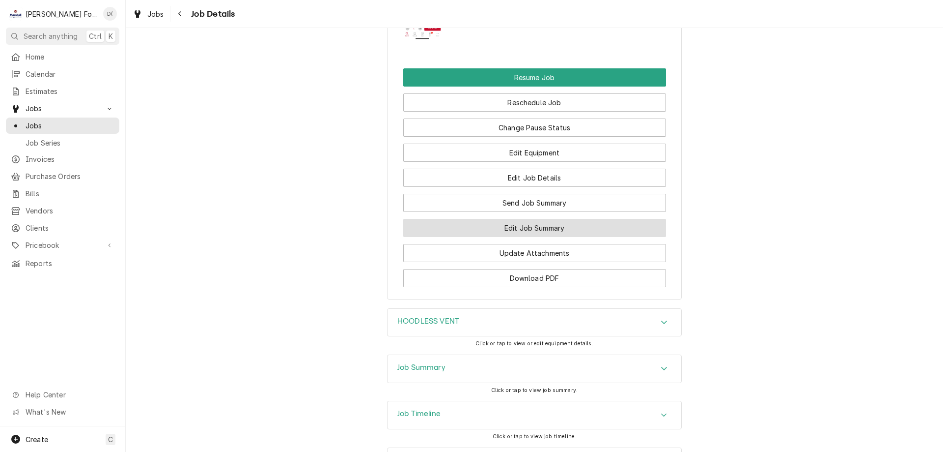
click at [485, 219] on button "Edit Job Summary" at bounding box center [534, 228] width 263 height 18
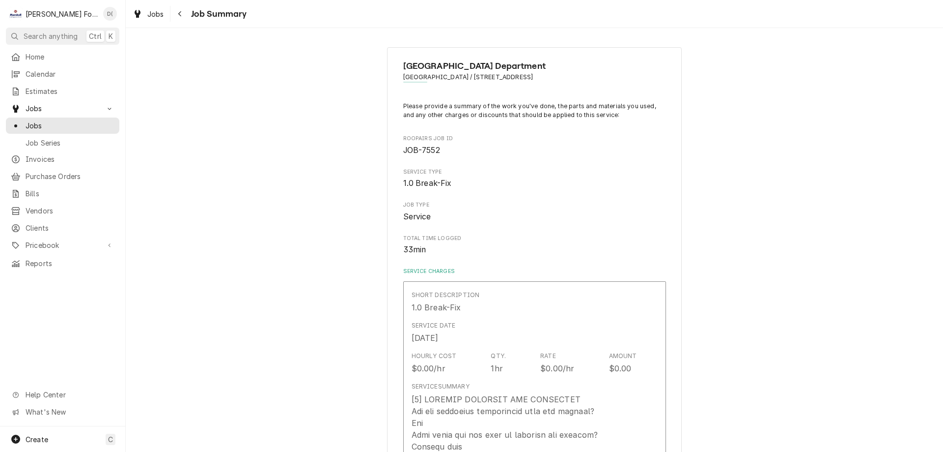
type textarea "x"
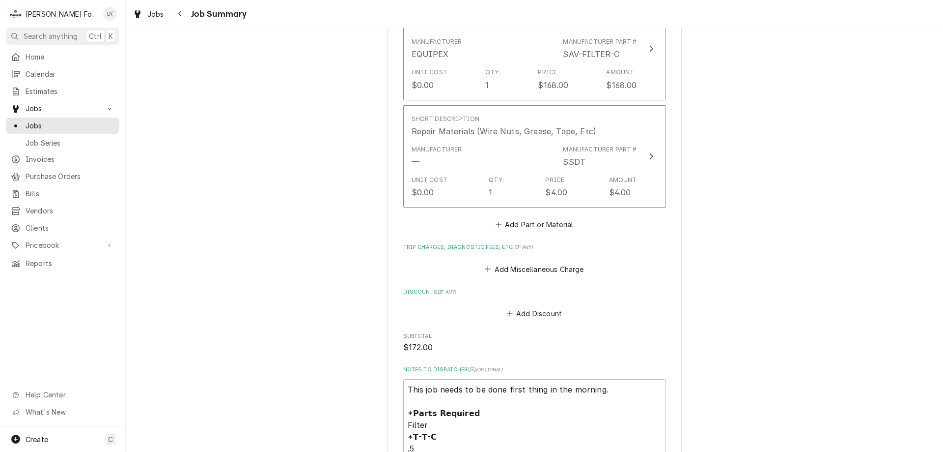
scroll to position [884, 0]
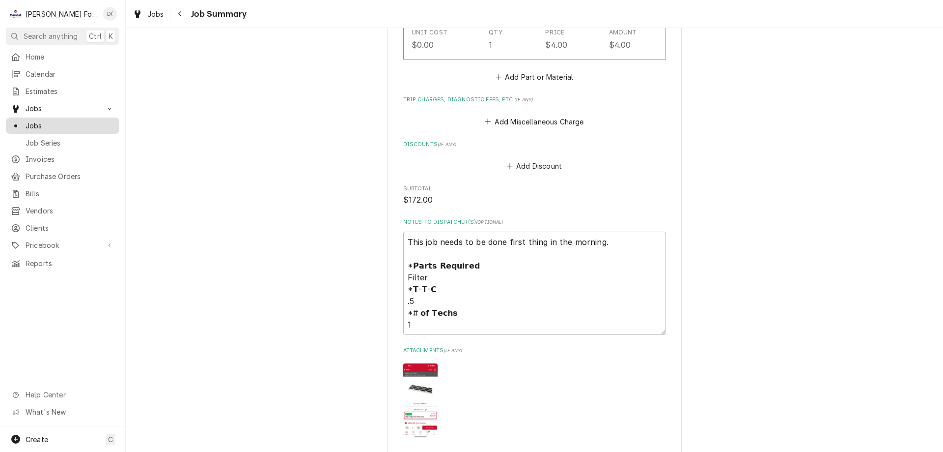
click at [74, 120] on span "Jobs" at bounding box center [70, 125] width 89 height 10
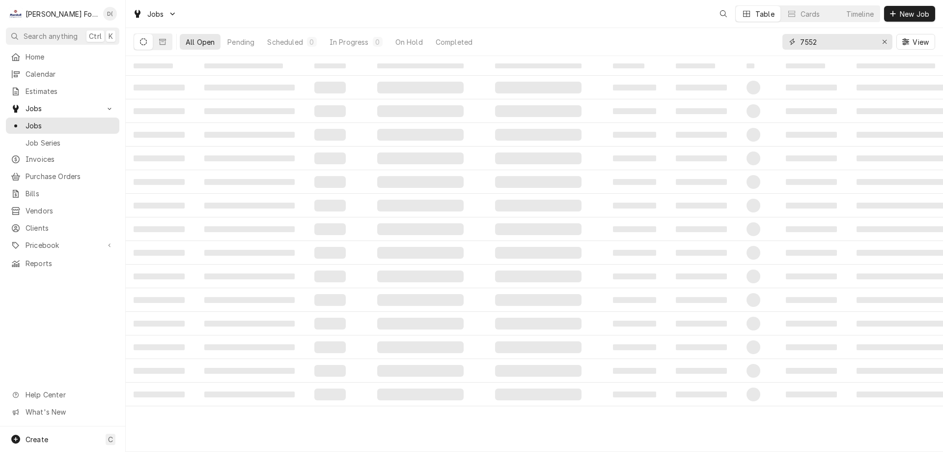
click at [832, 41] on input "7552" at bounding box center [837, 42] width 74 height 16
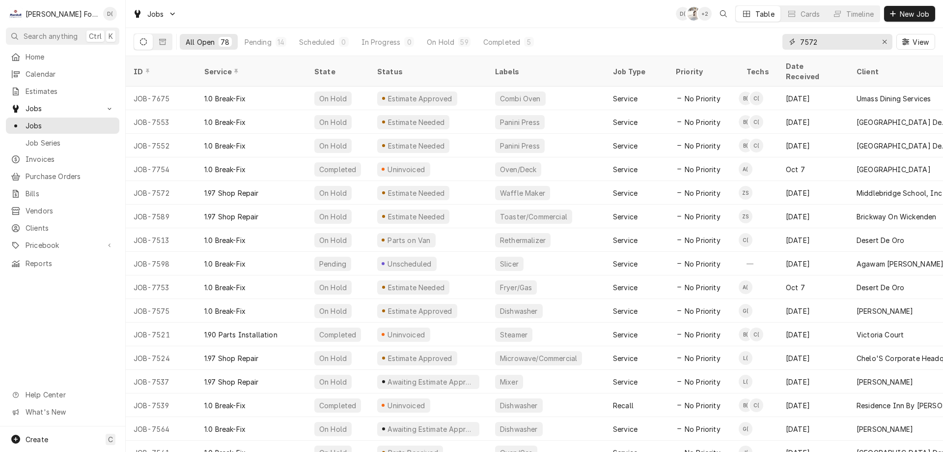
type input "7572"
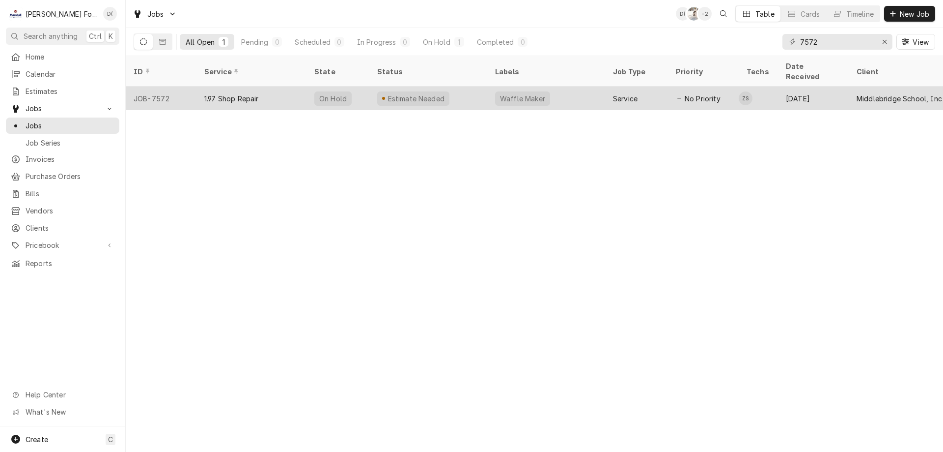
click at [474, 90] on div "Estimate Needed" at bounding box center [429, 98] width 118 height 24
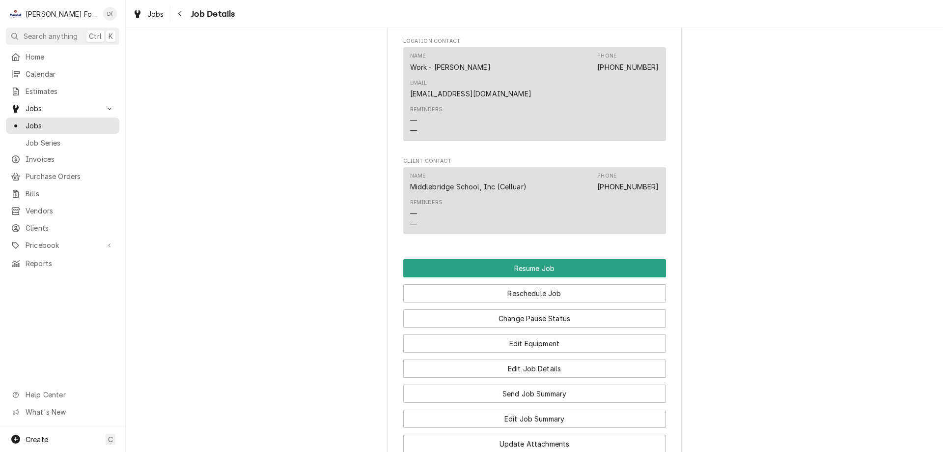
scroll to position [1032, 0]
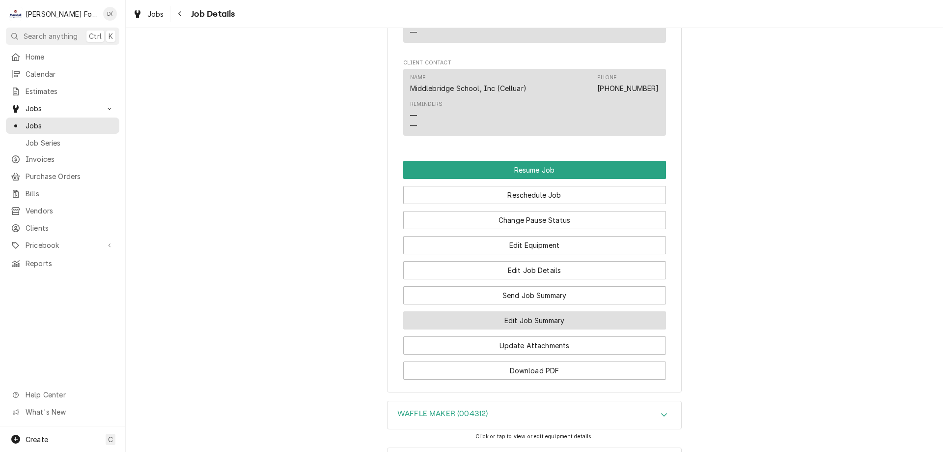
click at [534, 311] on button "Edit Job Summary" at bounding box center [534, 320] width 263 height 18
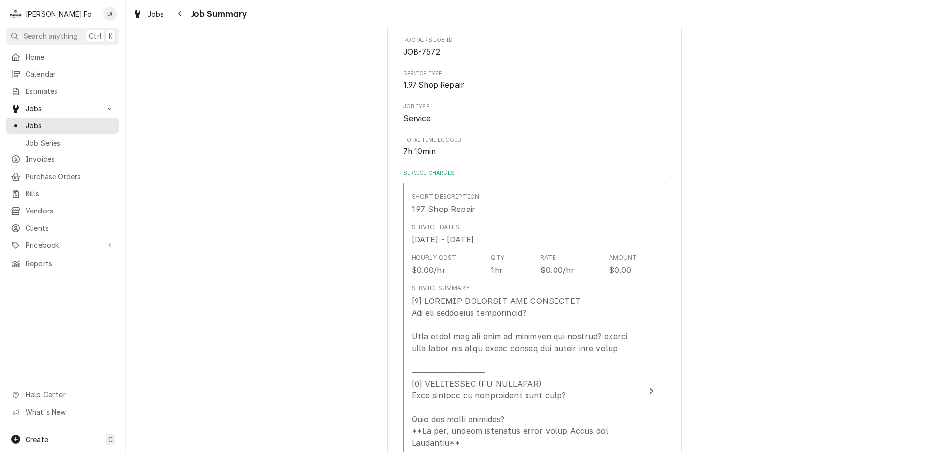
scroll to position [147, 0]
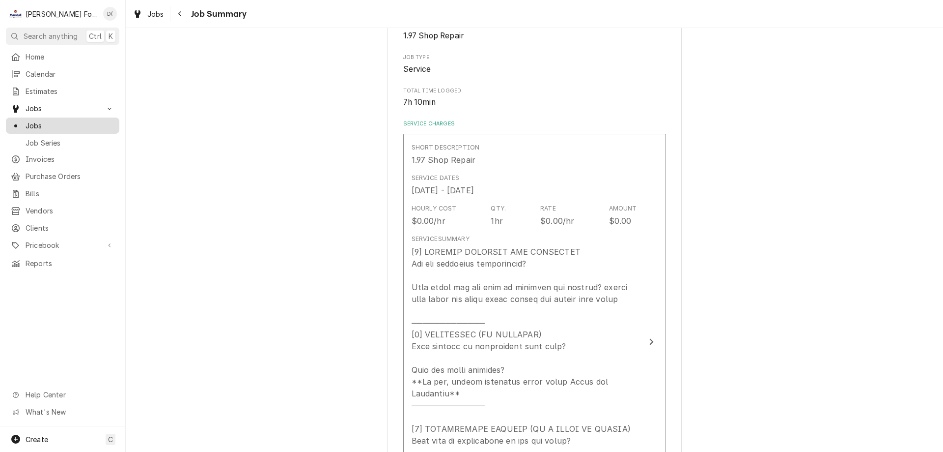
click at [90, 125] on span "Jobs" at bounding box center [70, 125] width 89 height 10
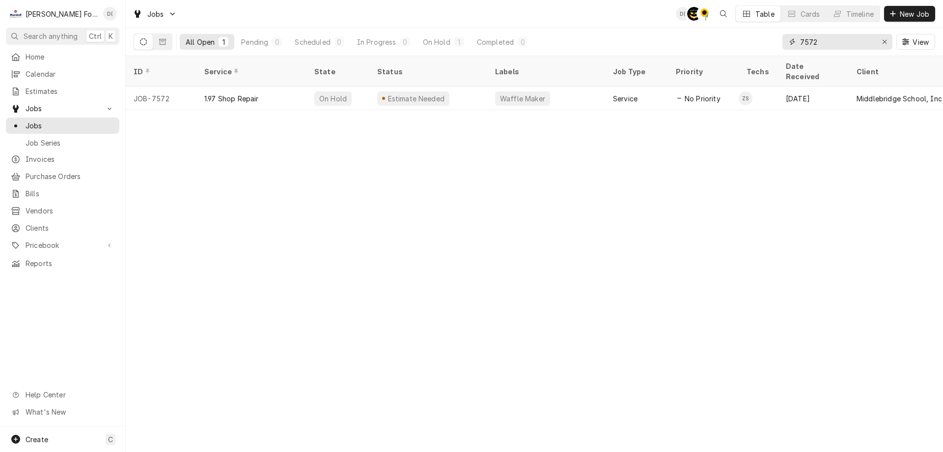
click at [882, 42] on div "Erase input" at bounding box center [885, 42] width 10 height 10
click at [870, 41] on input "Dynamic Content Wrapper" at bounding box center [846, 42] width 92 height 16
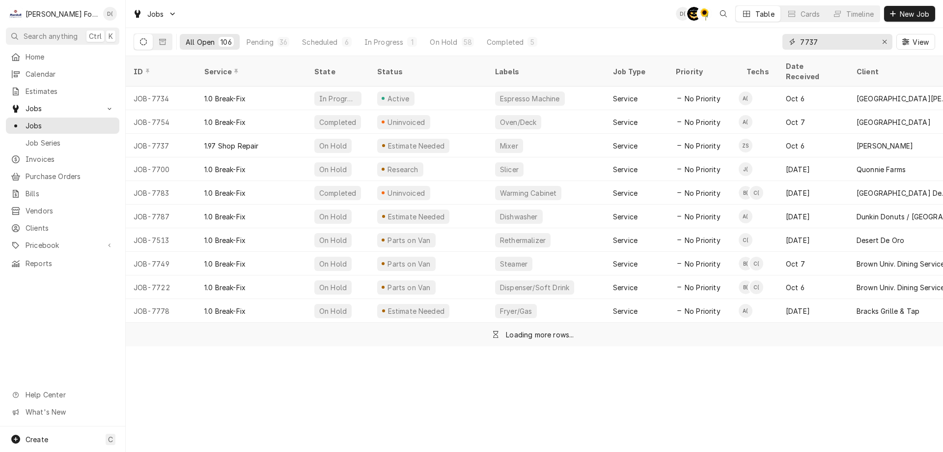
type input "7737"
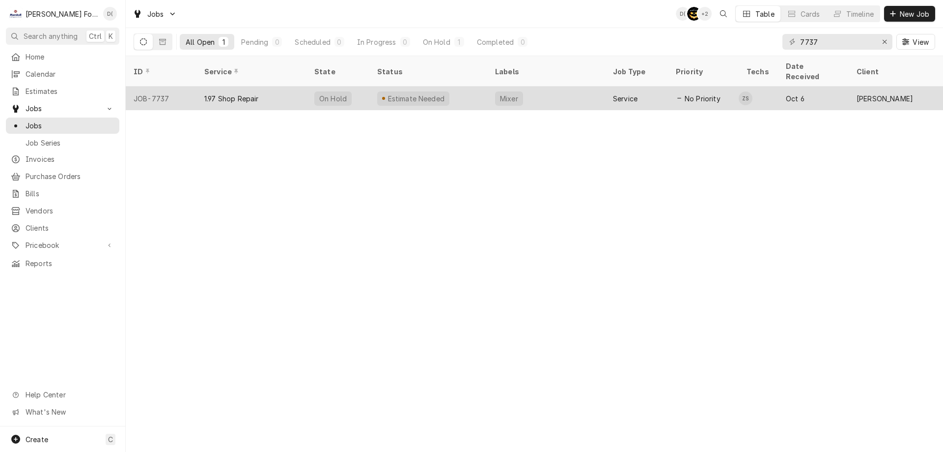
click at [449, 90] on div "Estimate Needed" at bounding box center [429, 98] width 118 height 24
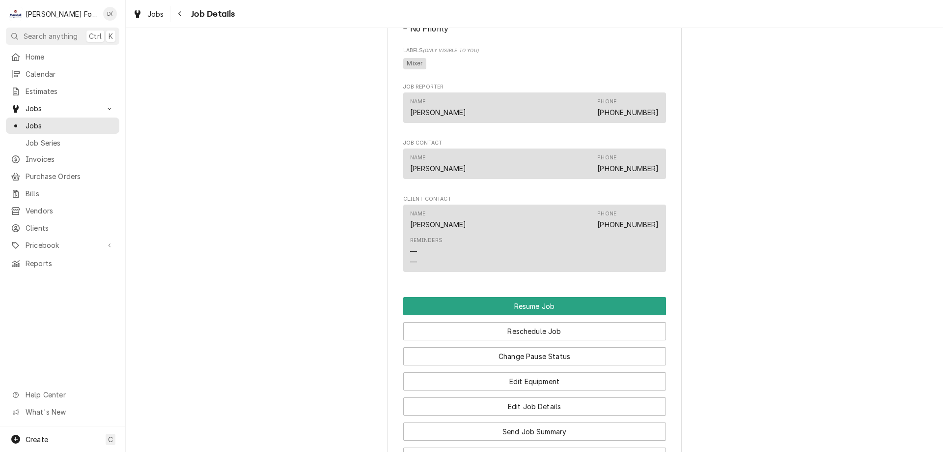
scroll to position [934, 0]
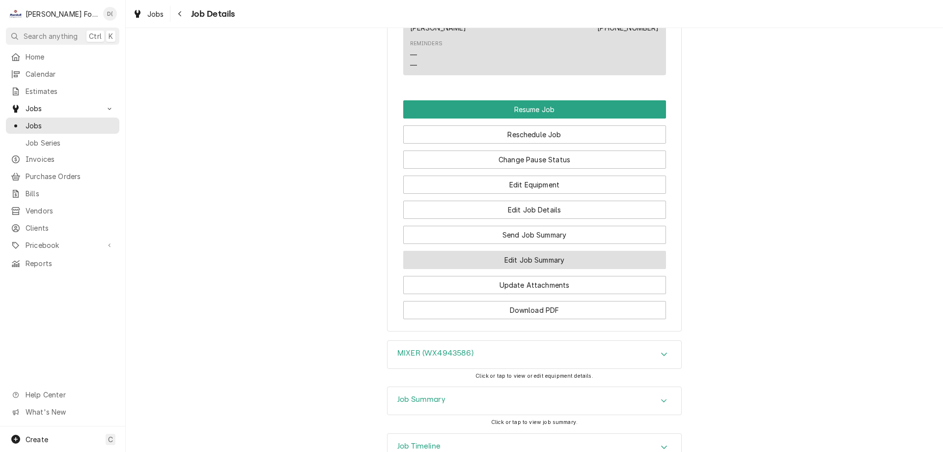
click at [542, 269] on button "Edit Job Summary" at bounding box center [534, 260] width 263 height 18
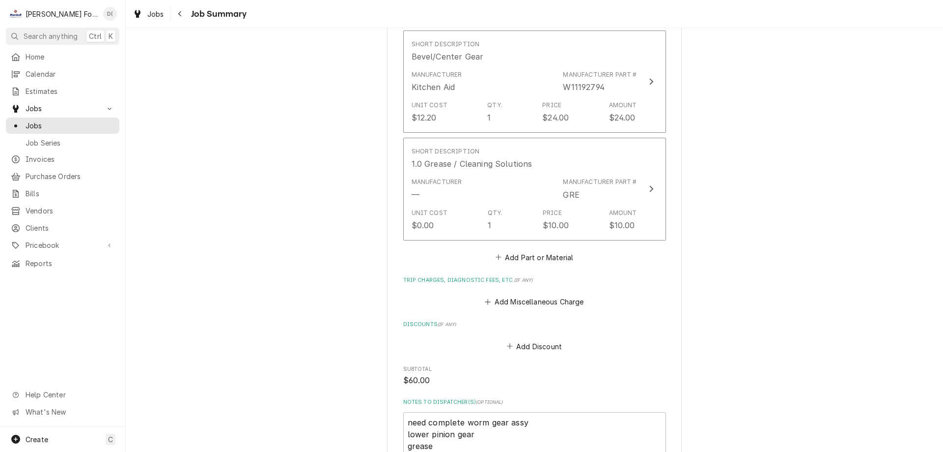
scroll to position [983, 0]
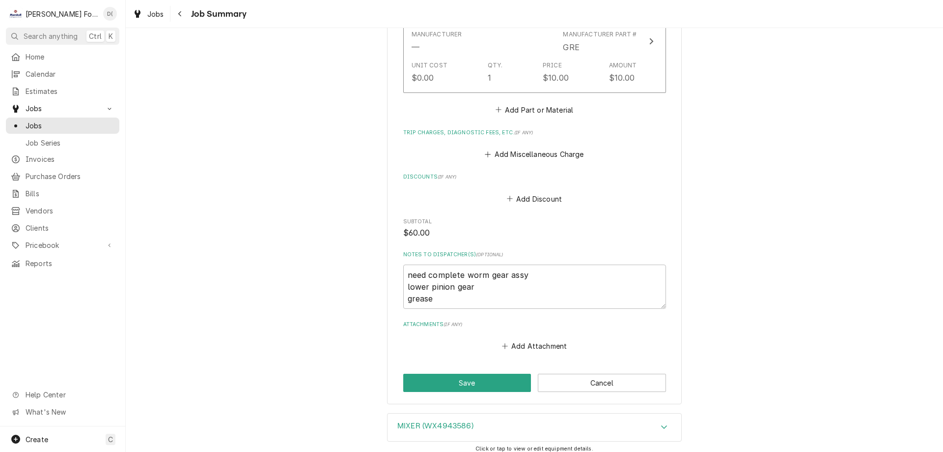
click at [80, 114] on div "Jobs Jobs Job Series" at bounding box center [63, 125] width 114 height 50
click at [79, 120] on span "Jobs" at bounding box center [70, 125] width 89 height 10
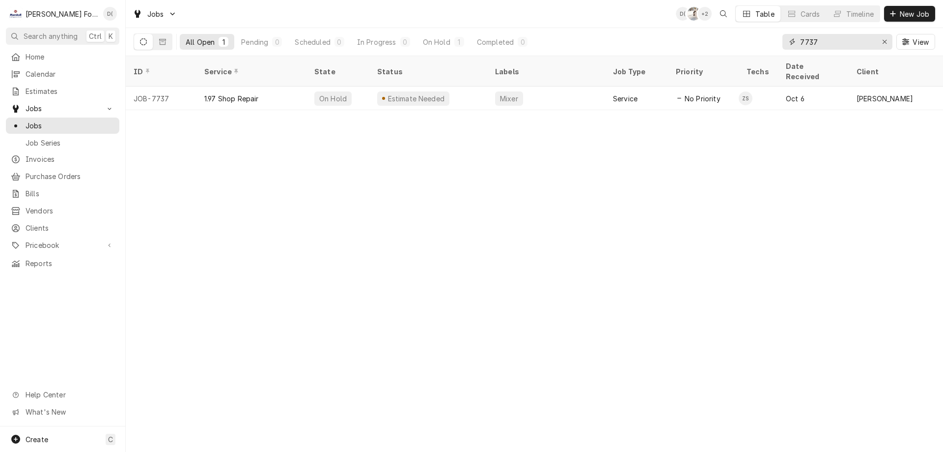
click at [822, 48] on input "7737" at bounding box center [837, 42] width 74 height 16
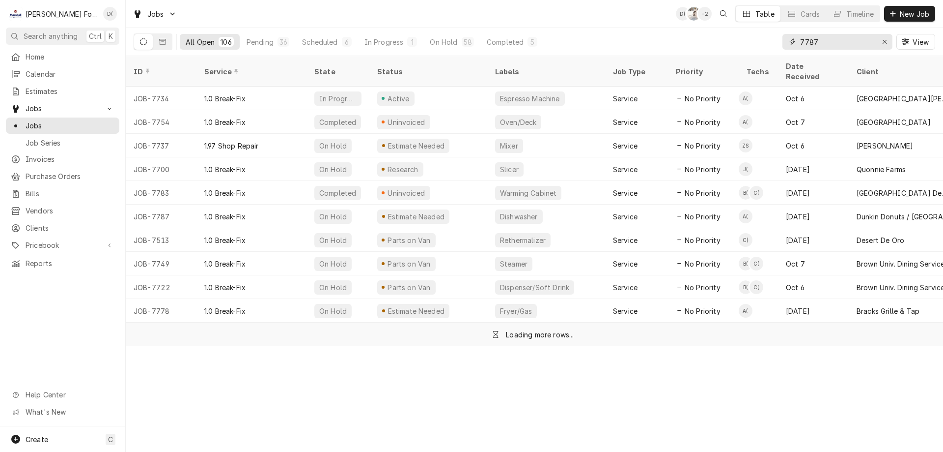
type input "7787"
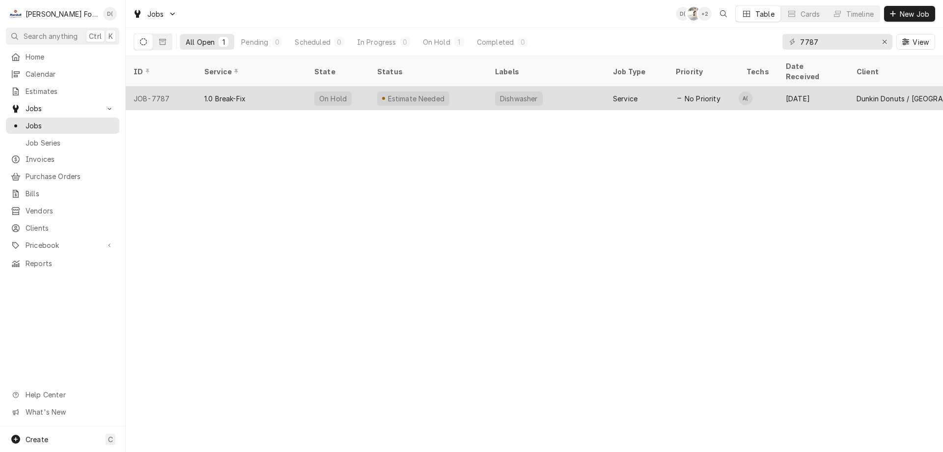
click at [577, 91] on div "Dishwasher" at bounding box center [546, 98] width 118 height 24
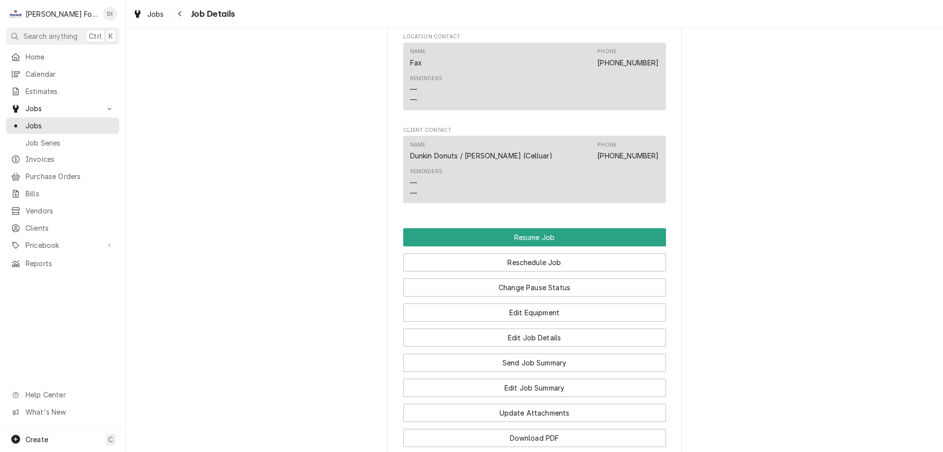
scroll to position [1081, 0]
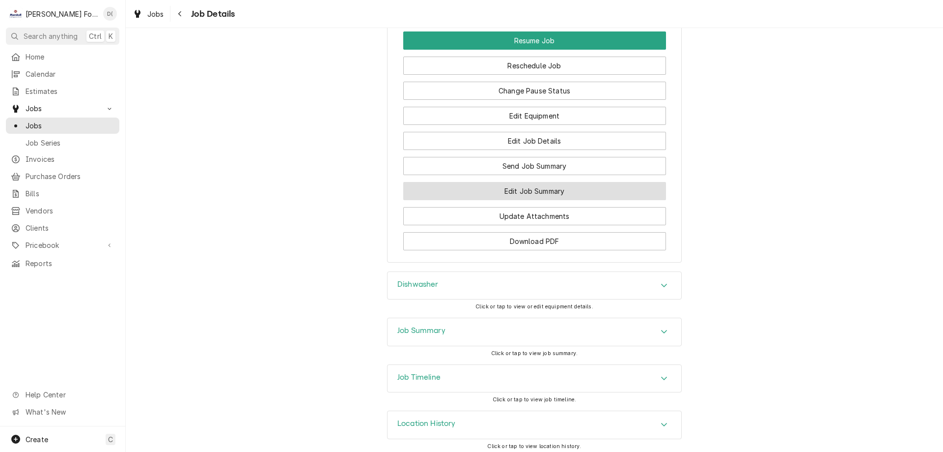
click at [480, 200] on button "Edit Job Summary" at bounding box center [534, 191] width 263 height 18
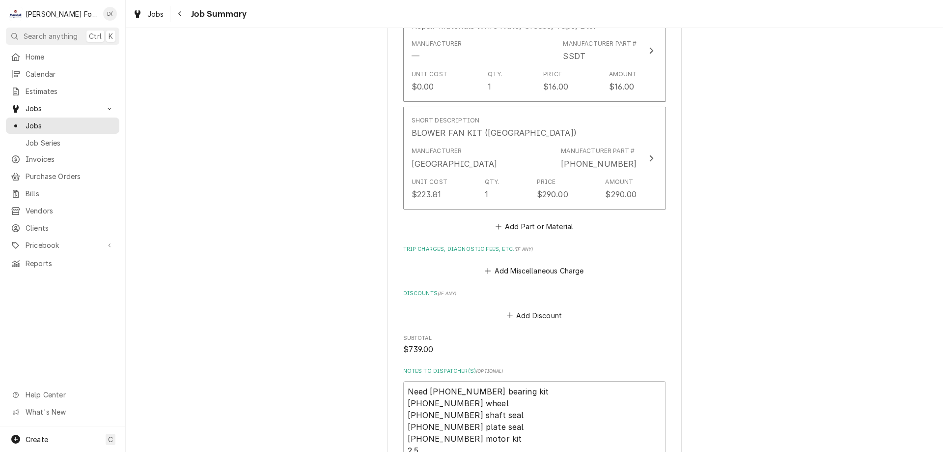
scroll to position [1179, 0]
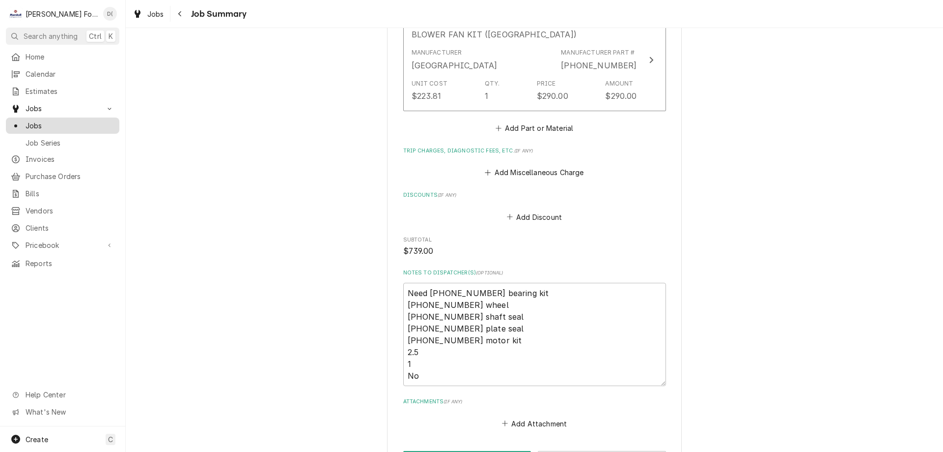
click at [58, 122] on span "Jobs" at bounding box center [70, 125] width 89 height 10
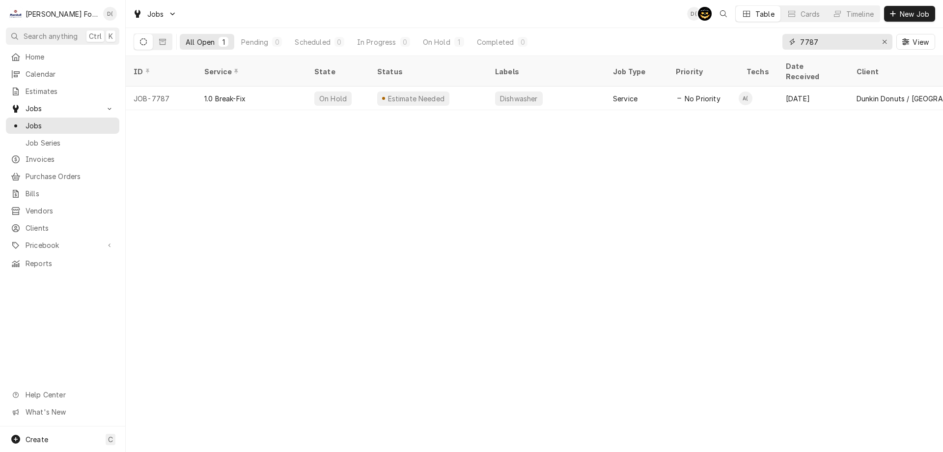
click at [825, 44] on input "7787" at bounding box center [837, 42] width 74 height 16
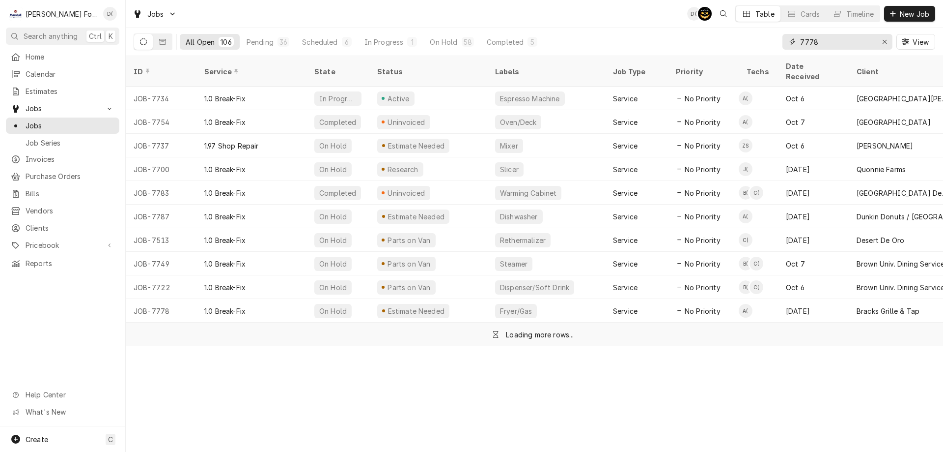
type input "7778"
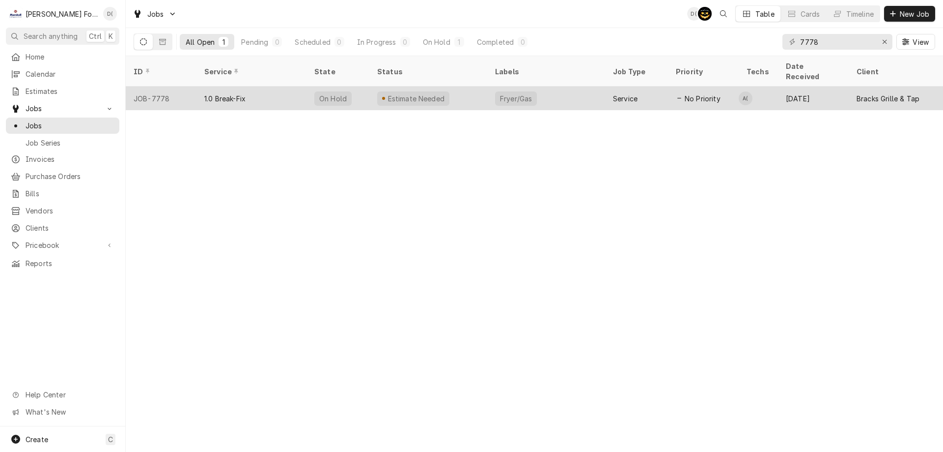
click at [552, 94] on div "Fryer/Gas" at bounding box center [546, 98] width 118 height 24
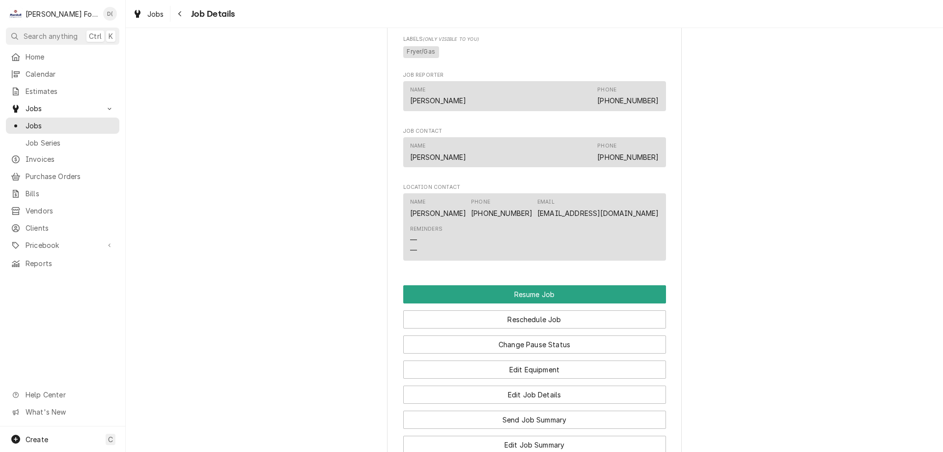
scroll to position [884, 0]
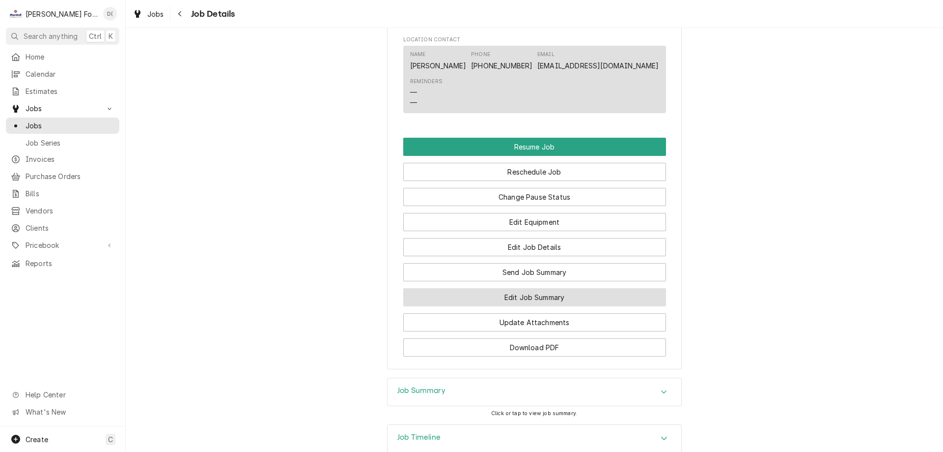
click at [509, 306] on button "Edit Job Summary" at bounding box center [534, 297] width 263 height 18
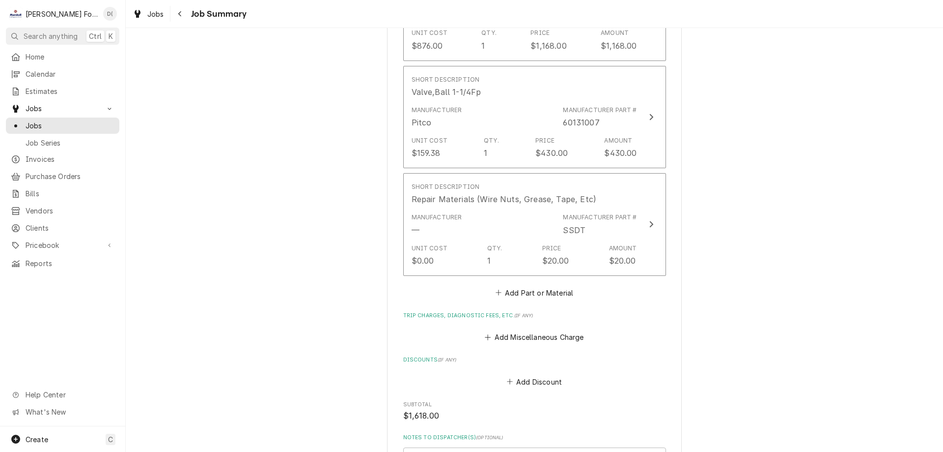
scroll to position [983, 0]
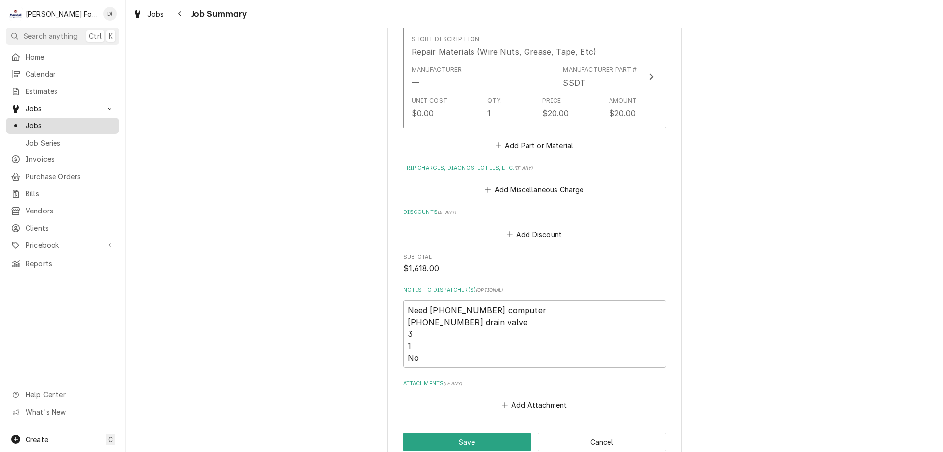
click at [87, 120] on span "Jobs" at bounding box center [70, 125] width 89 height 10
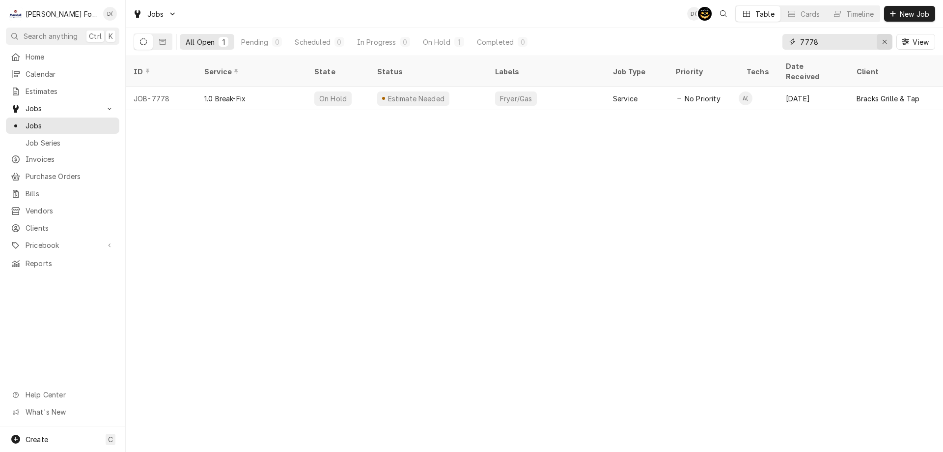
click at [884, 43] on icon "Erase input" at bounding box center [885, 42] width 4 height 4
click at [869, 42] on input "Dynamic Content Wrapper" at bounding box center [846, 42] width 92 height 16
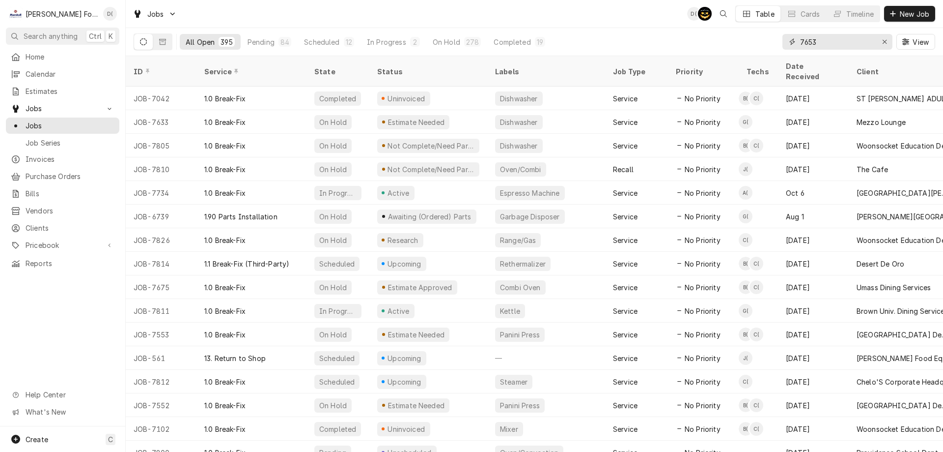
type input "7653"
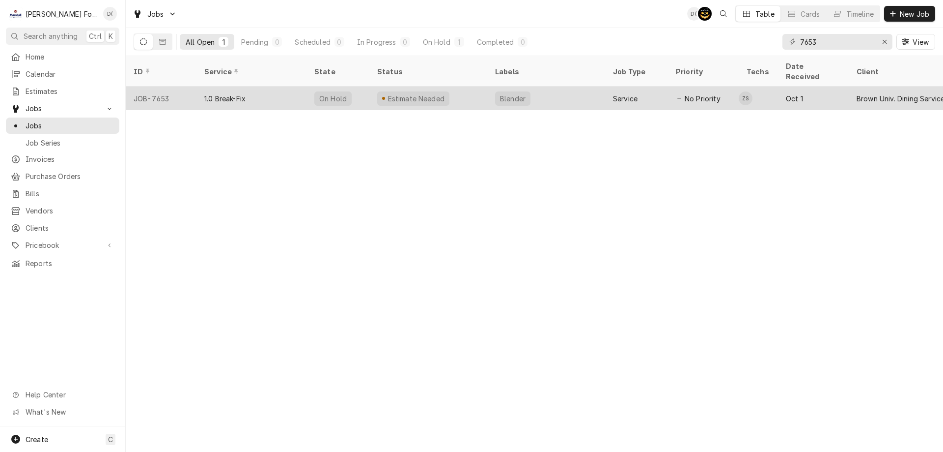
click at [465, 87] on div "Estimate Needed" at bounding box center [429, 98] width 118 height 24
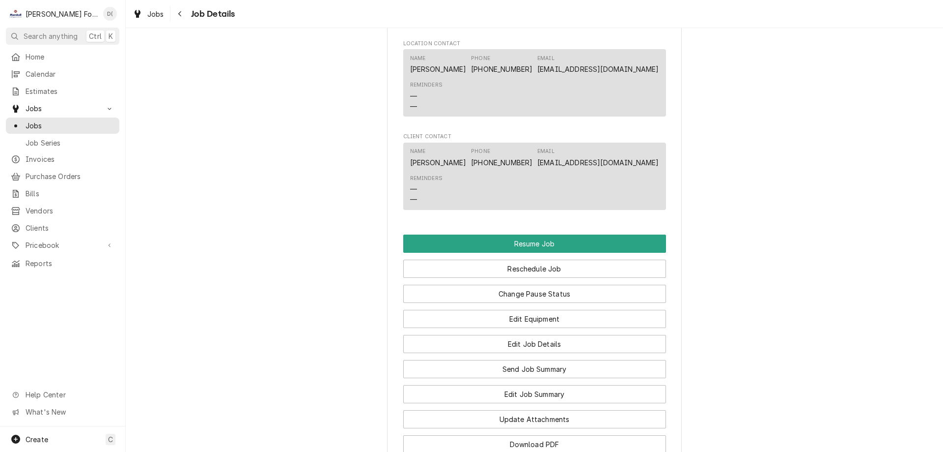
scroll to position [1278, 0]
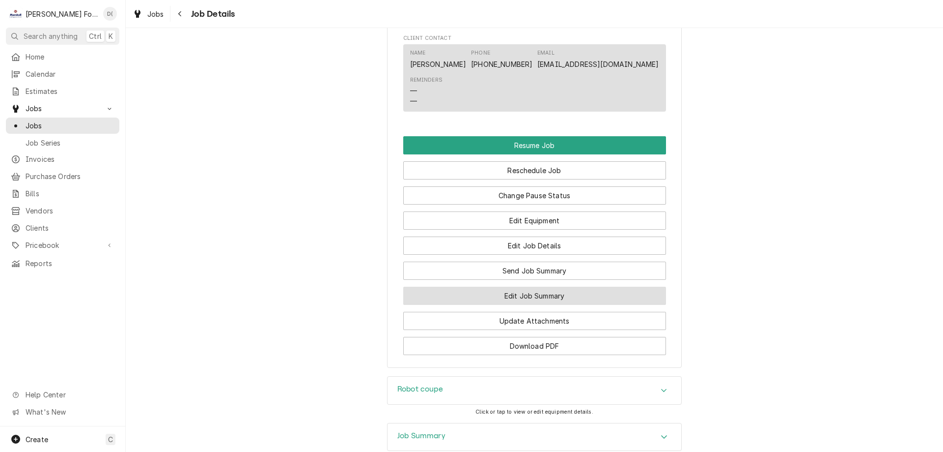
click at [534, 301] on button "Edit Job Summary" at bounding box center [534, 295] width 263 height 18
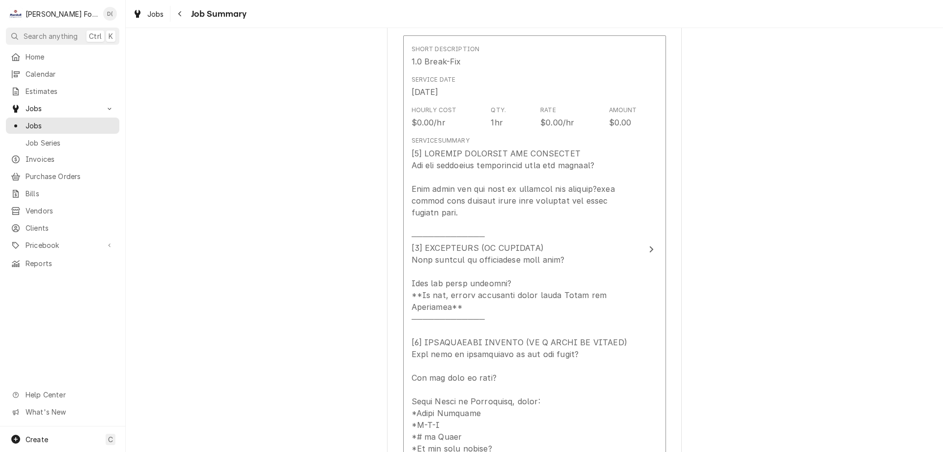
scroll to position [295, 0]
